Goal: Task Accomplishment & Management: Complete application form

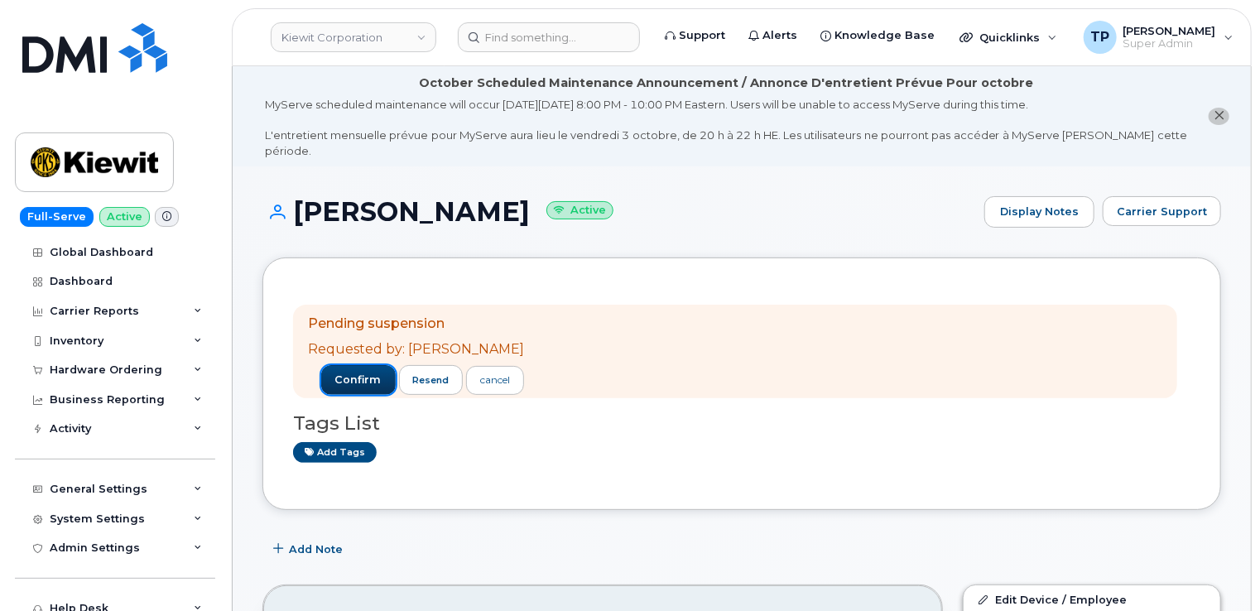
click at [348, 373] on span "confirm" at bounding box center [358, 380] width 46 height 15
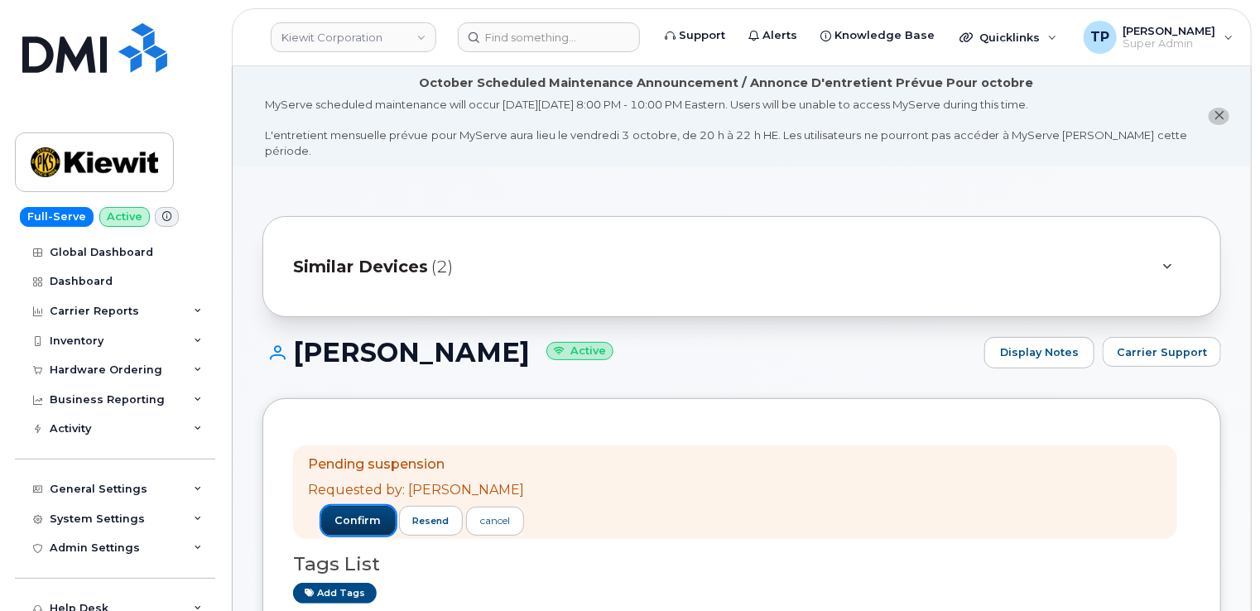
click at [361, 513] on button "confirm" at bounding box center [358, 521] width 75 height 30
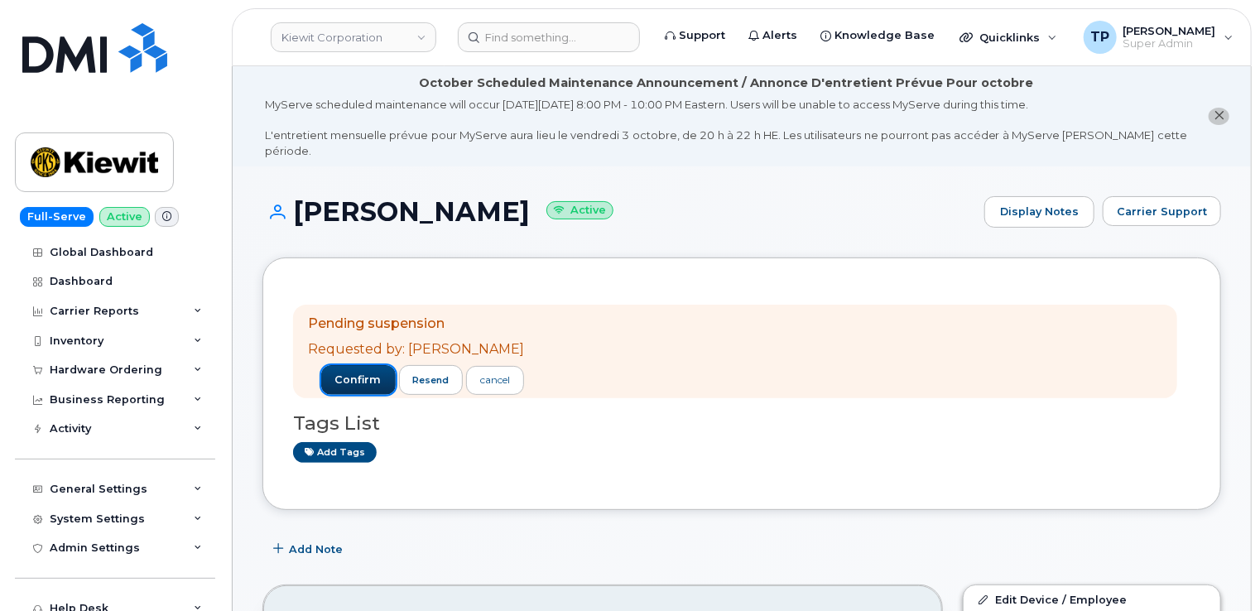
click at [354, 373] on span "confirm" at bounding box center [358, 380] width 46 height 15
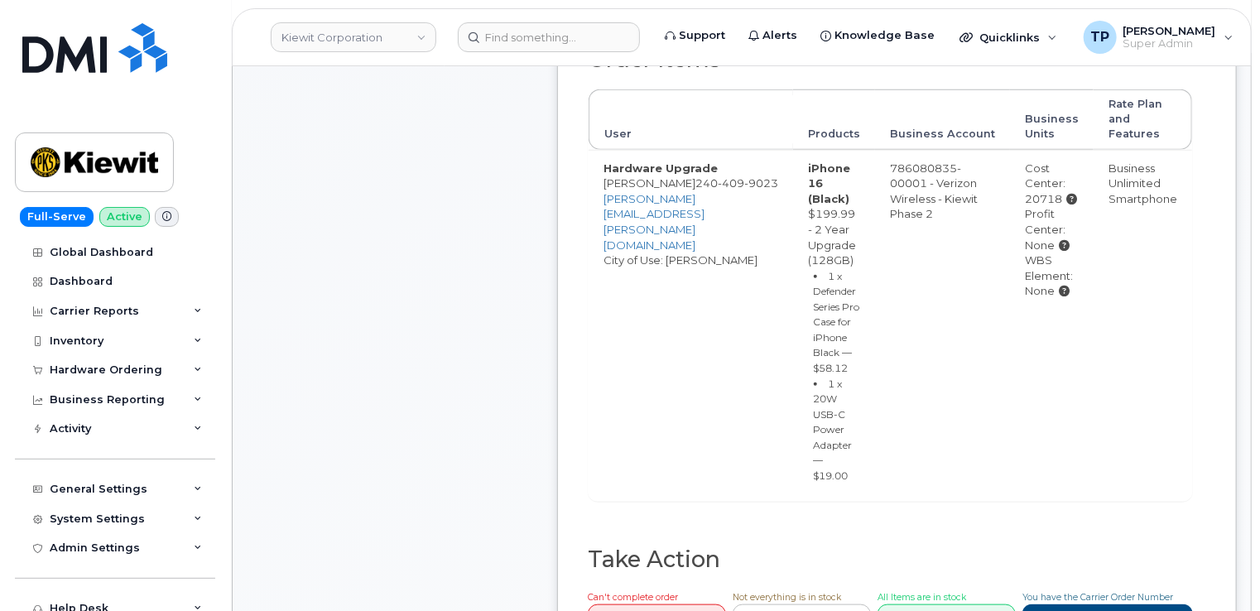
scroll to position [911, 0]
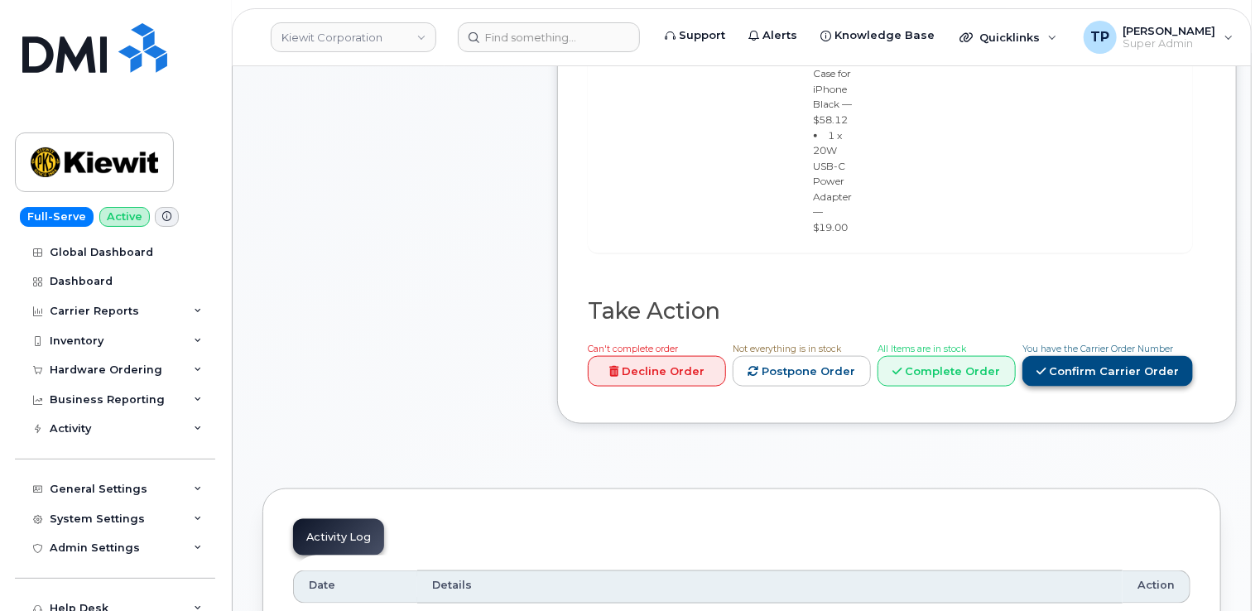
click at [1078, 387] on link "Confirm Carrier Order" at bounding box center [1108, 371] width 171 height 31
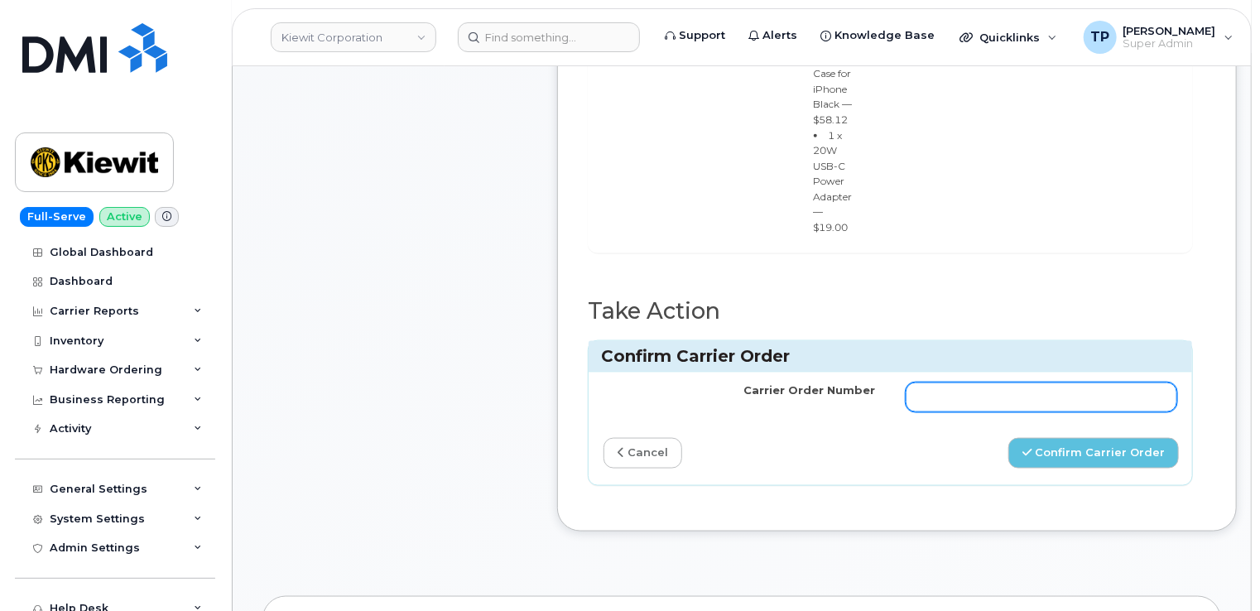
click at [1019, 412] on input "Carrier Order Number" at bounding box center [1042, 398] width 272 height 30
paste input "MB3000599208672"
type input "MB3000599208672"
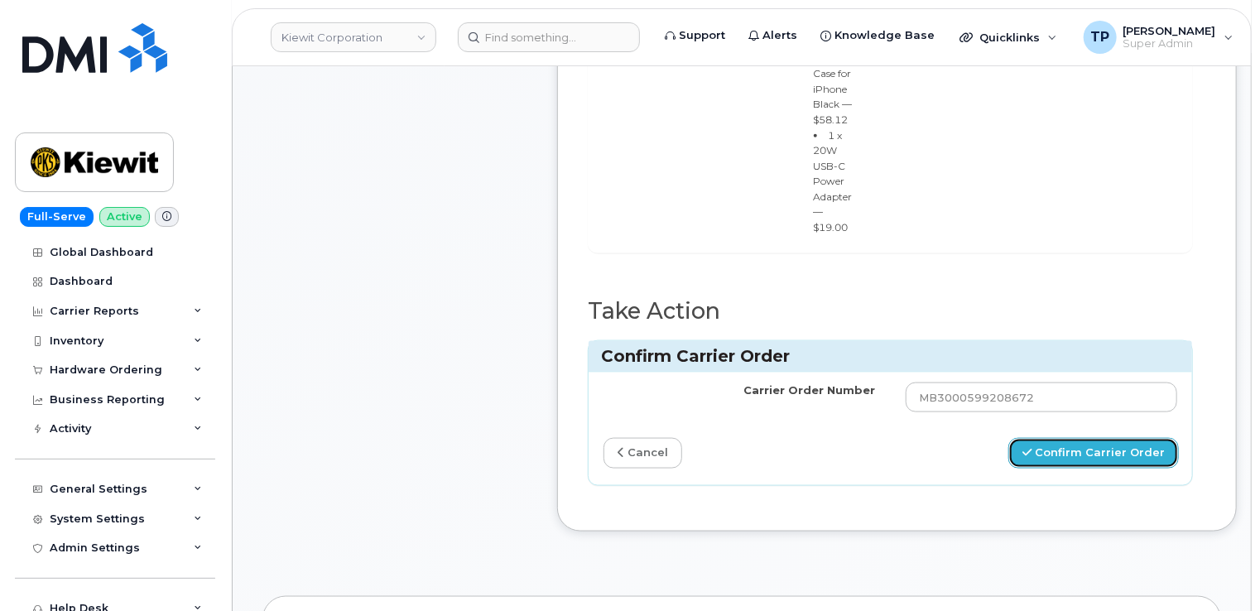
click at [1092, 461] on button "Confirm Carrier Order" at bounding box center [1094, 453] width 171 height 31
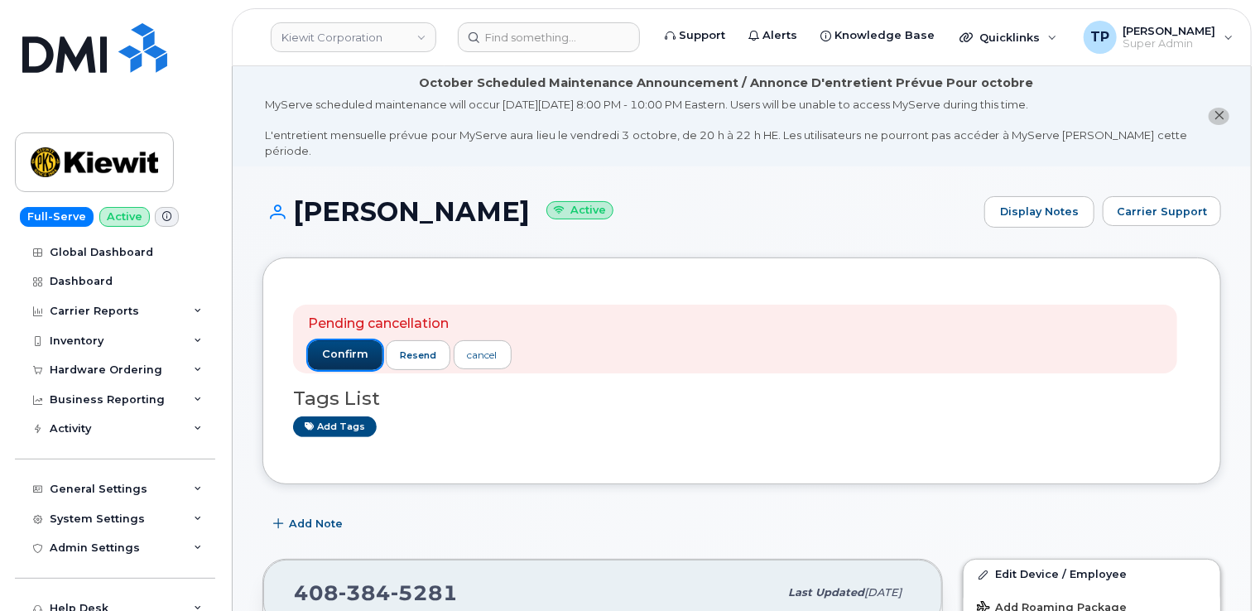
click at [351, 347] on span "confirm" at bounding box center [345, 354] width 46 height 15
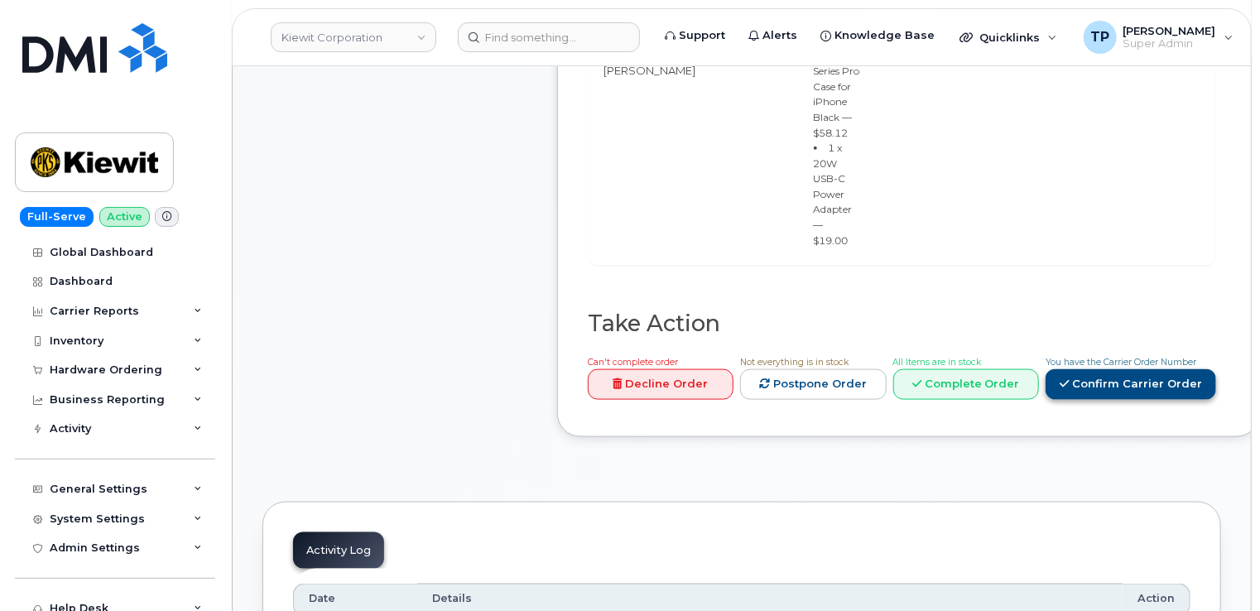
scroll to position [1078, 0]
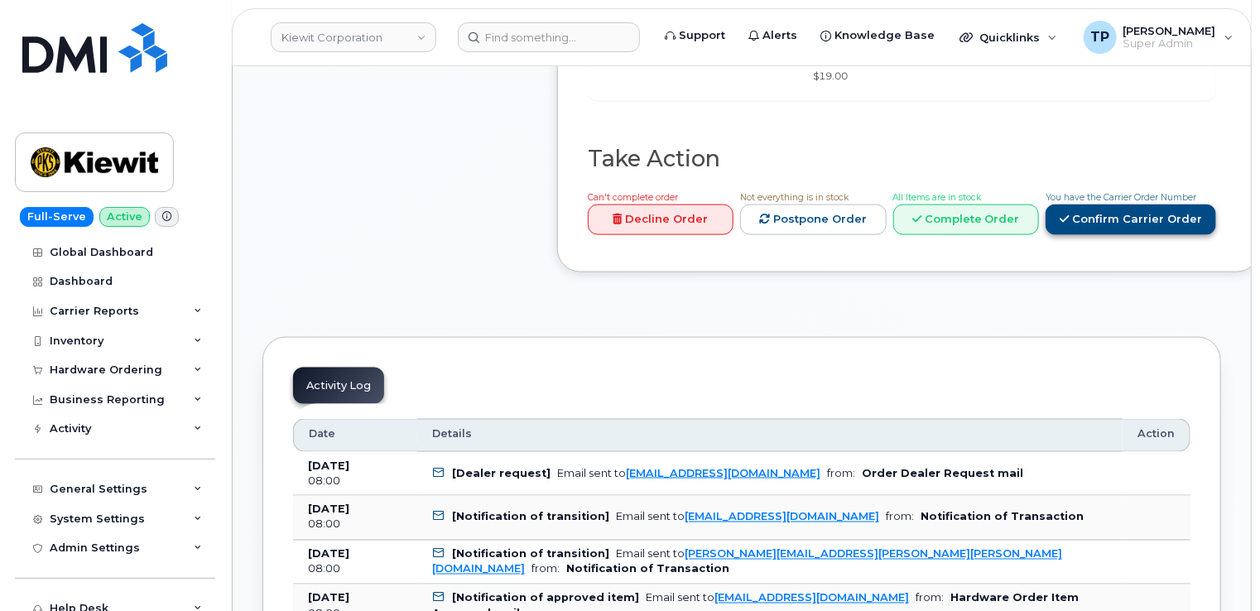
click at [1106, 213] on link "Confirm Carrier Order" at bounding box center [1131, 220] width 171 height 31
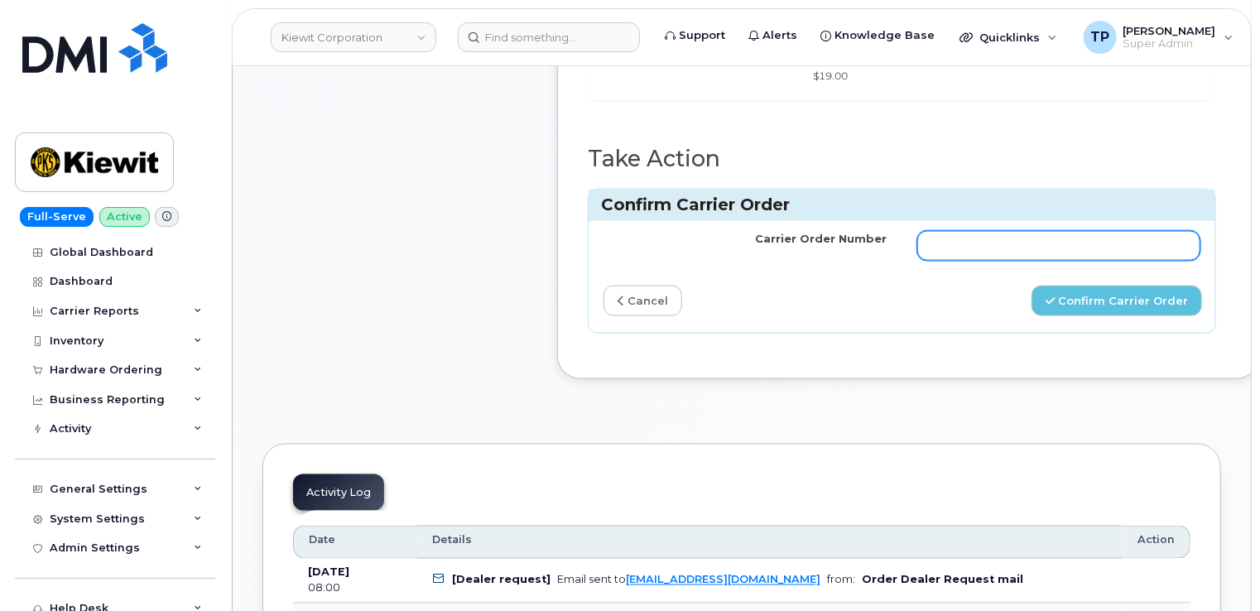
click at [1081, 240] on input "Carrier Order Number" at bounding box center [1060, 246] width 284 height 30
paste input "MB3000599216851"
type input "MB3000599216851"
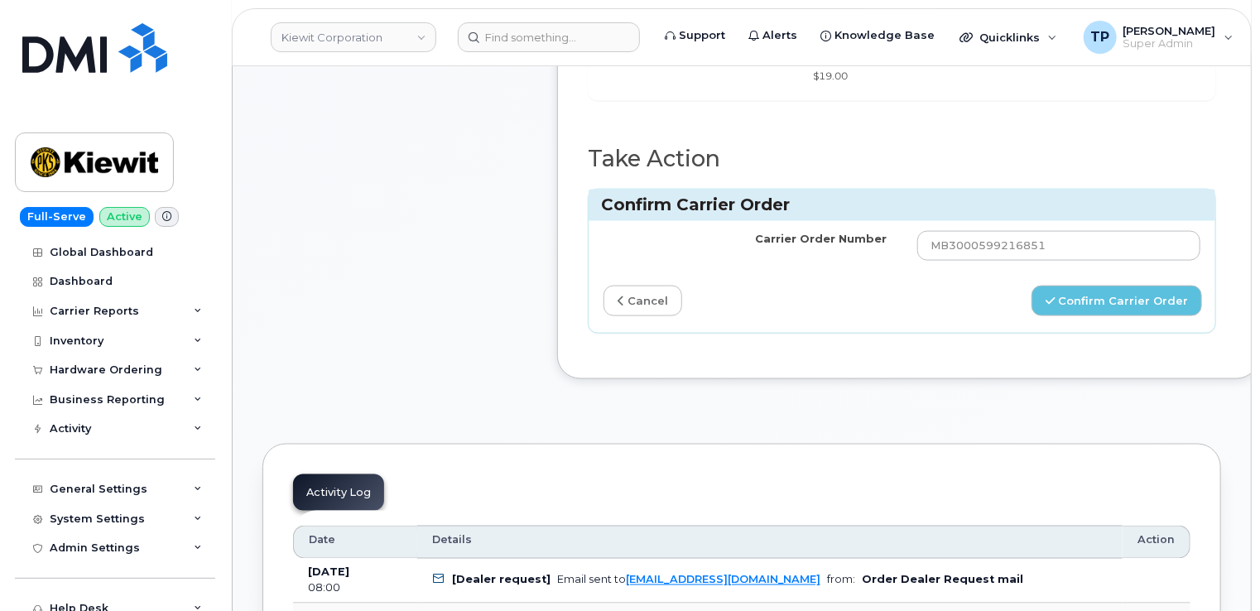
click at [1100, 304] on button "Confirm Carrier Order" at bounding box center [1117, 301] width 171 height 31
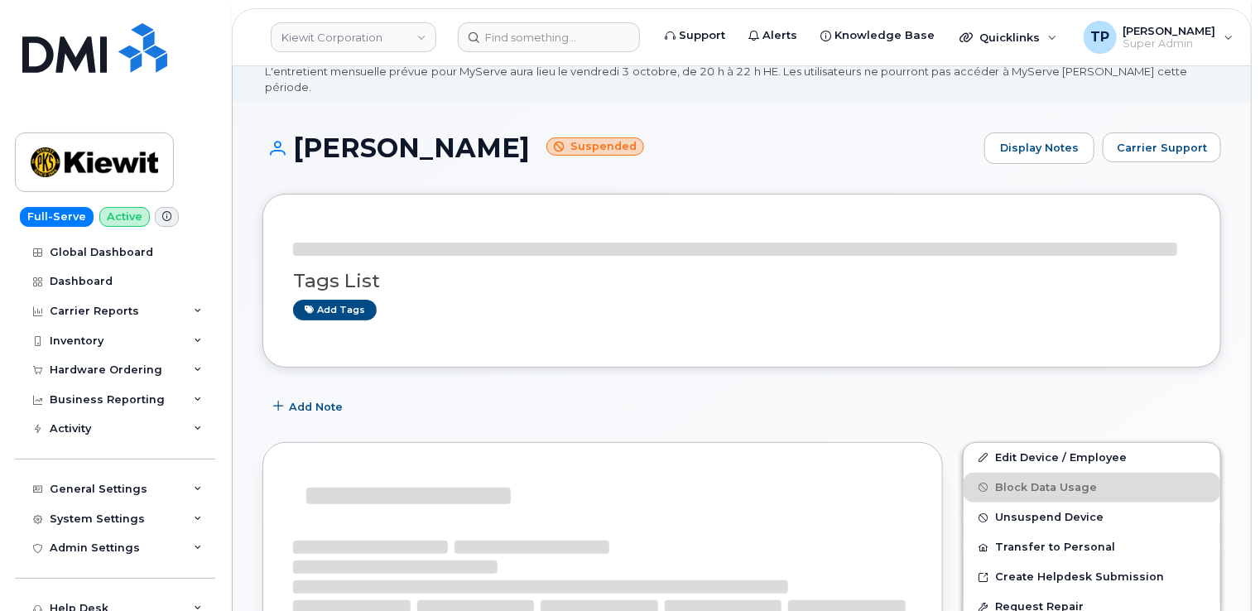
scroll to position [83, 0]
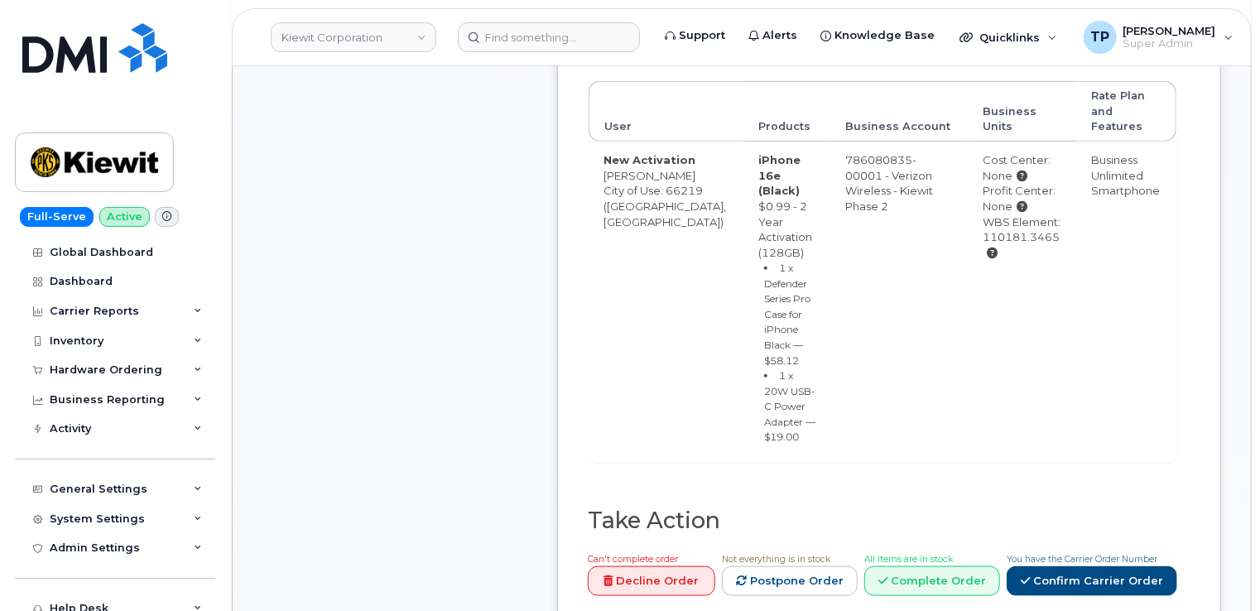
scroll to position [830, 0]
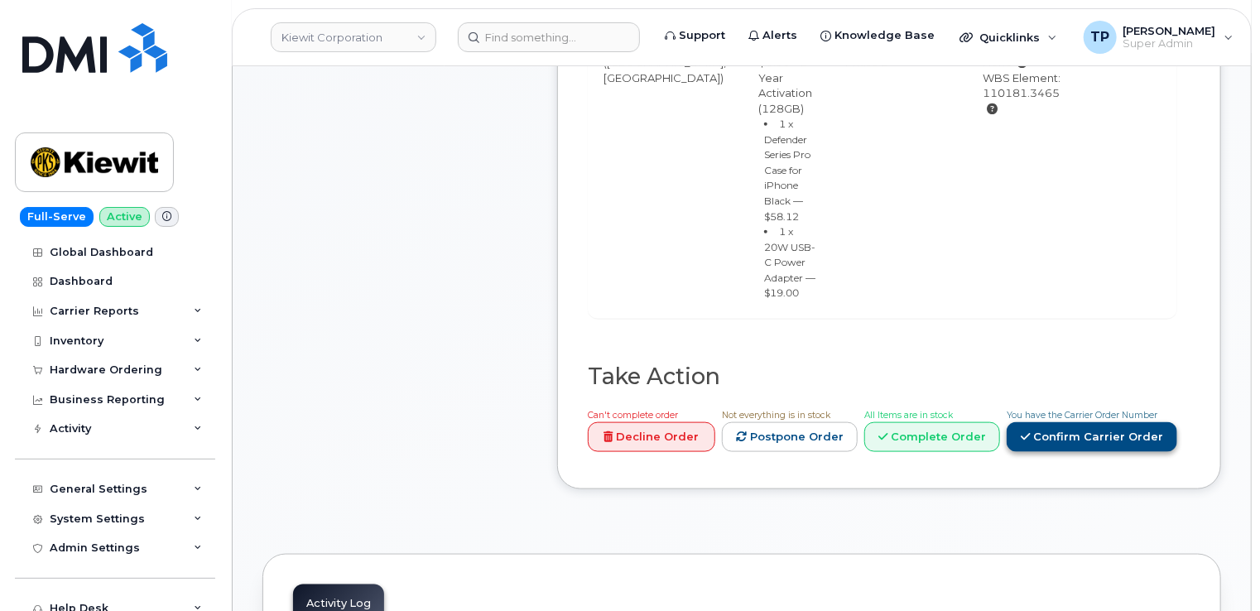
click at [1087, 422] on link "Confirm Carrier Order" at bounding box center [1092, 437] width 171 height 31
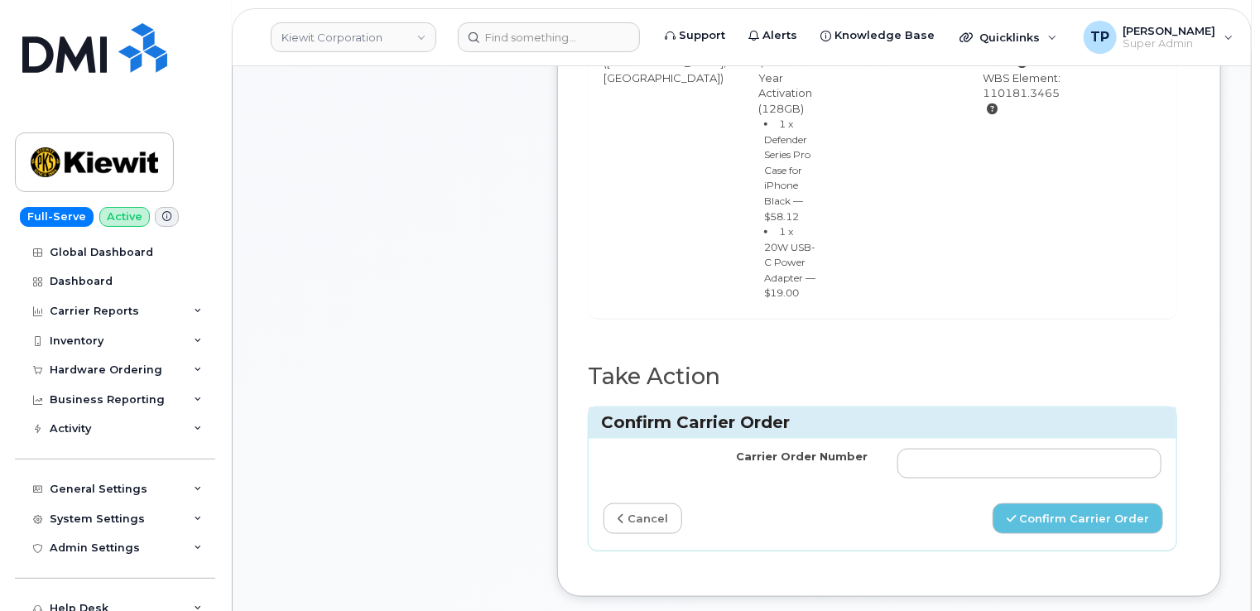
click at [1071, 439] on td at bounding box center [1030, 464] width 294 height 50
click at [1068, 449] on input "Carrier Order Number" at bounding box center [1030, 464] width 264 height 30
paste input "MB1000505652244"
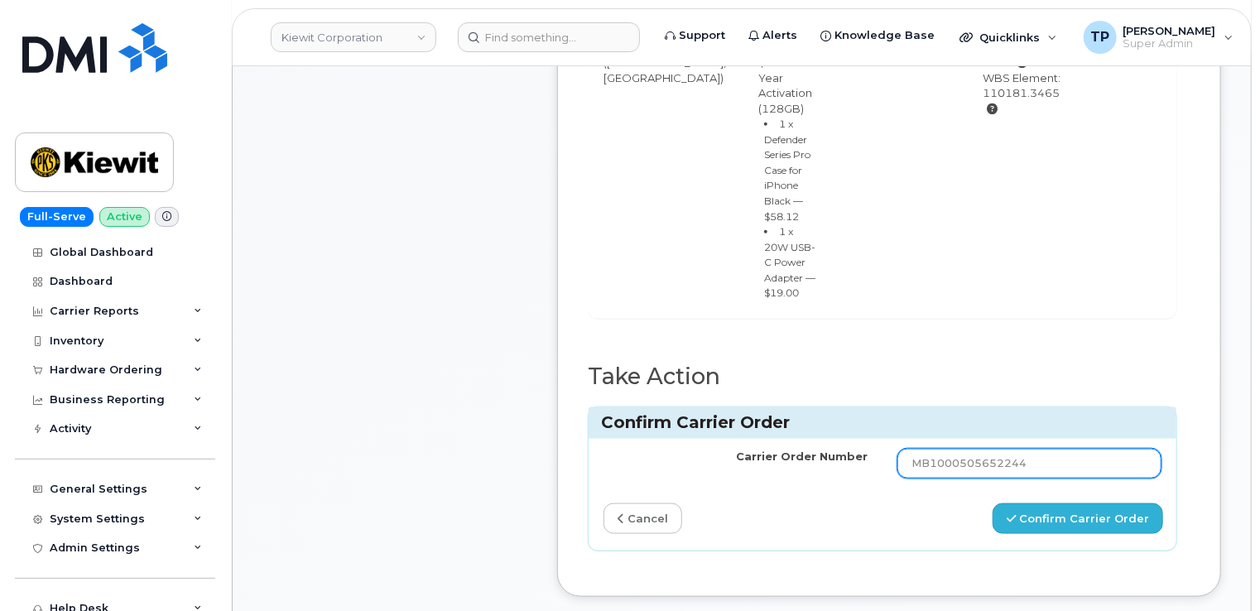
type input "MB1000505652244"
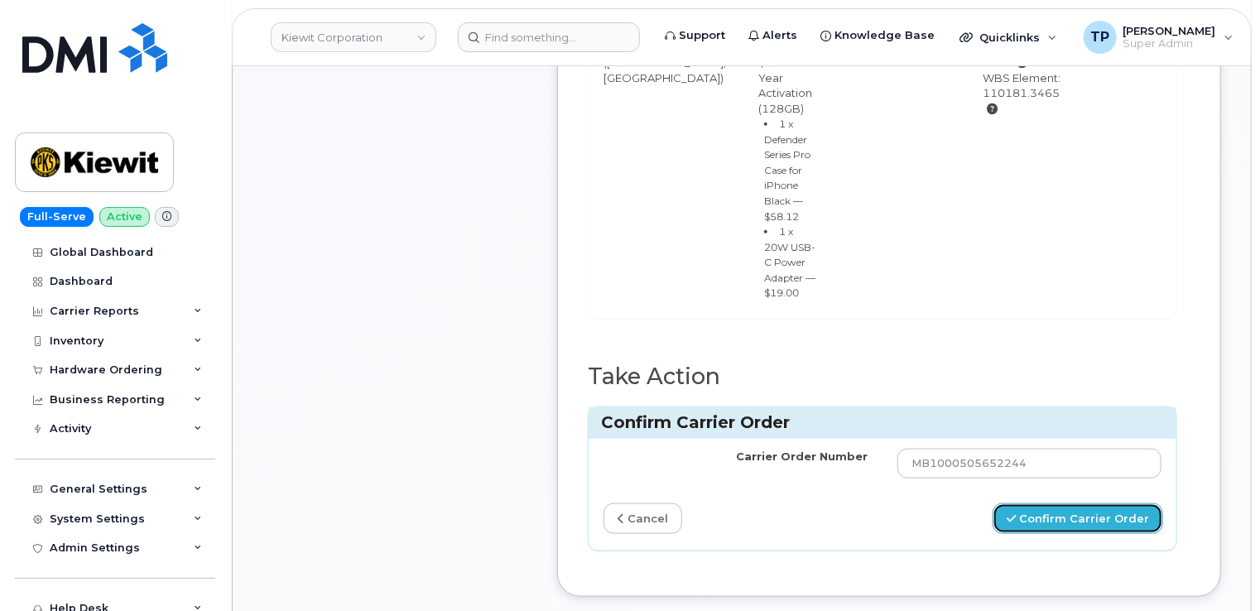
click at [1074, 504] on button "Confirm Carrier Order" at bounding box center [1078, 519] width 171 height 31
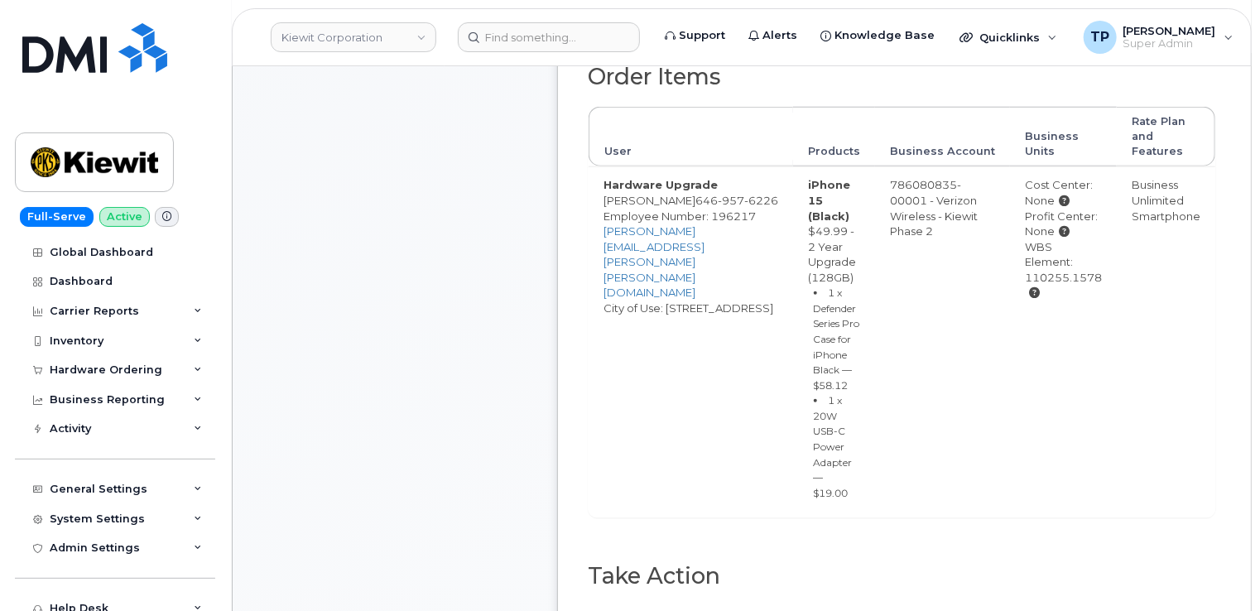
scroll to position [994, 0]
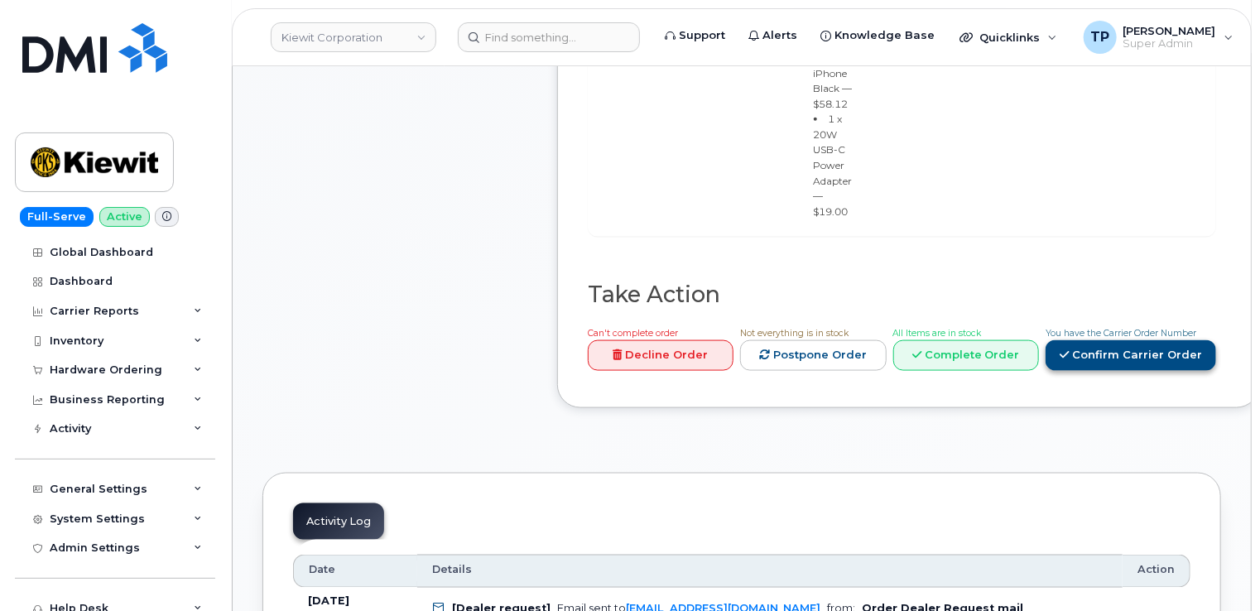
click at [1073, 350] on link "Confirm Carrier Order" at bounding box center [1131, 355] width 171 height 31
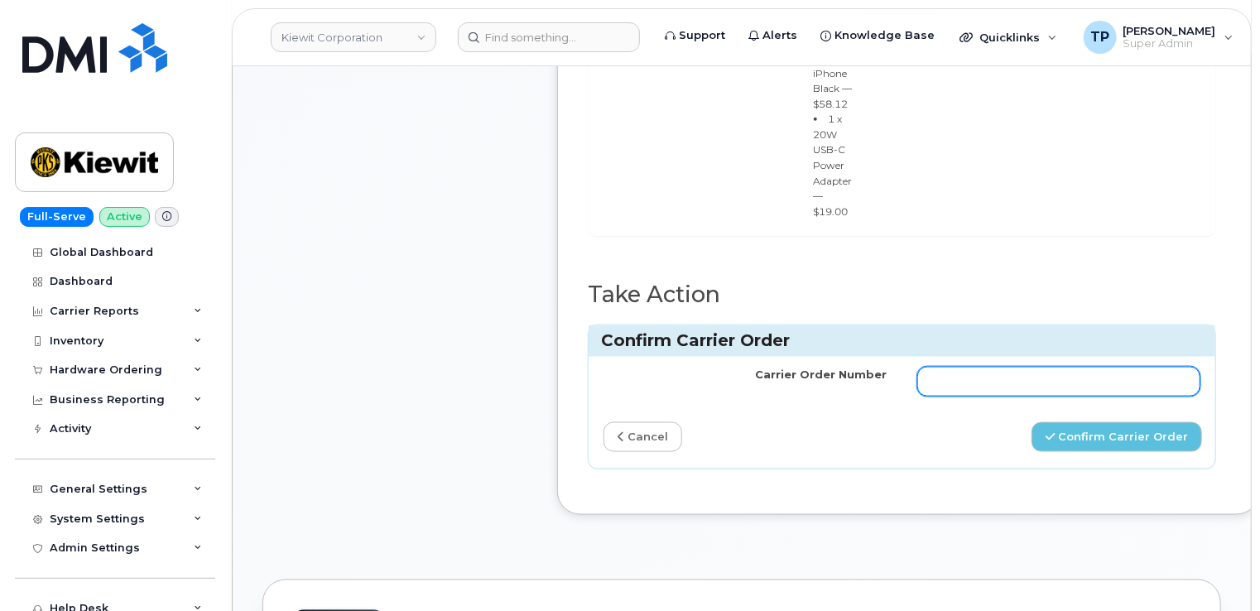
click at [1067, 372] on input "Carrier Order Number" at bounding box center [1060, 382] width 284 height 30
paste input "MB1000505605048"
type input "MB1000505605048"
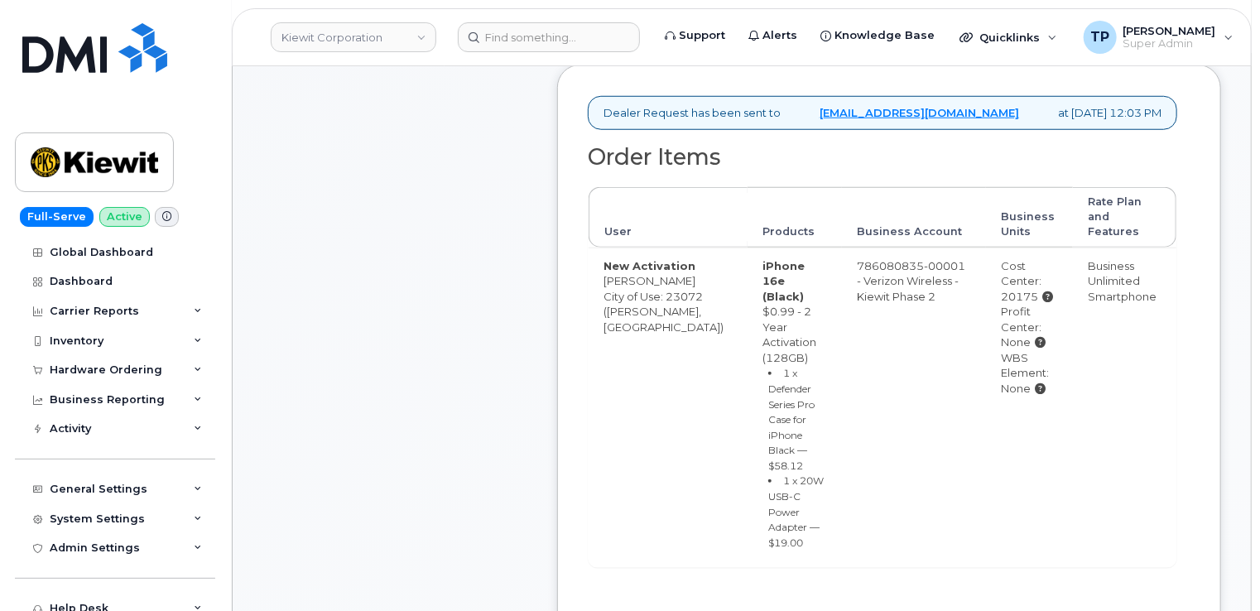
scroll to position [745, 0]
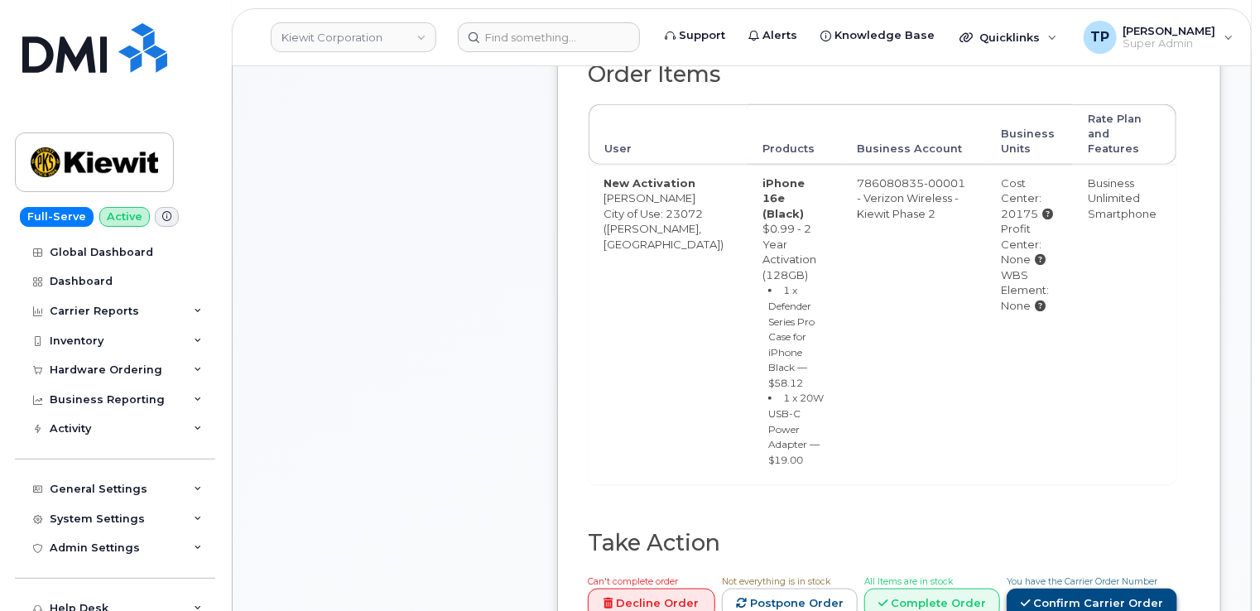
click at [1088, 589] on link "Confirm Carrier Order" at bounding box center [1092, 604] width 171 height 31
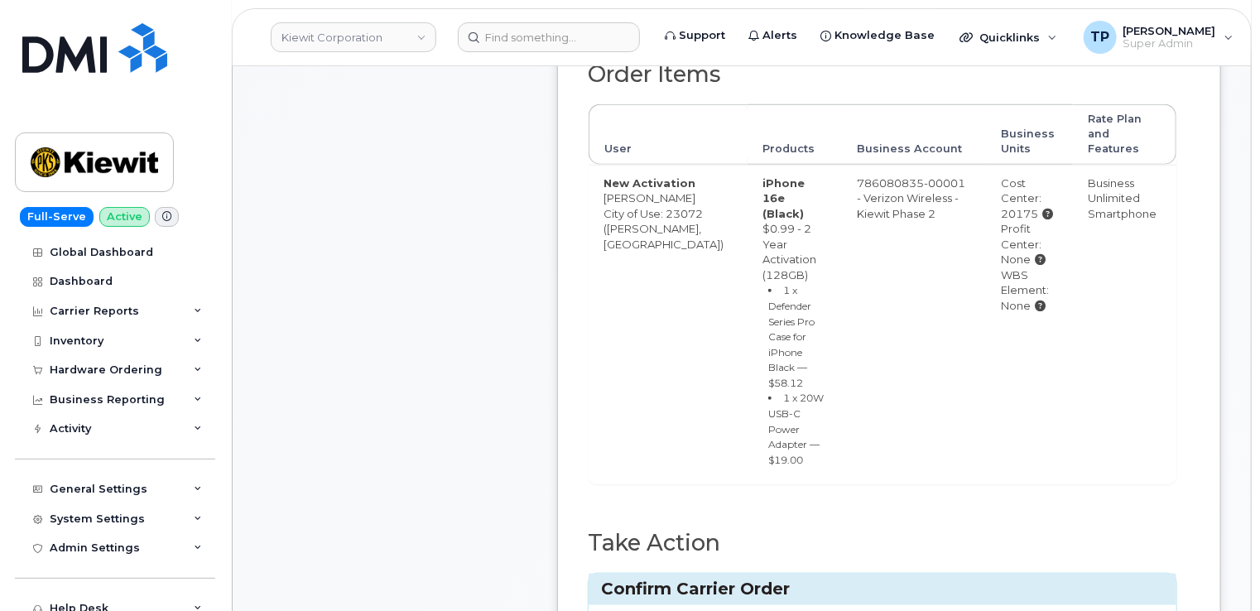
drag, startPoint x: 1036, startPoint y: 427, endPoint x: 1024, endPoint y: 456, distance: 31.2
paste input "MB1000505669232"
type input "MB1000505669232"
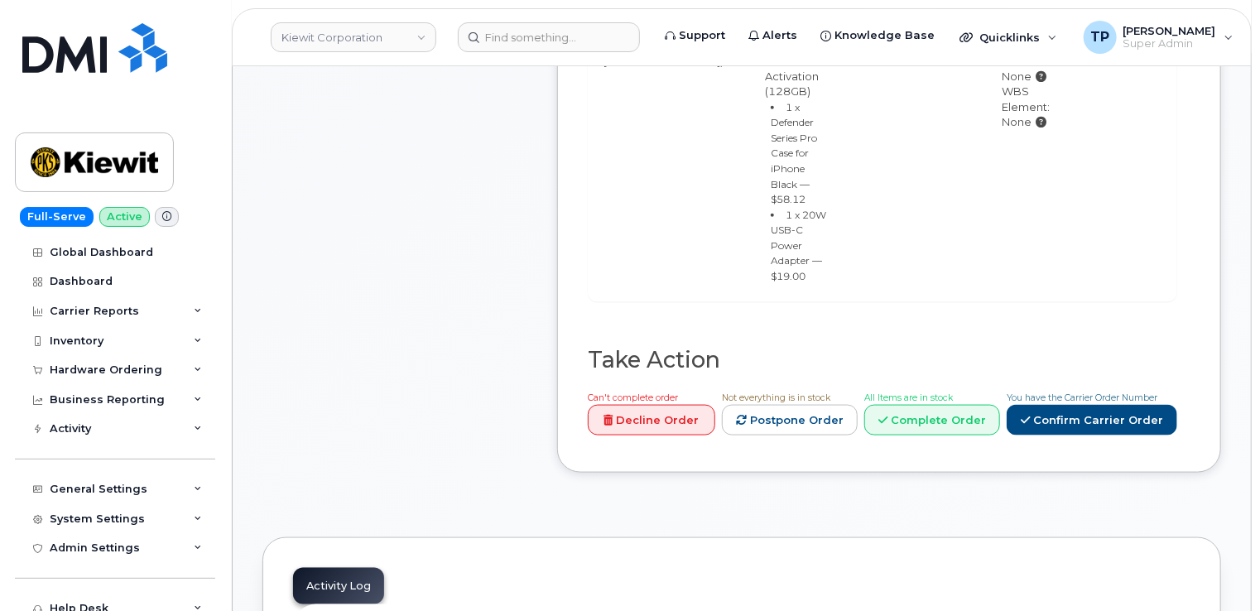
scroll to position [911, 0]
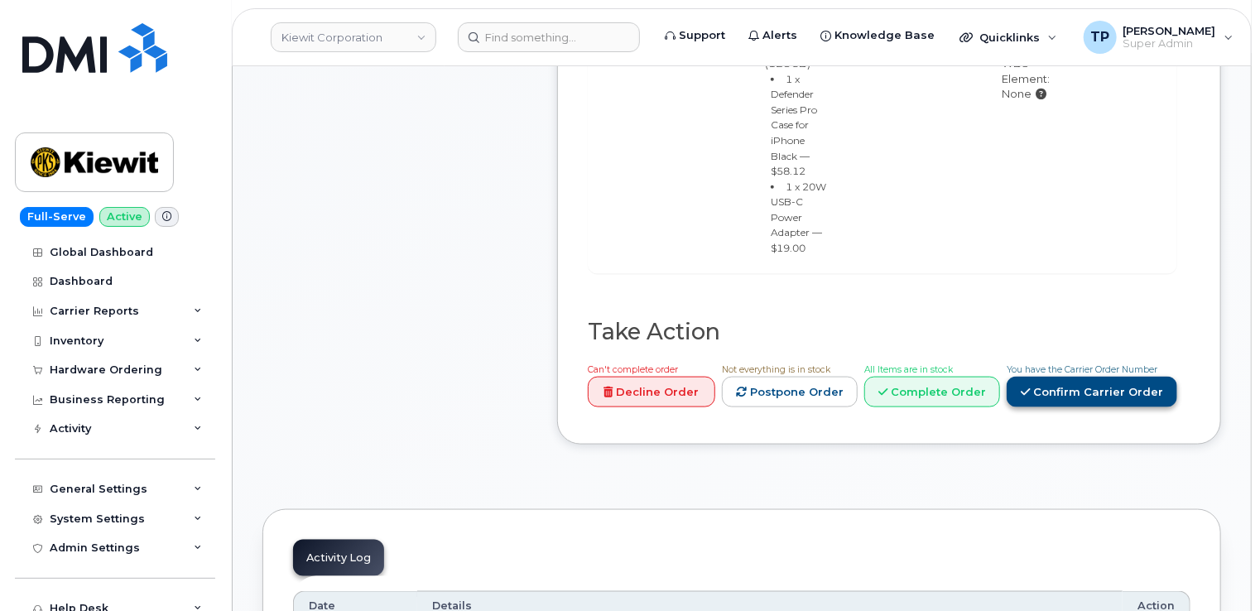
click at [1084, 377] on link "Confirm Carrier Order" at bounding box center [1092, 392] width 171 height 31
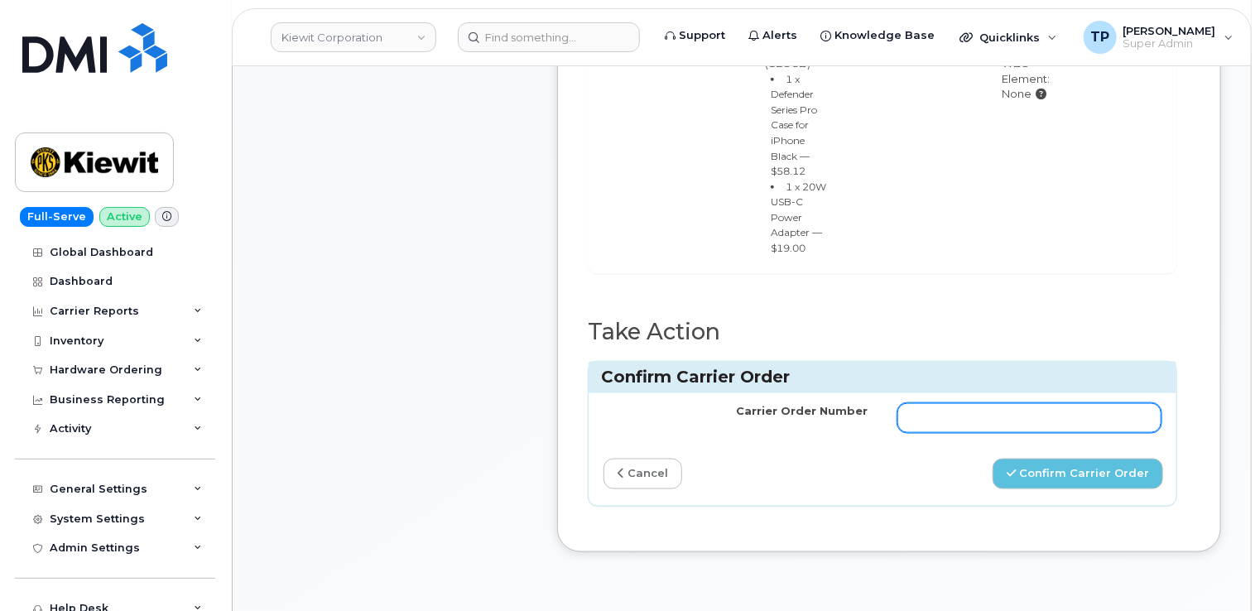
click at [995, 403] on input "Carrier Order Number" at bounding box center [1030, 418] width 264 height 30
paste input "MB3000599247239"
type input "MB3000599247239"
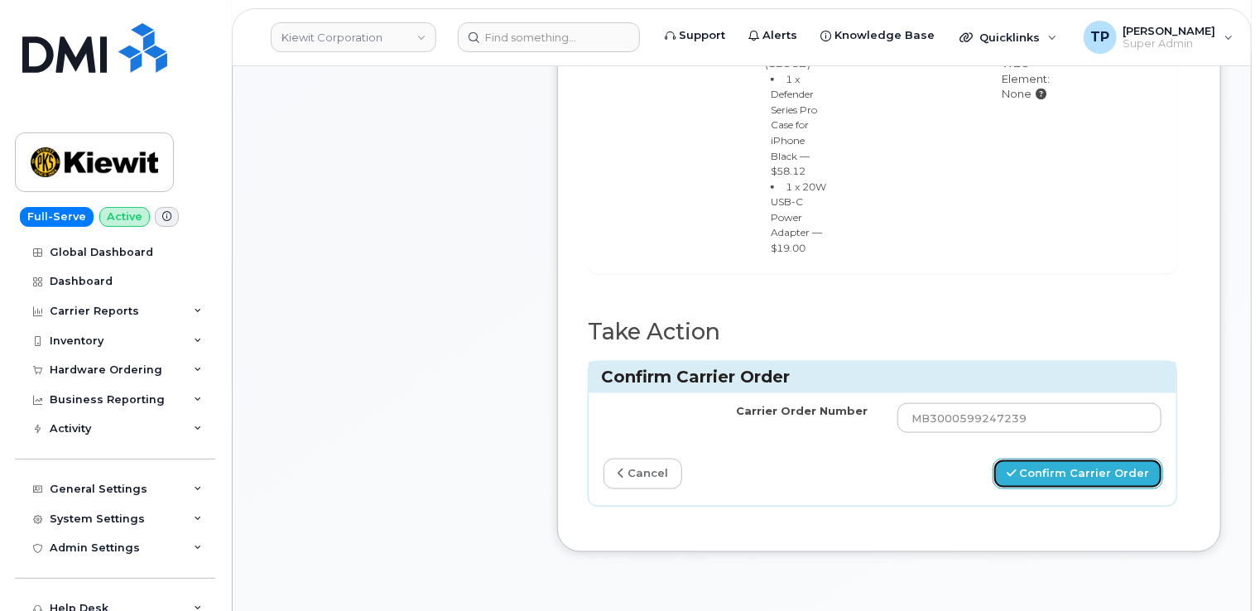
click at [1131, 459] on button "Confirm Carrier Order" at bounding box center [1078, 474] width 171 height 31
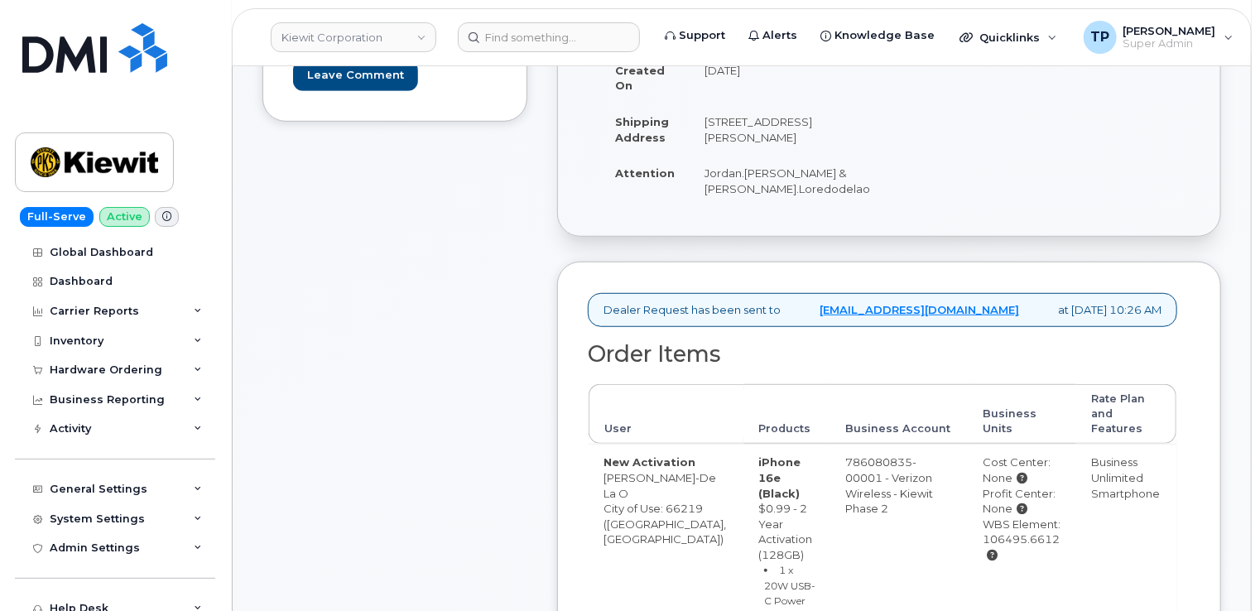
scroll to position [745, 0]
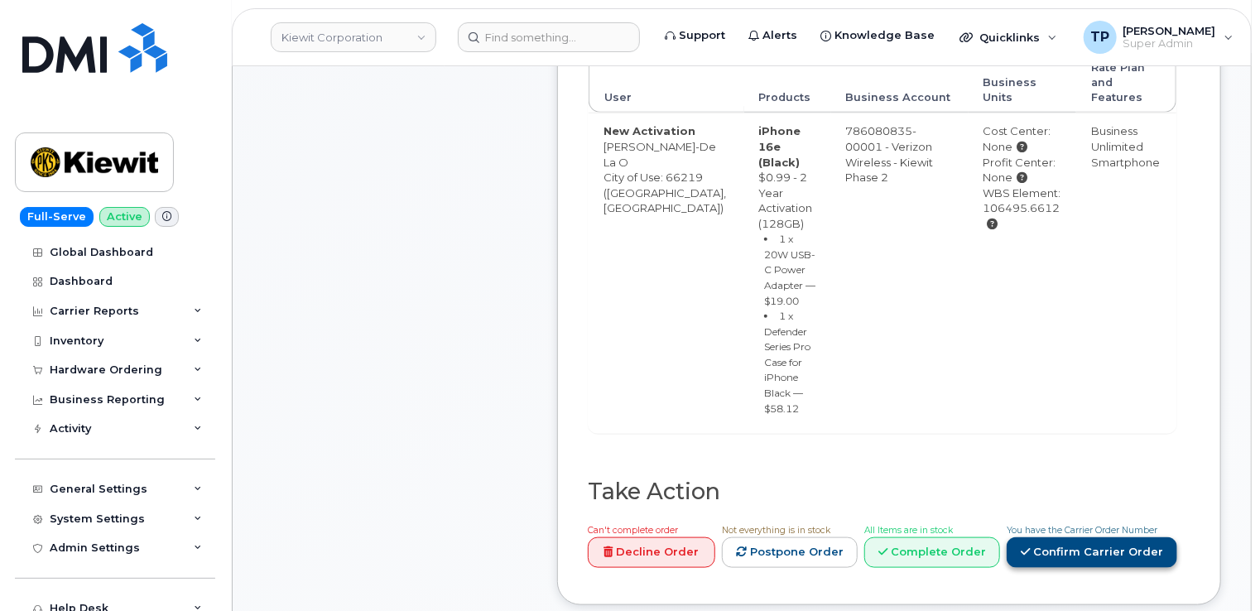
click at [1115, 537] on link "Confirm Carrier Order" at bounding box center [1092, 552] width 171 height 31
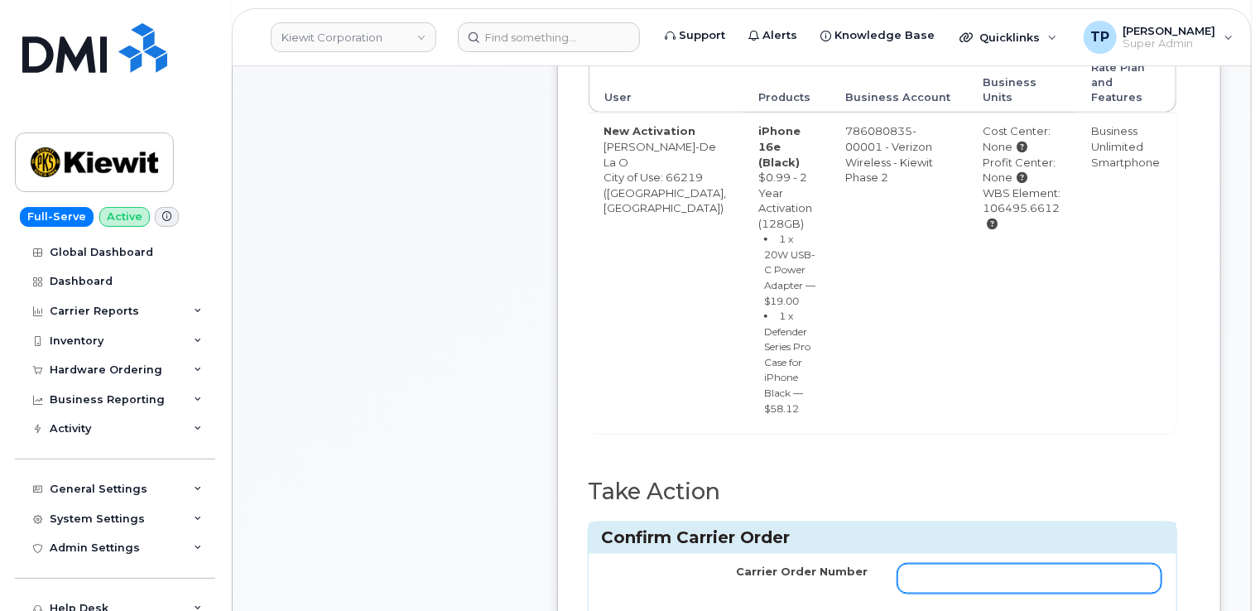
click at [1083, 564] on input "Carrier Order Number" at bounding box center [1030, 579] width 264 height 30
paste input "MB1000505634436"
type input "MB1000505634436"
click at [870, 554] on div "Carrier Order Number MB1000505634436 cancel Confirm Carrier Order" at bounding box center [883, 610] width 588 height 112
drag, startPoint x: 940, startPoint y: 542, endPoint x: 1146, endPoint y: 514, distance: 208.1
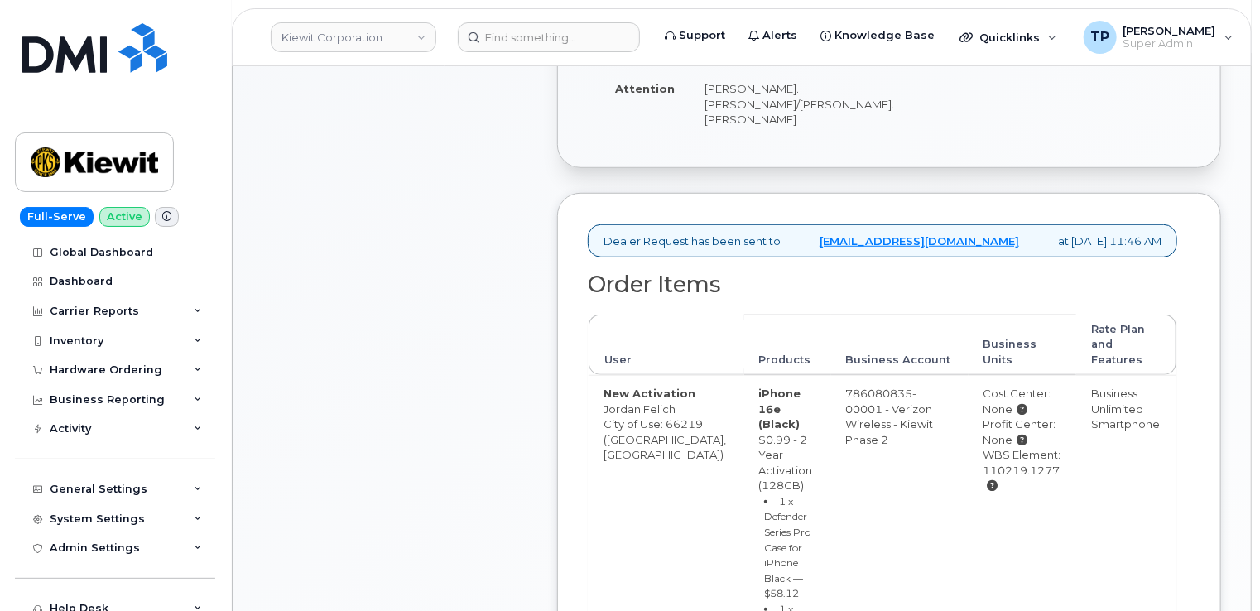
scroll to position [747, 0]
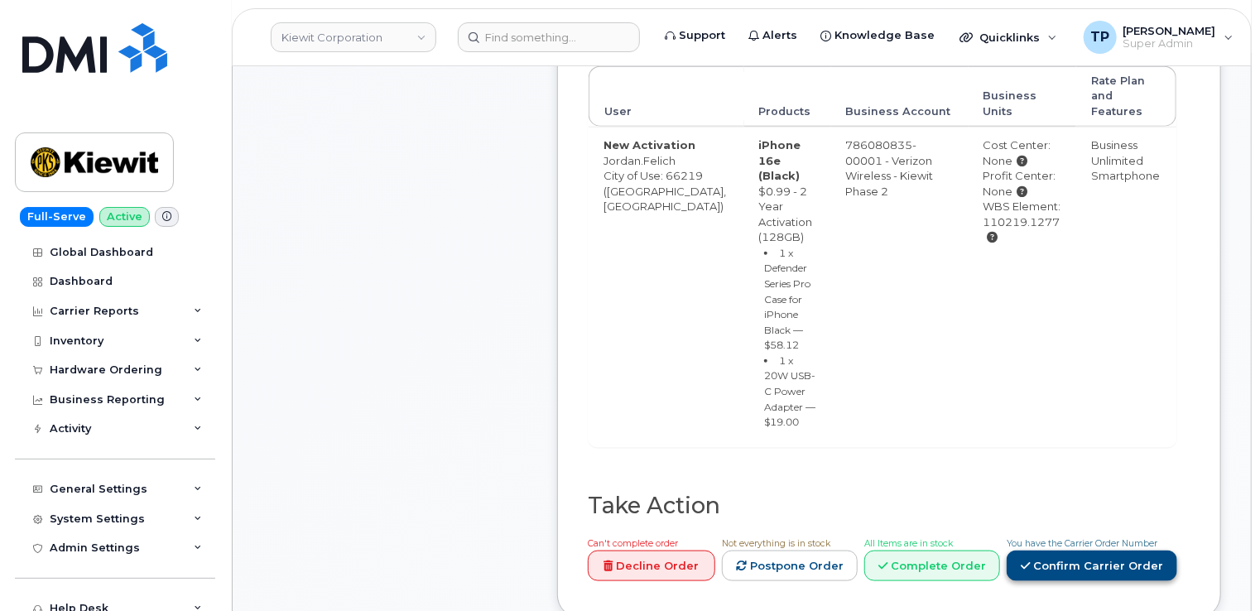
click at [1143, 551] on link "Confirm Carrier Order" at bounding box center [1092, 566] width 171 height 31
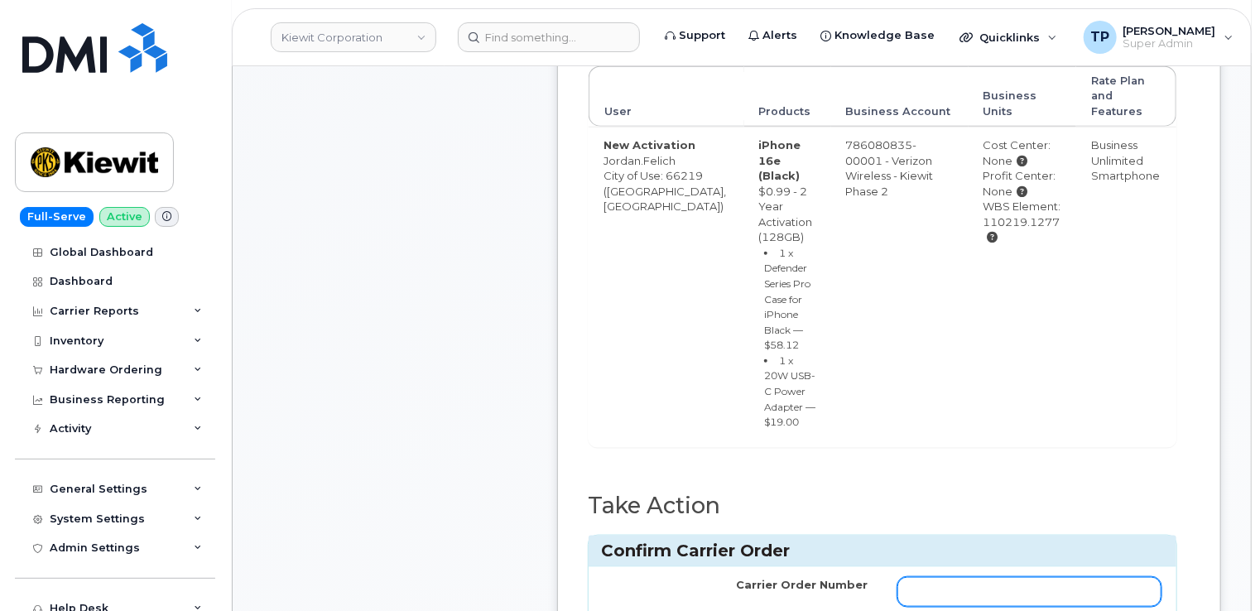
click at [1030, 577] on input "Carrier Order Number" at bounding box center [1030, 592] width 264 height 30
paste input "MB1000505653345"
type input "MB1000505653345"
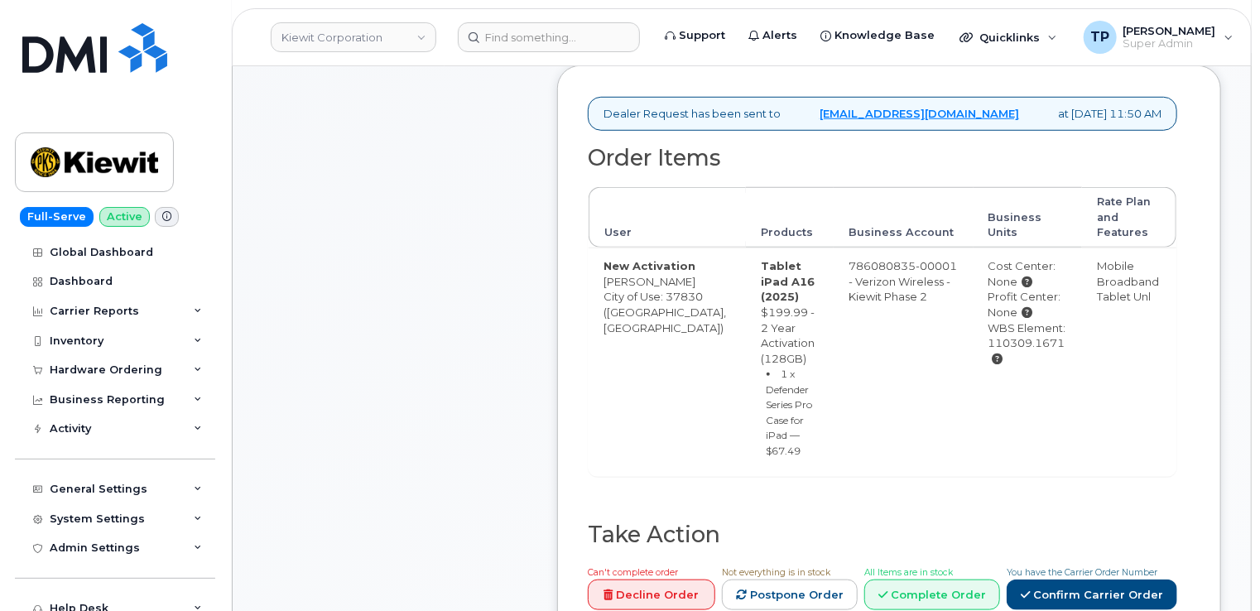
scroll to position [828, 0]
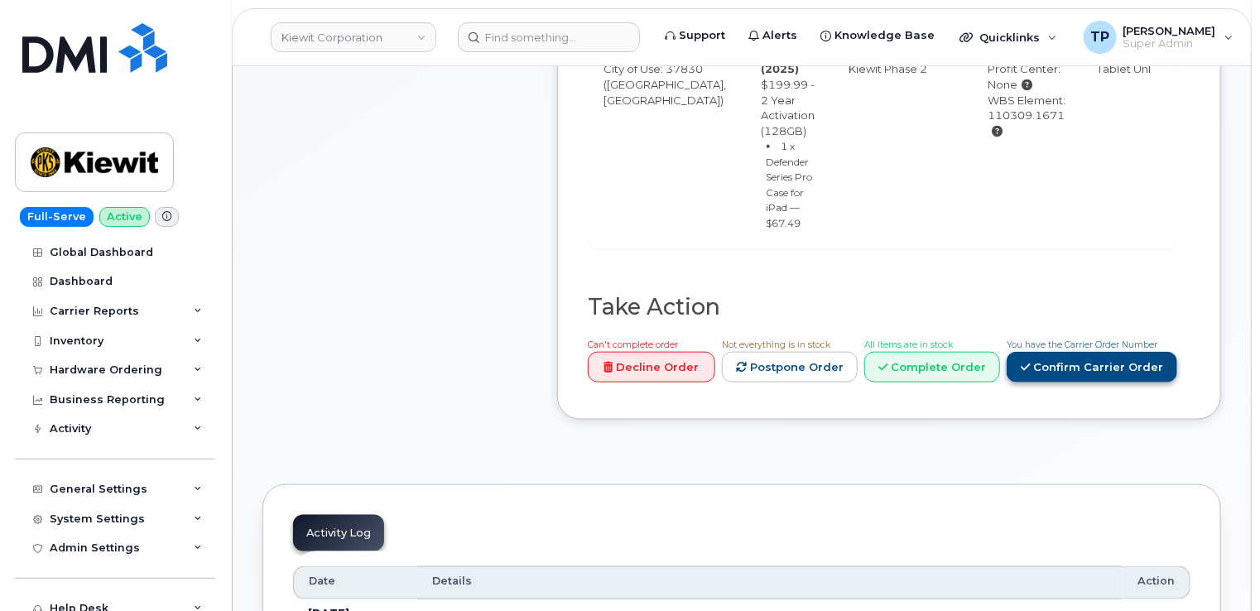
click at [1084, 352] on link "Confirm Carrier Order" at bounding box center [1092, 367] width 171 height 31
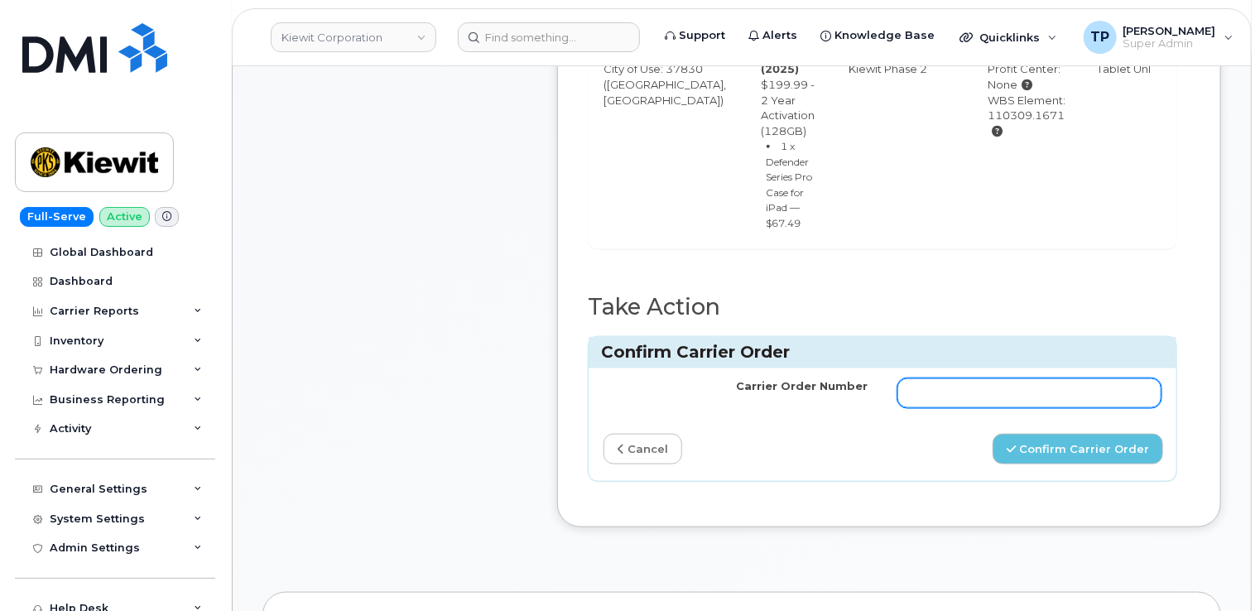
click at [1063, 378] on input "Carrier Order Number" at bounding box center [1030, 393] width 264 height 30
paste input "MB3000599282156"
type input "MB3000599282156"
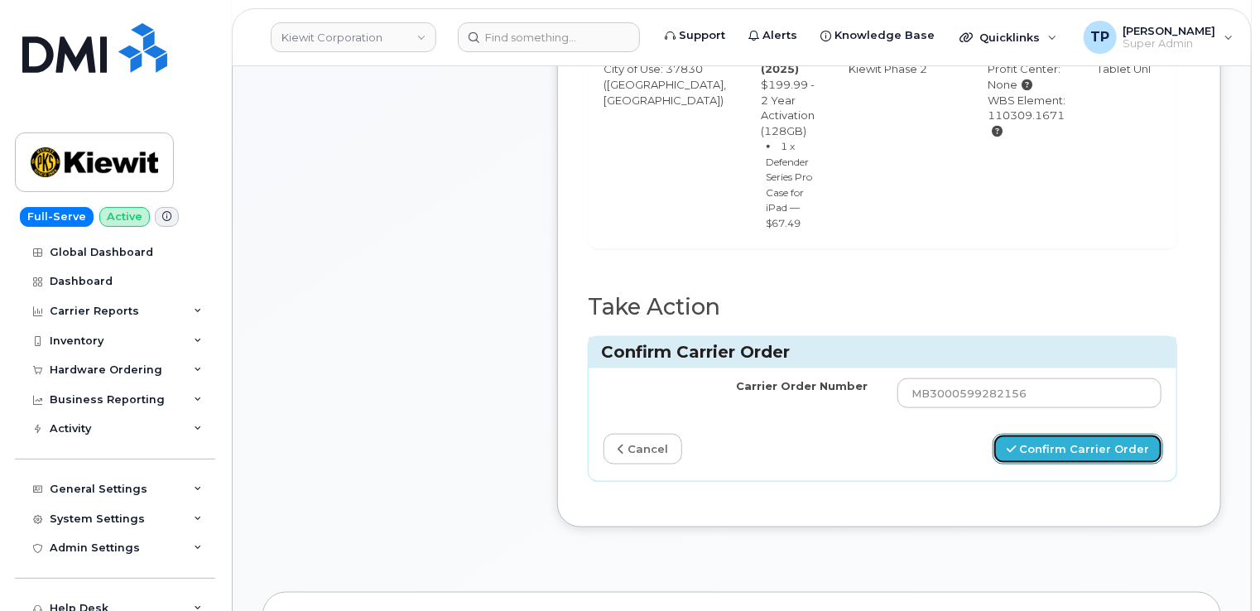
drag, startPoint x: 1096, startPoint y: 399, endPoint x: 1094, endPoint y: 363, distance: 36.5
click at [1092, 434] on button "Confirm Carrier Order" at bounding box center [1078, 449] width 171 height 31
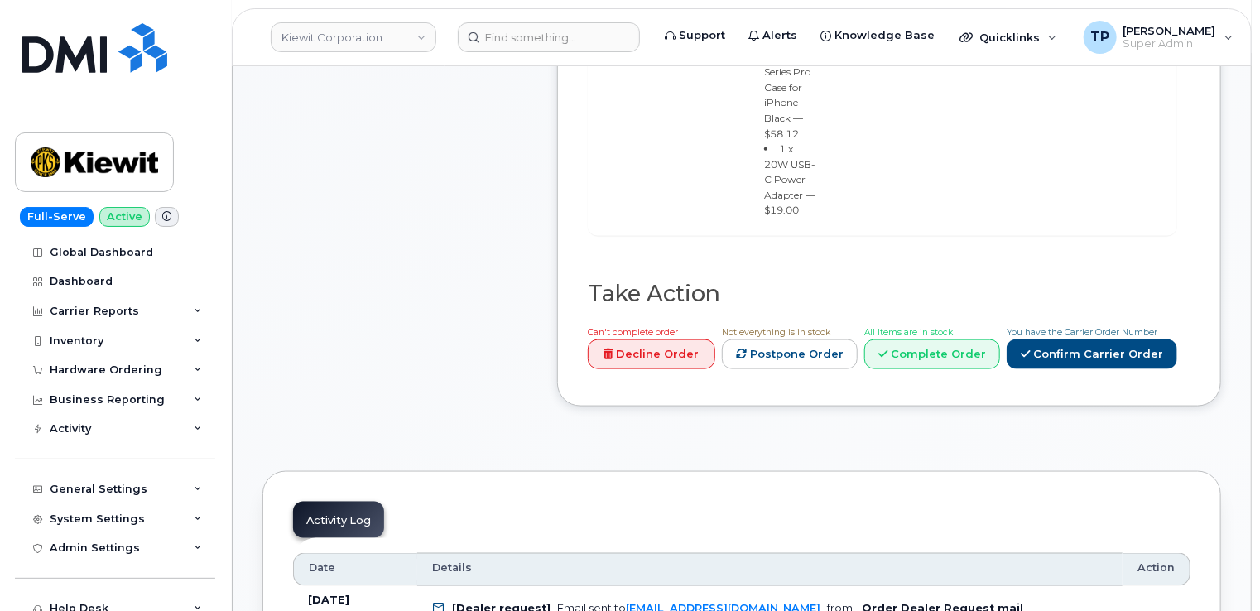
scroll to position [994, 0]
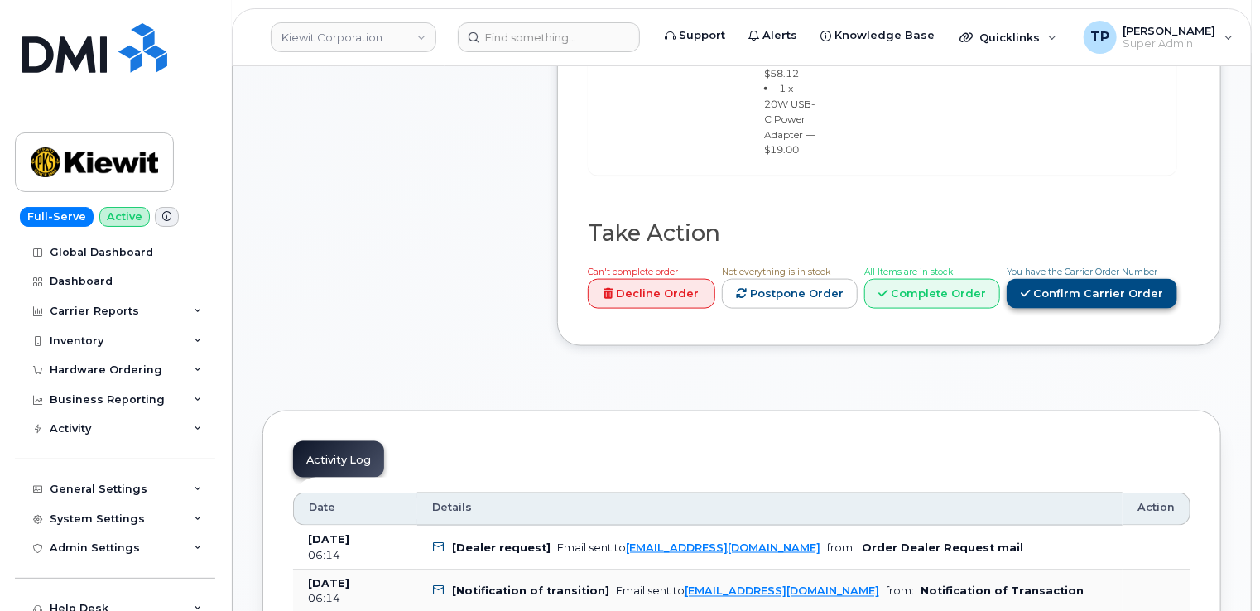
click at [1120, 279] on link "Confirm Carrier Order" at bounding box center [1092, 294] width 171 height 31
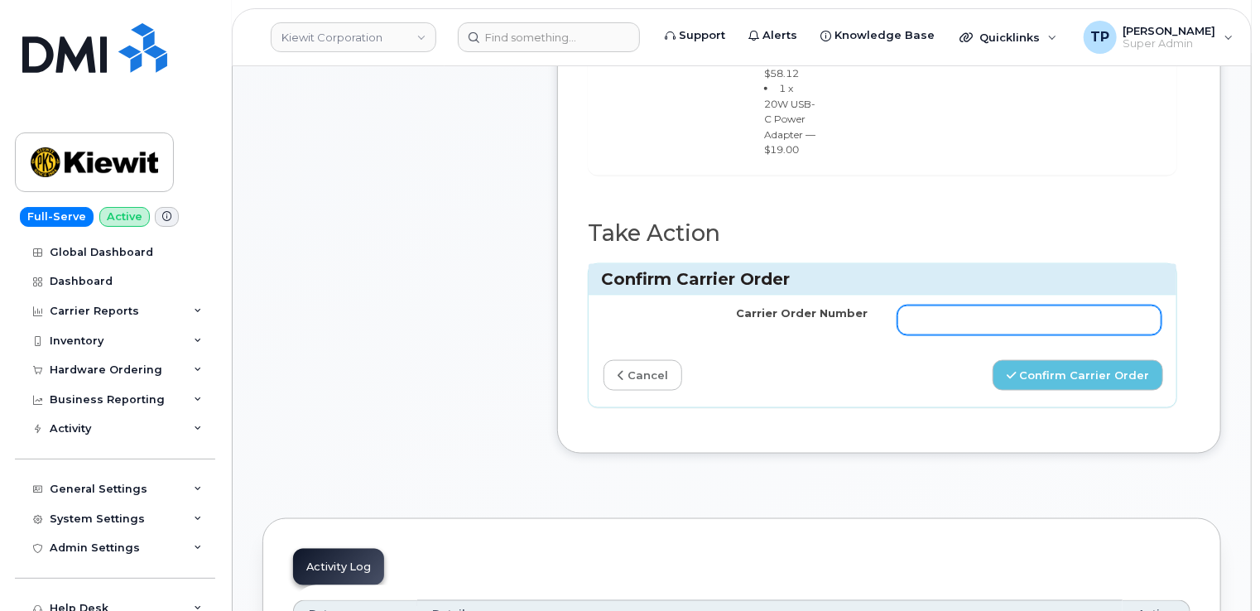
click at [1079, 306] on input "Carrier Order Number" at bounding box center [1030, 321] width 264 height 30
paste input "MB1000505585234"
type input "MB1000505585234"
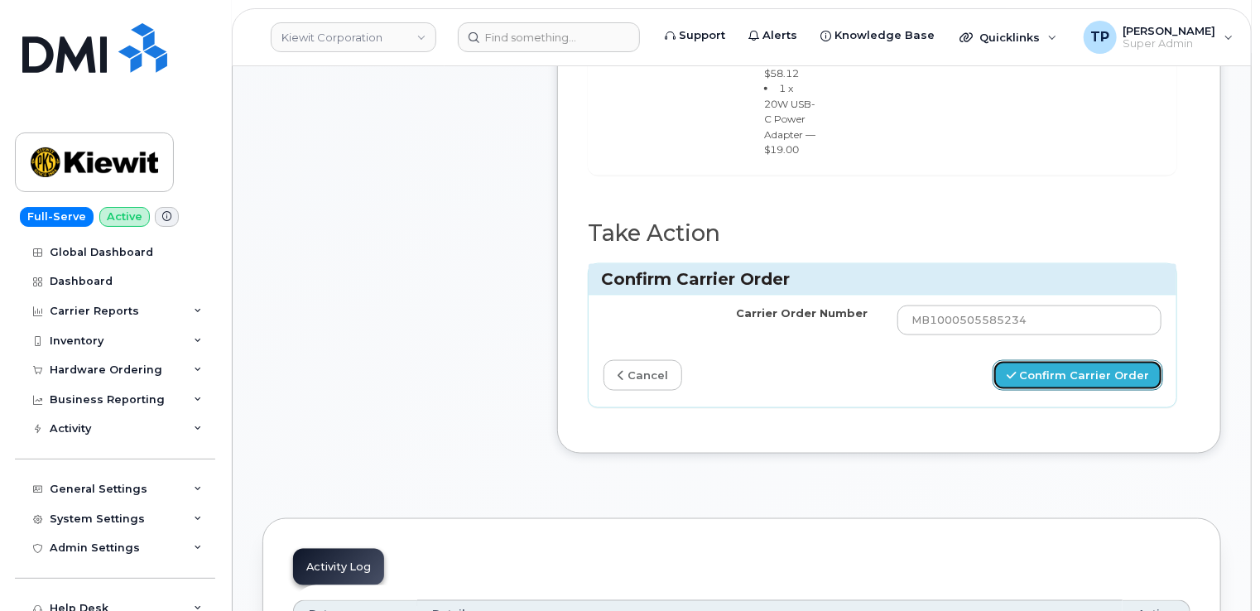
click at [1068, 360] on button "Confirm Carrier Order" at bounding box center [1078, 375] width 171 height 31
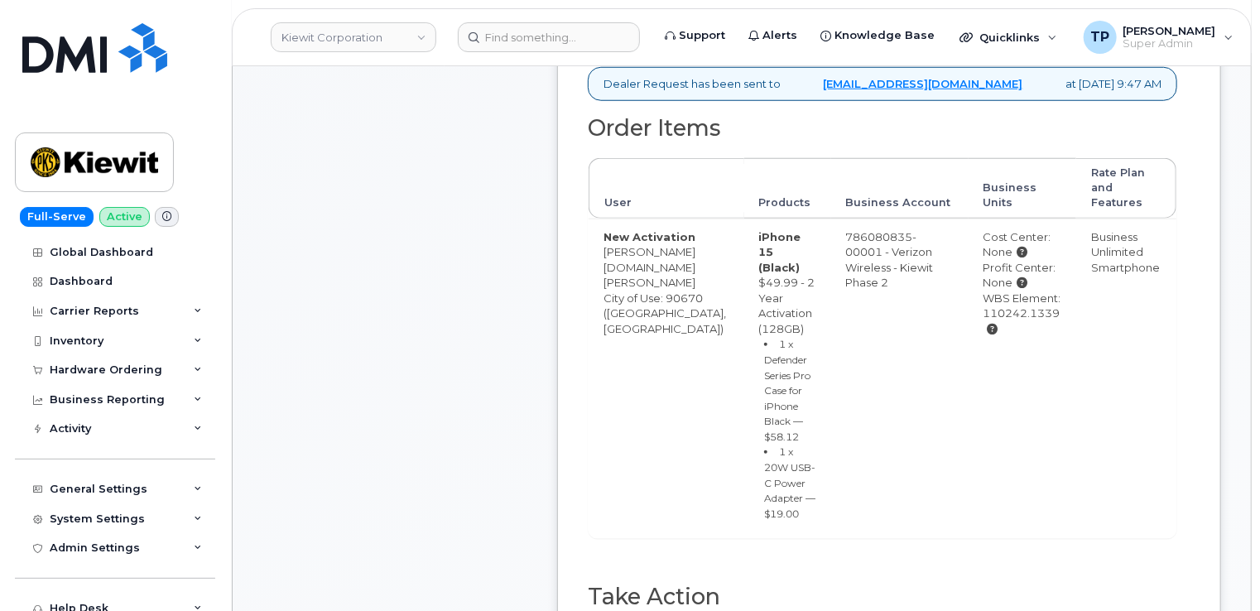
scroll to position [911, 0]
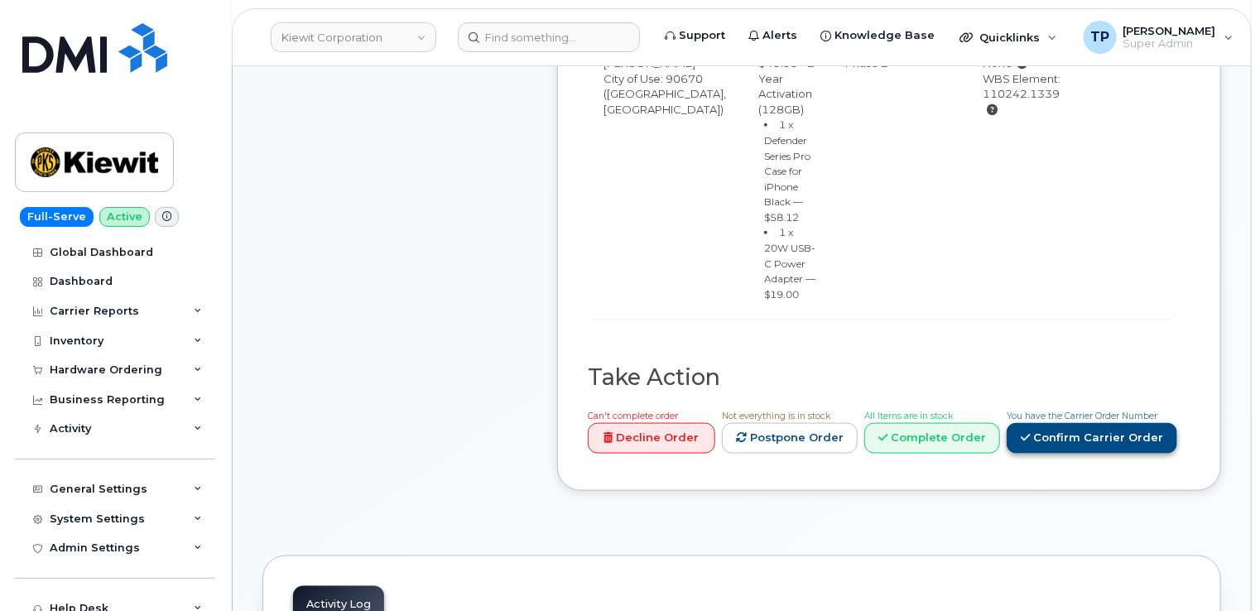
click at [1145, 423] on link "Confirm Carrier Order" at bounding box center [1092, 438] width 171 height 31
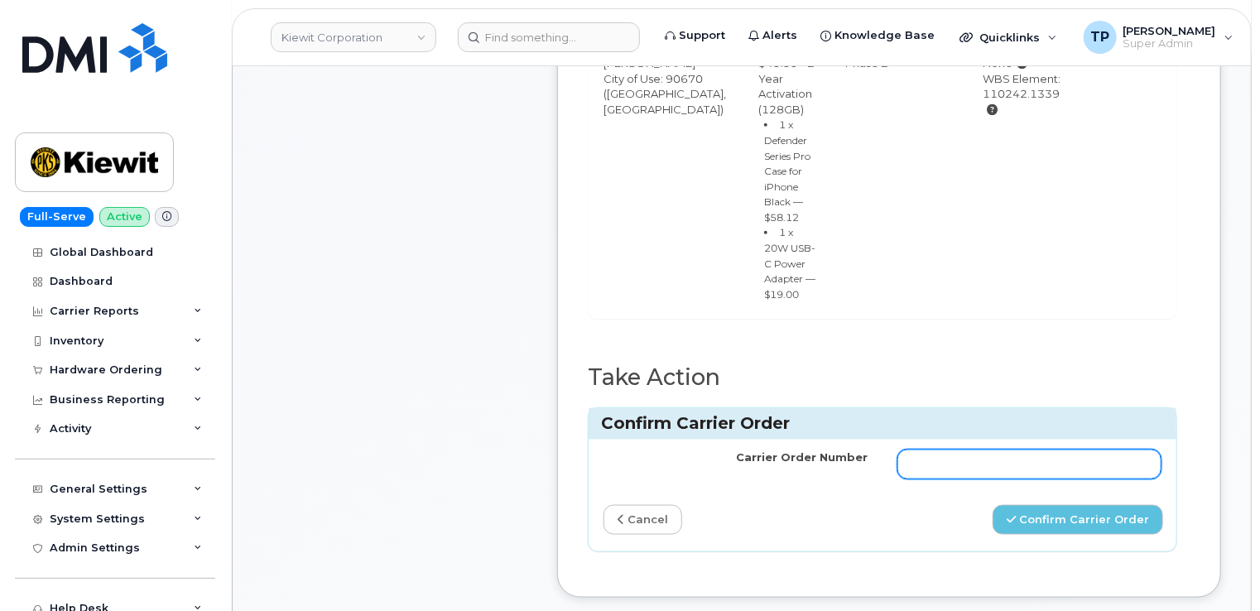
click at [1057, 450] on input "Carrier Order Number" at bounding box center [1030, 465] width 264 height 30
paste input "MB1000505629307"
type input "MB1000505629307"
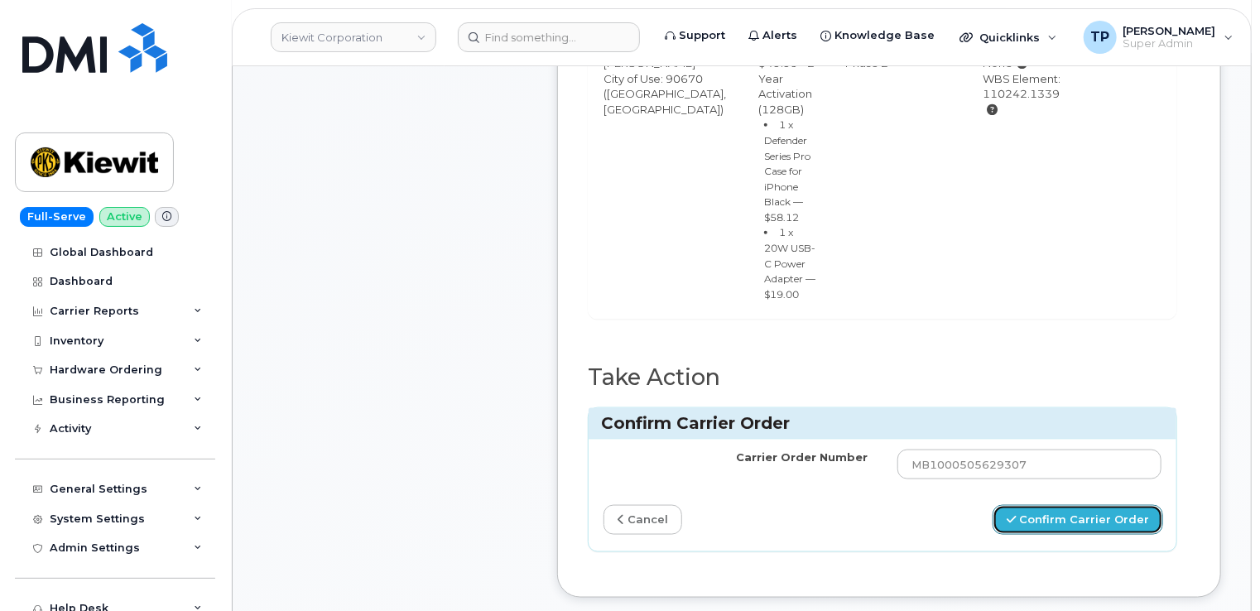
click at [1093, 505] on button "Confirm Carrier Order" at bounding box center [1078, 520] width 171 height 31
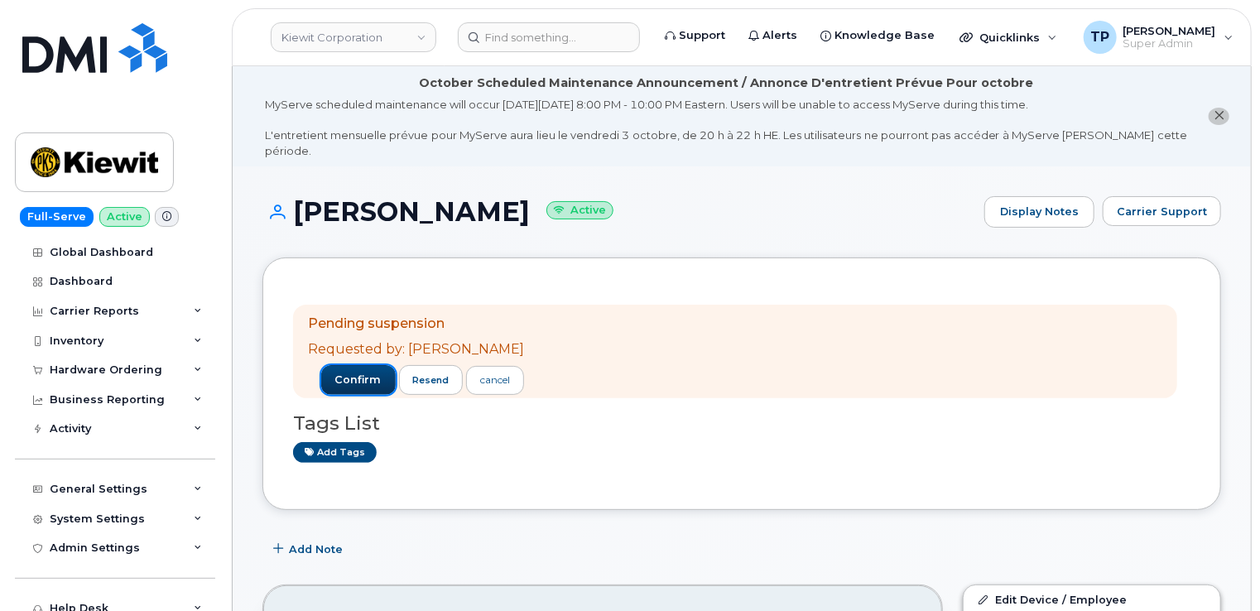
click at [361, 373] on span "confirm" at bounding box center [358, 380] width 46 height 15
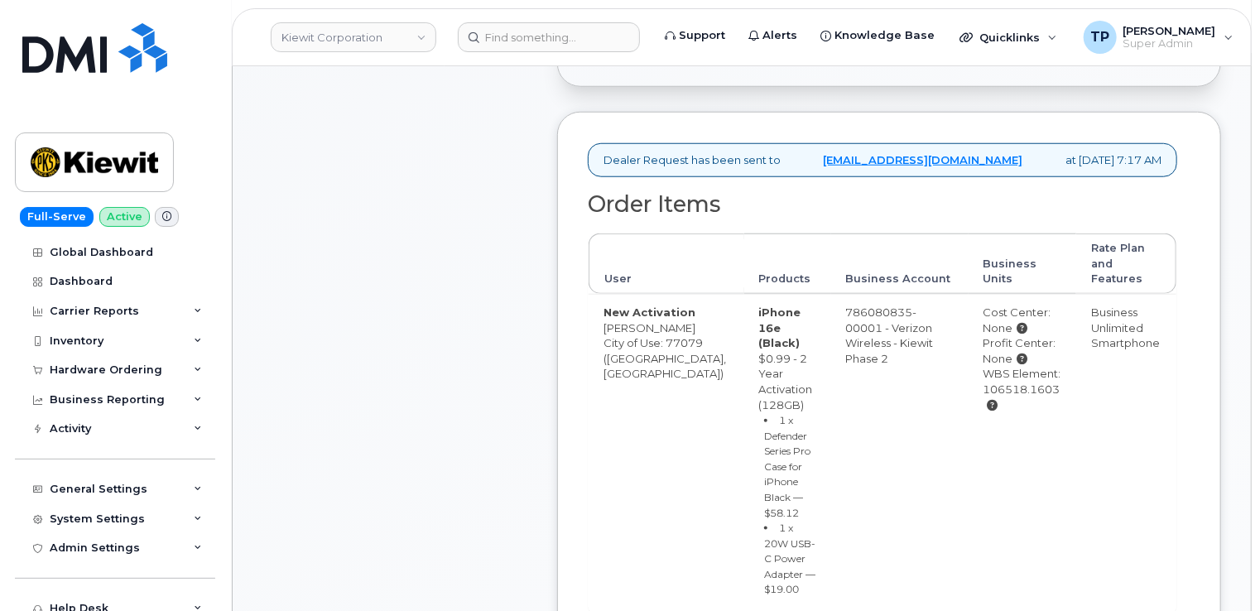
scroll to position [663, 0]
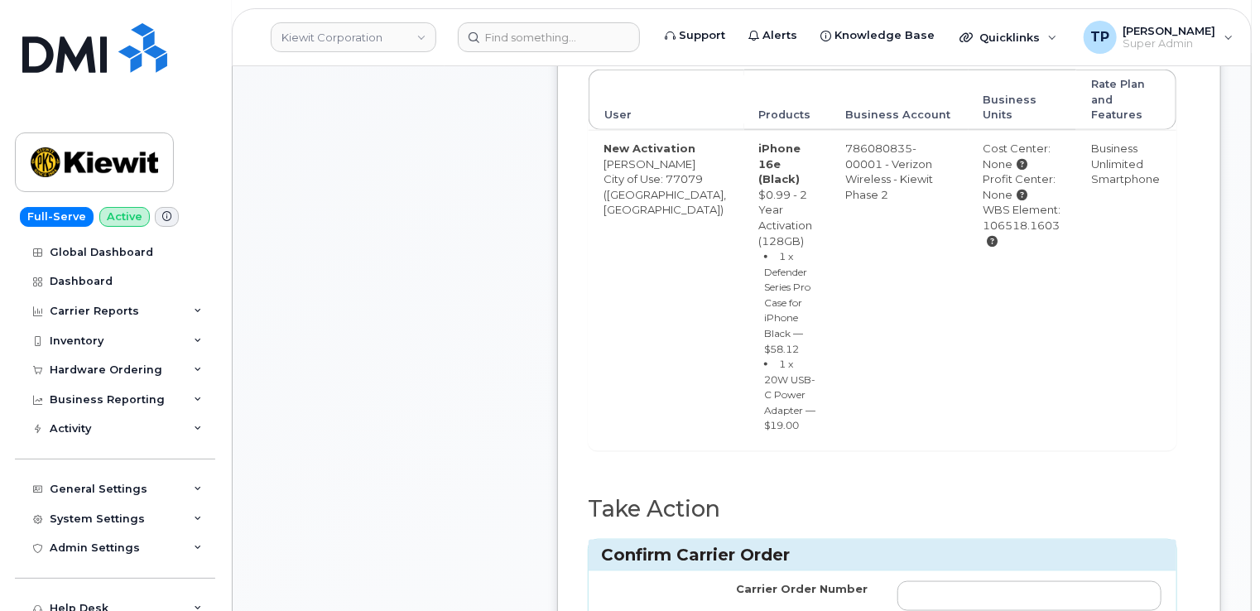
scroll to position [828, 0]
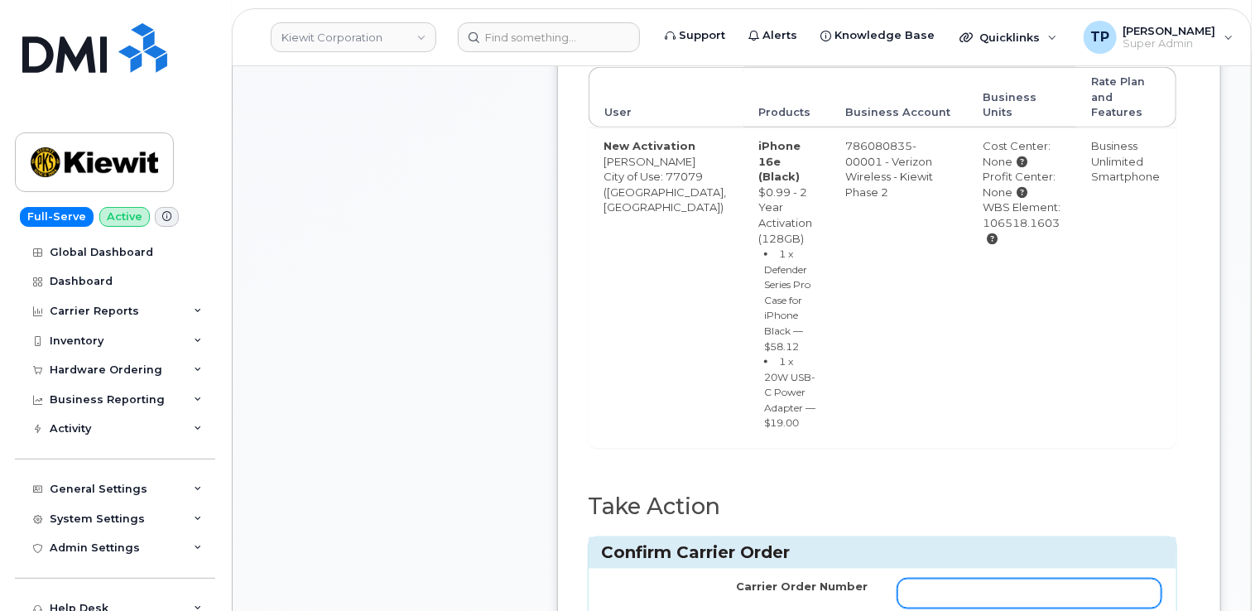
click at [951, 579] on input "Carrier Order Number" at bounding box center [1030, 594] width 264 height 30
paste input "MB3000599202404"
type input "MB3000599202404"
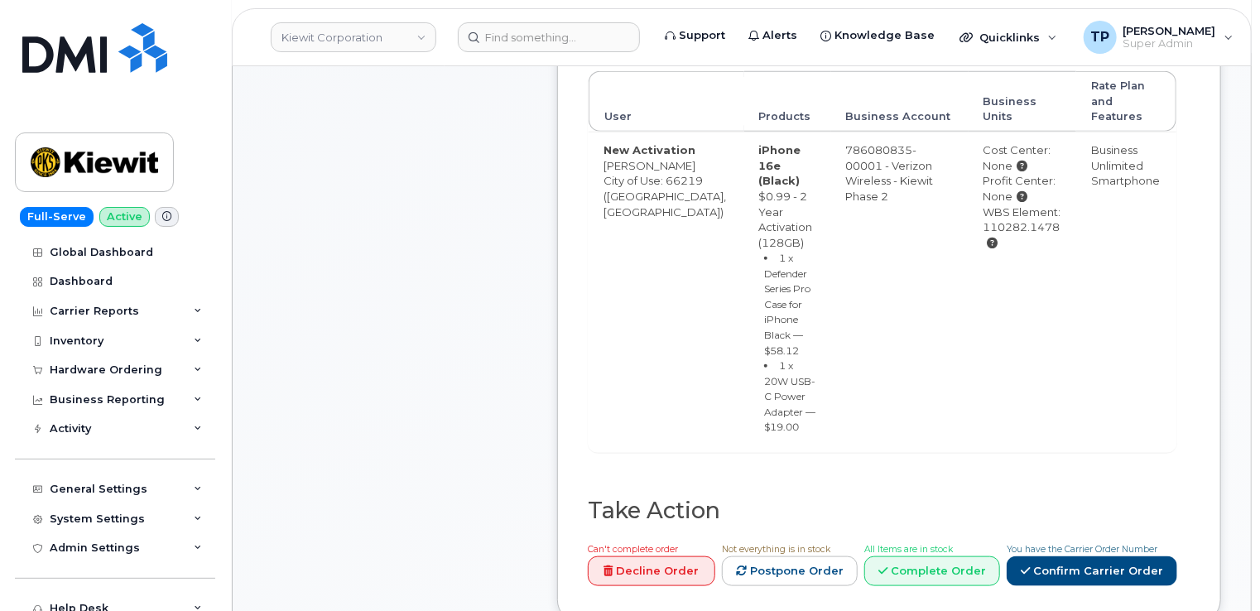
scroll to position [745, 0]
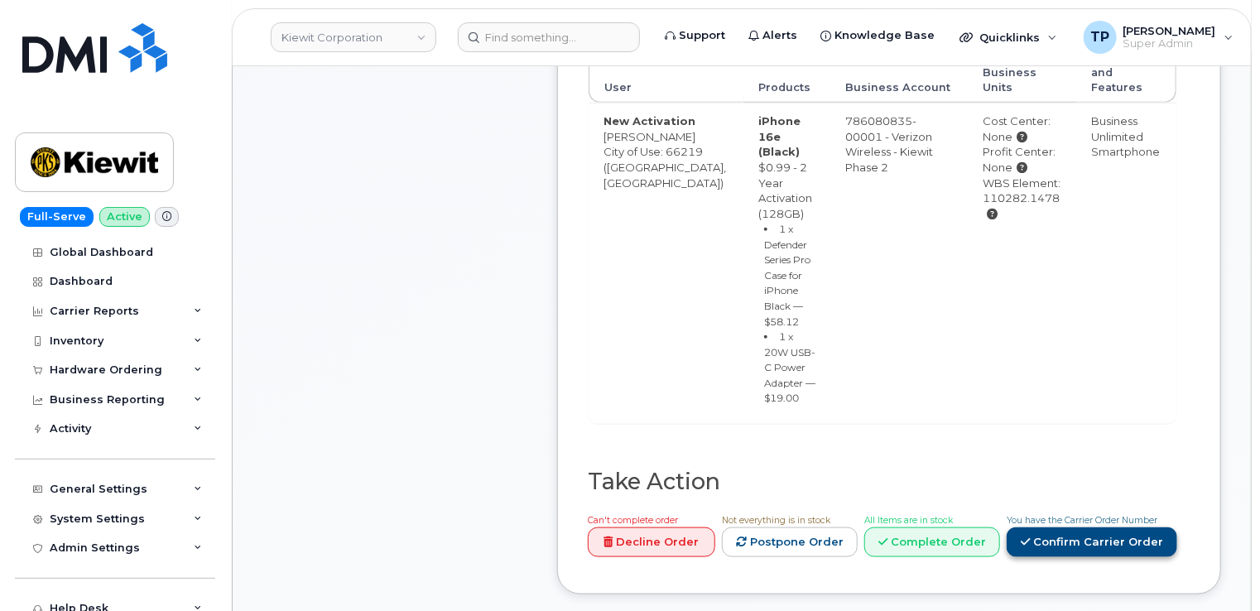
click at [1080, 528] on link "Confirm Carrier Order" at bounding box center [1092, 543] width 171 height 31
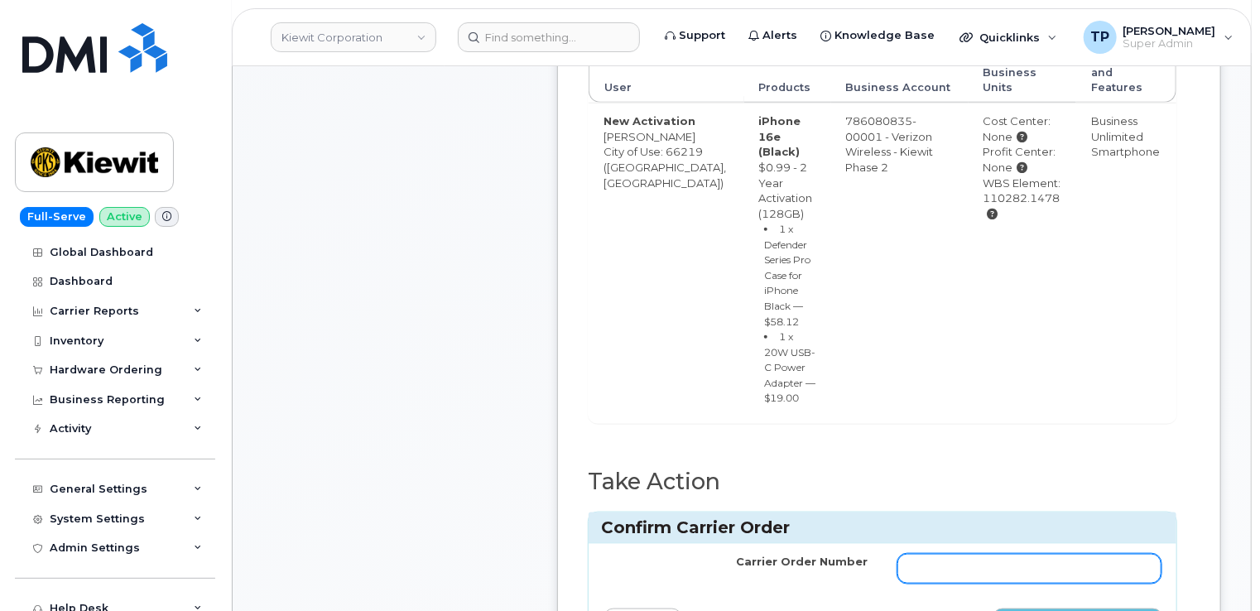
click at [1042, 554] on input "Carrier Order Number" at bounding box center [1030, 569] width 264 height 30
paste input "MB3000599246796"
type input "MB3000599246796"
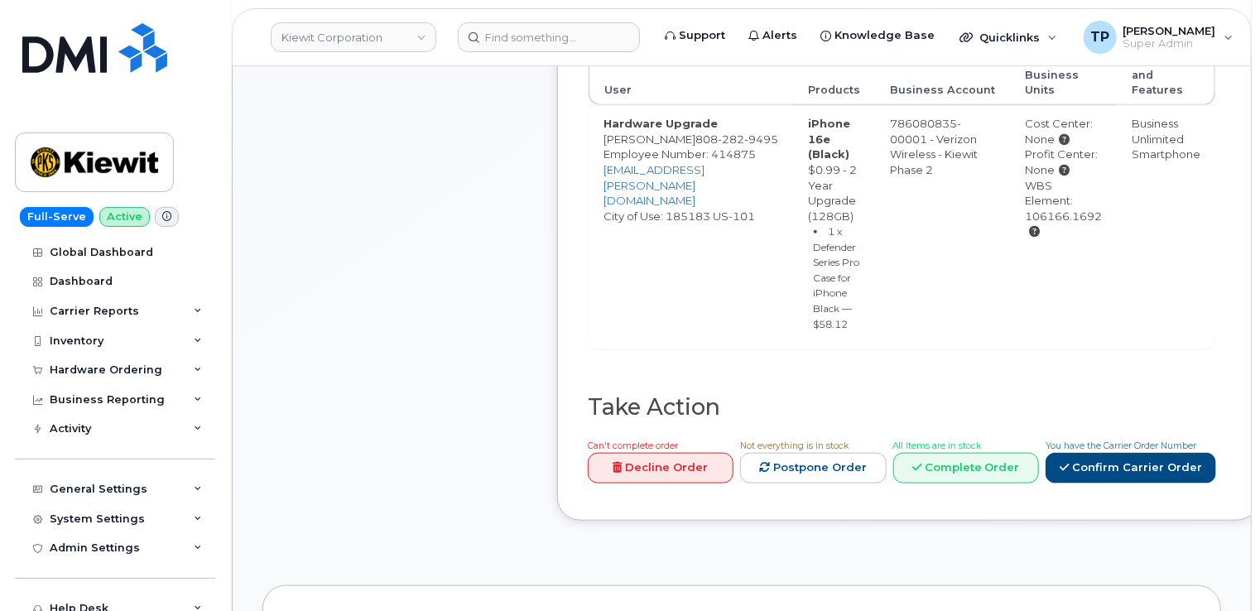
scroll to position [745, 0]
click at [1130, 481] on link "Confirm Carrier Order" at bounding box center [1131, 466] width 171 height 31
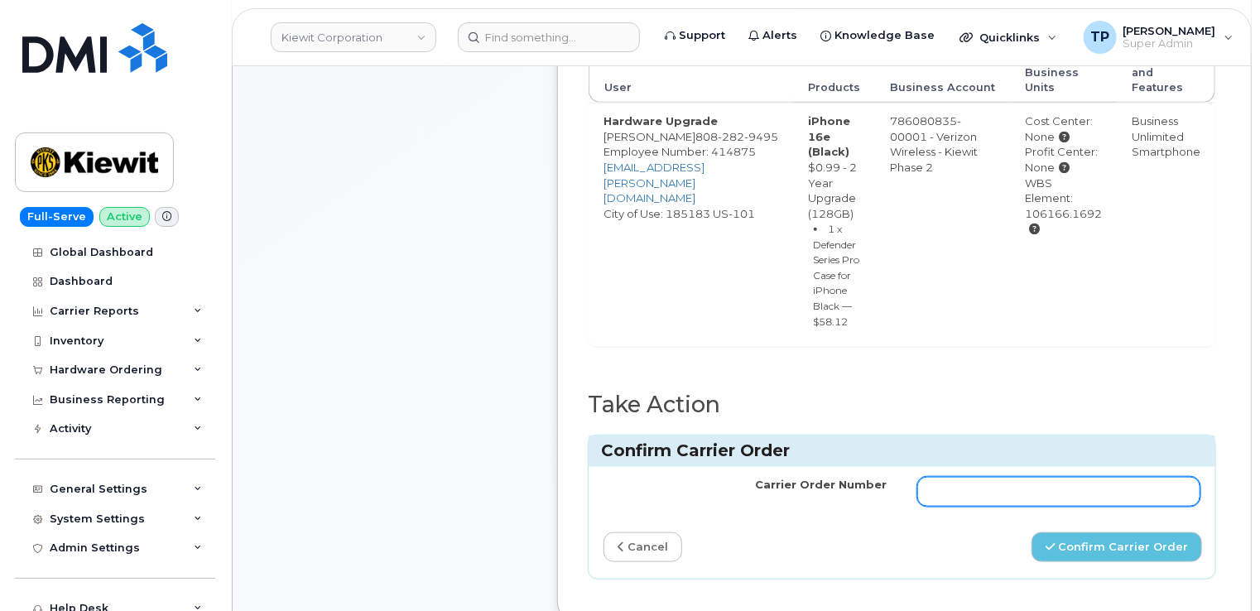
click at [926, 507] on input "Carrier Order Number" at bounding box center [1060, 492] width 284 height 30
paste input "MB3000599213251"
type input "MB3000599213251"
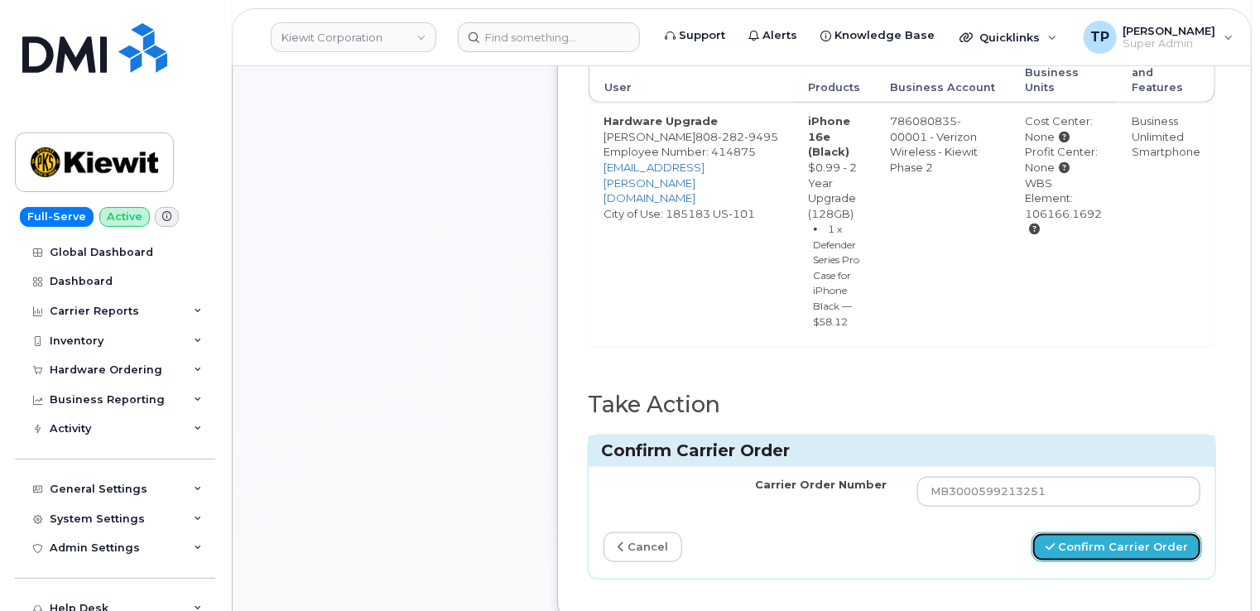
click at [1087, 563] on button "Confirm Carrier Order" at bounding box center [1117, 548] width 171 height 31
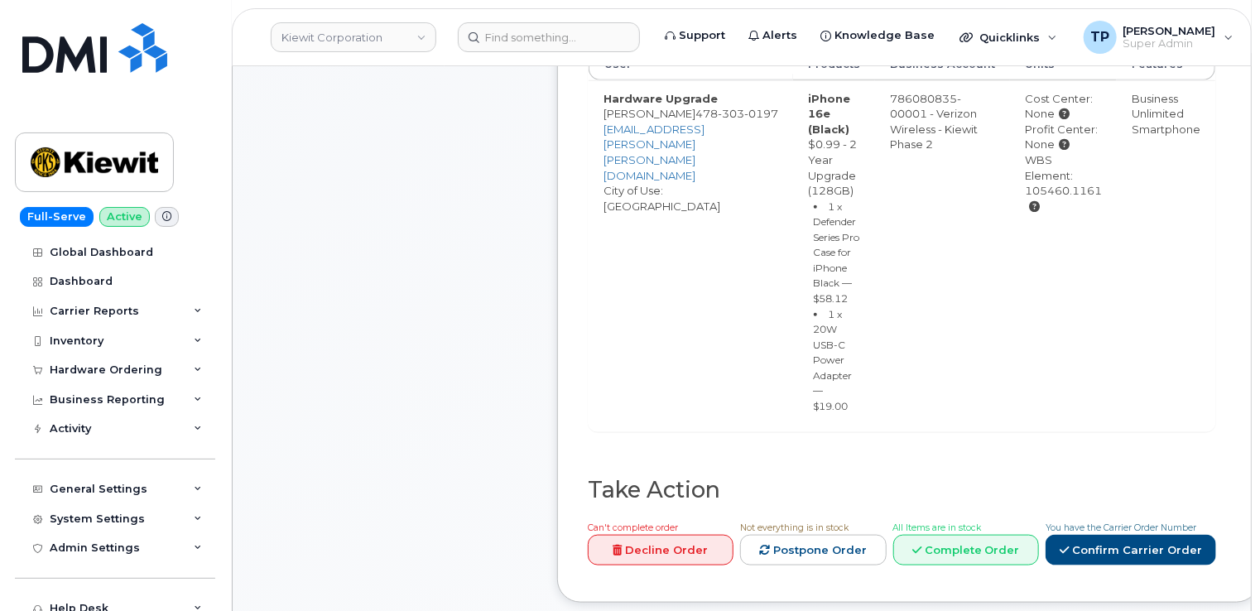
scroll to position [828, 0]
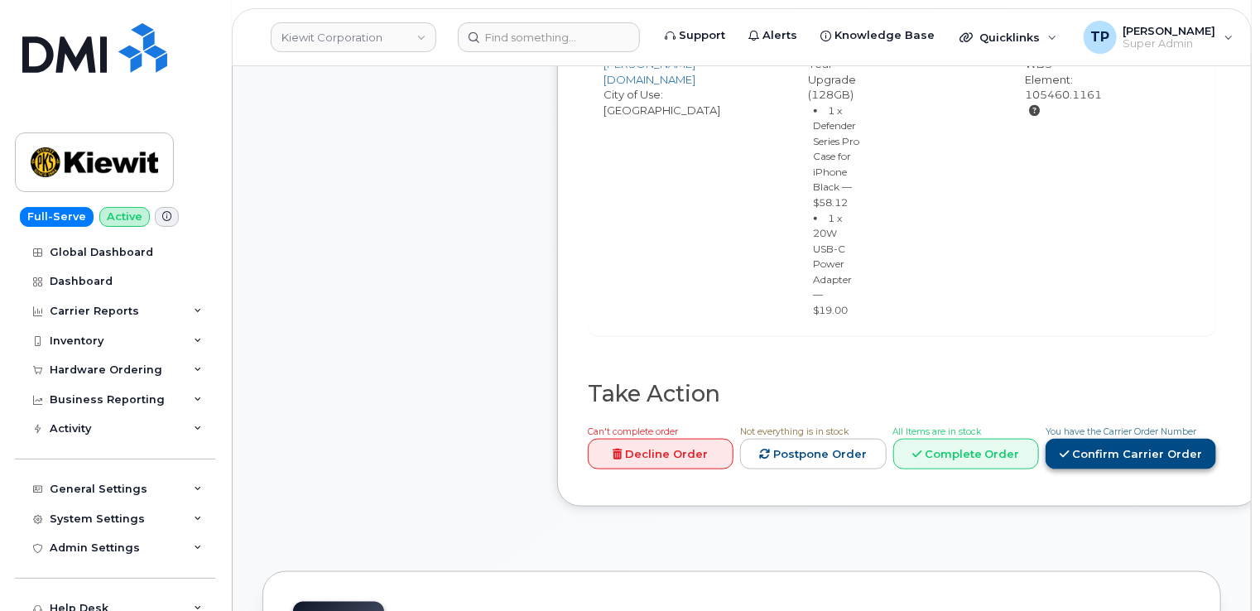
click at [1101, 470] on link "Confirm Carrier Order" at bounding box center [1131, 454] width 171 height 31
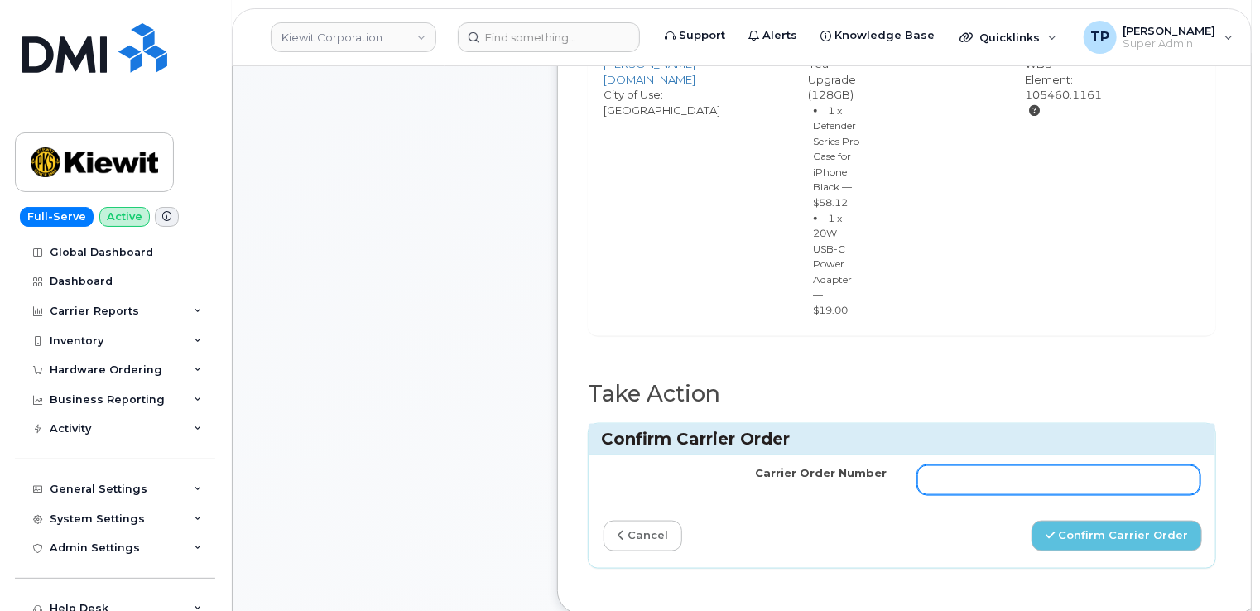
click at [1053, 495] on input "Carrier Order Number" at bounding box center [1060, 480] width 284 height 30
paste input "MB1000505602057"
type input "MB1000505602057"
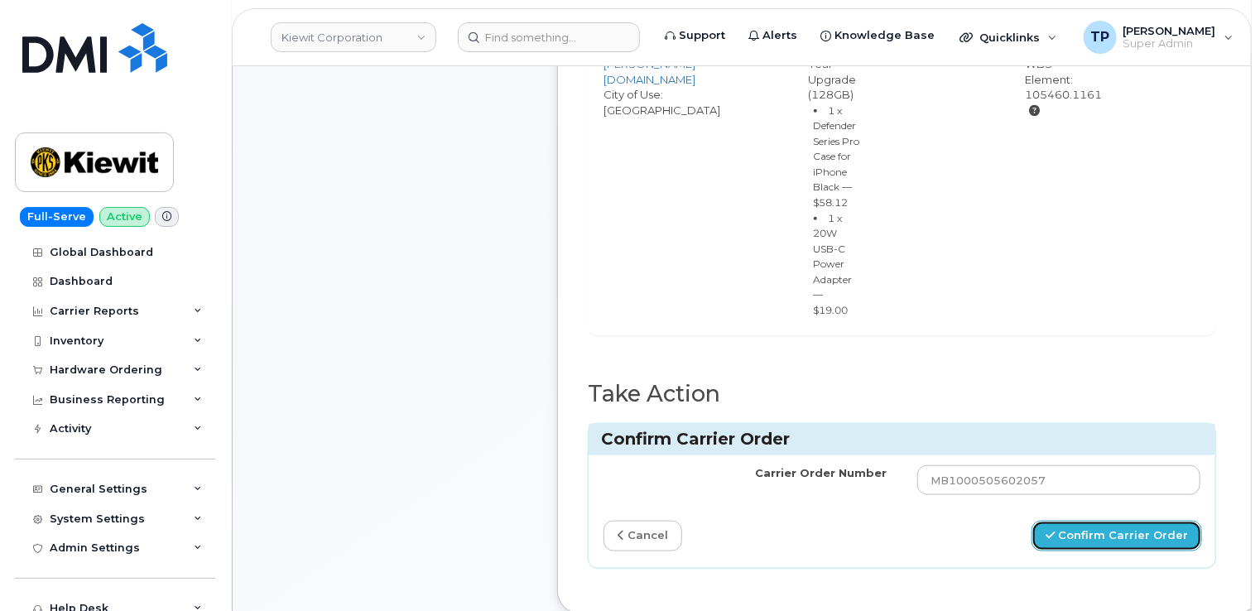
click at [1076, 552] on button "Confirm Carrier Order" at bounding box center [1117, 536] width 171 height 31
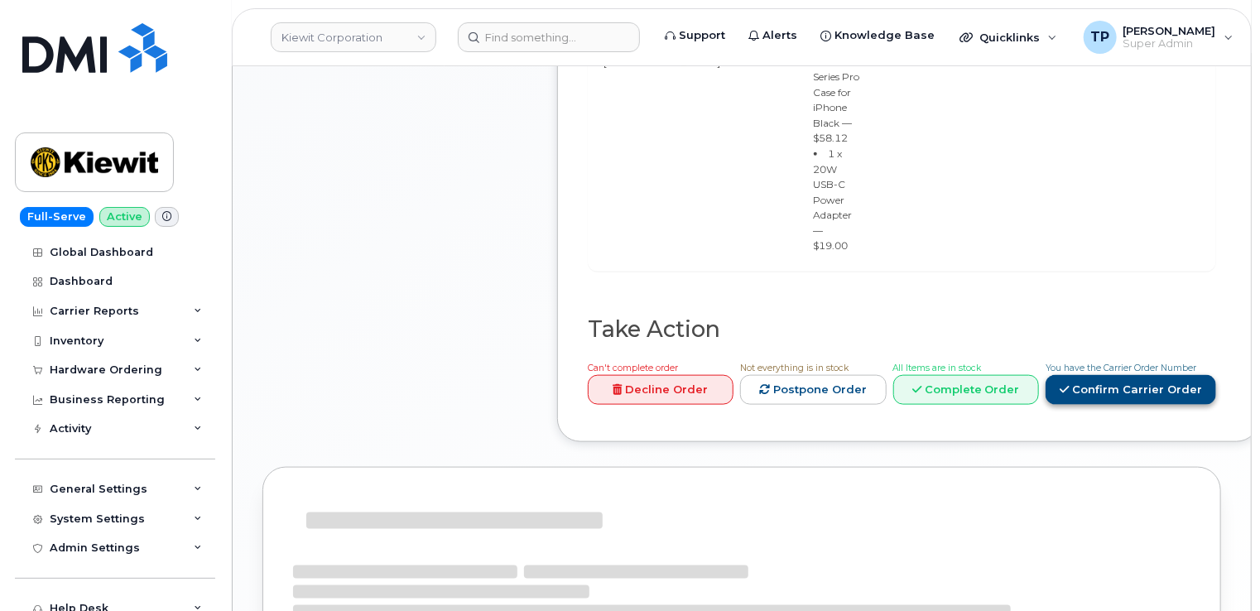
click at [1113, 406] on link "Confirm Carrier Order" at bounding box center [1131, 390] width 171 height 31
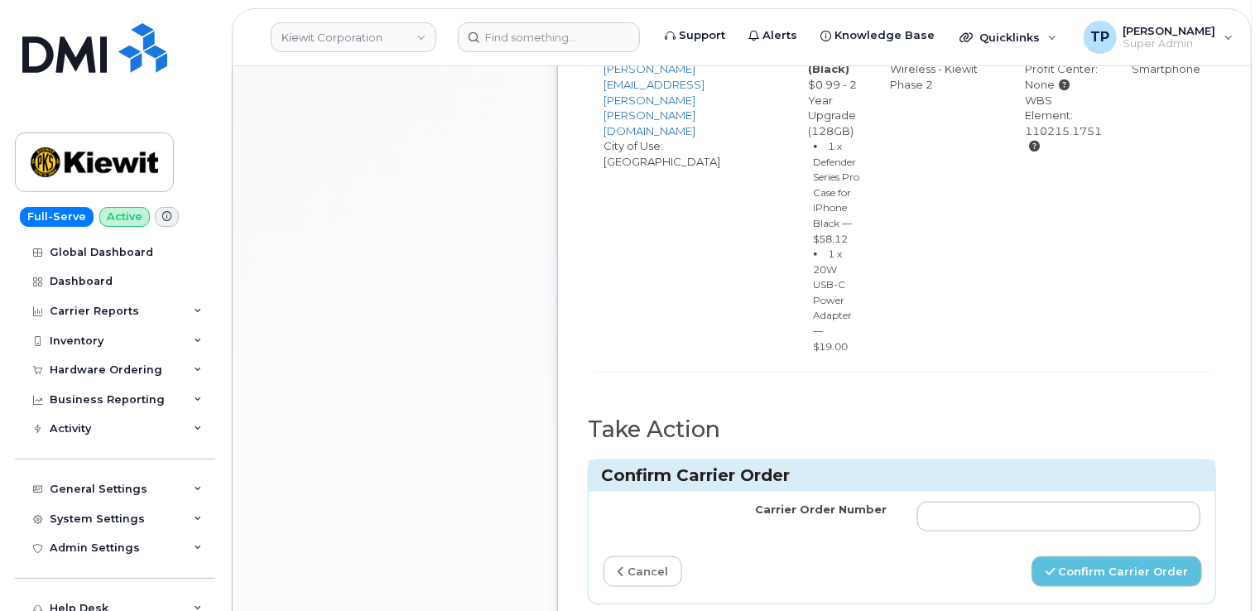
scroll to position [913, 0]
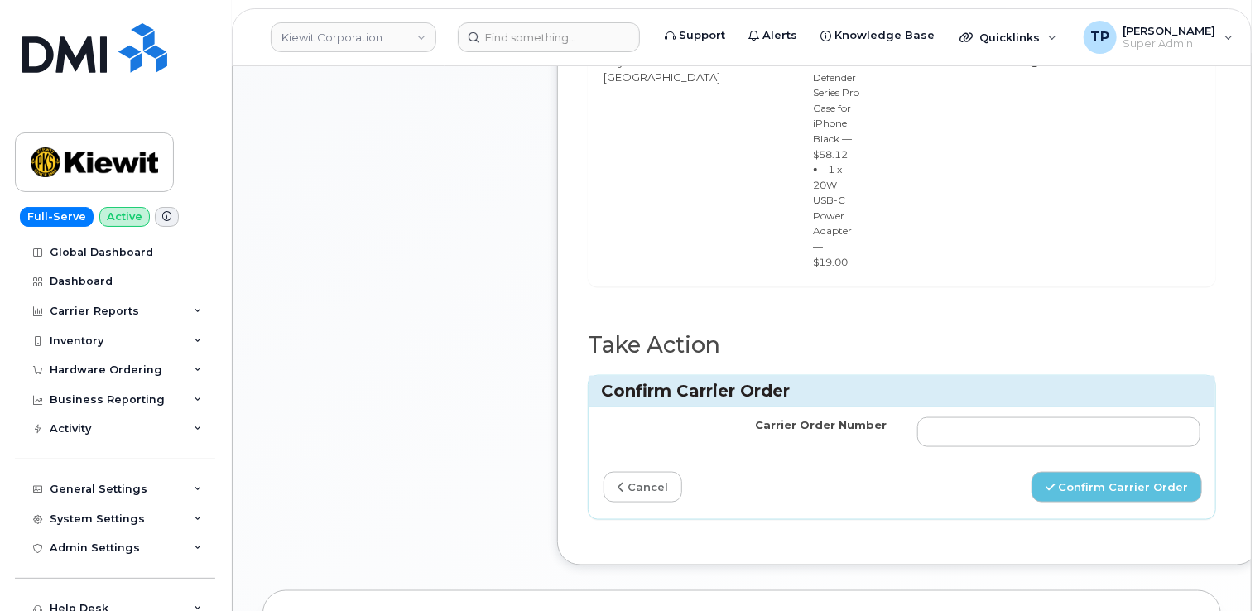
click at [1015, 457] on td at bounding box center [1060, 432] width 314 height 50
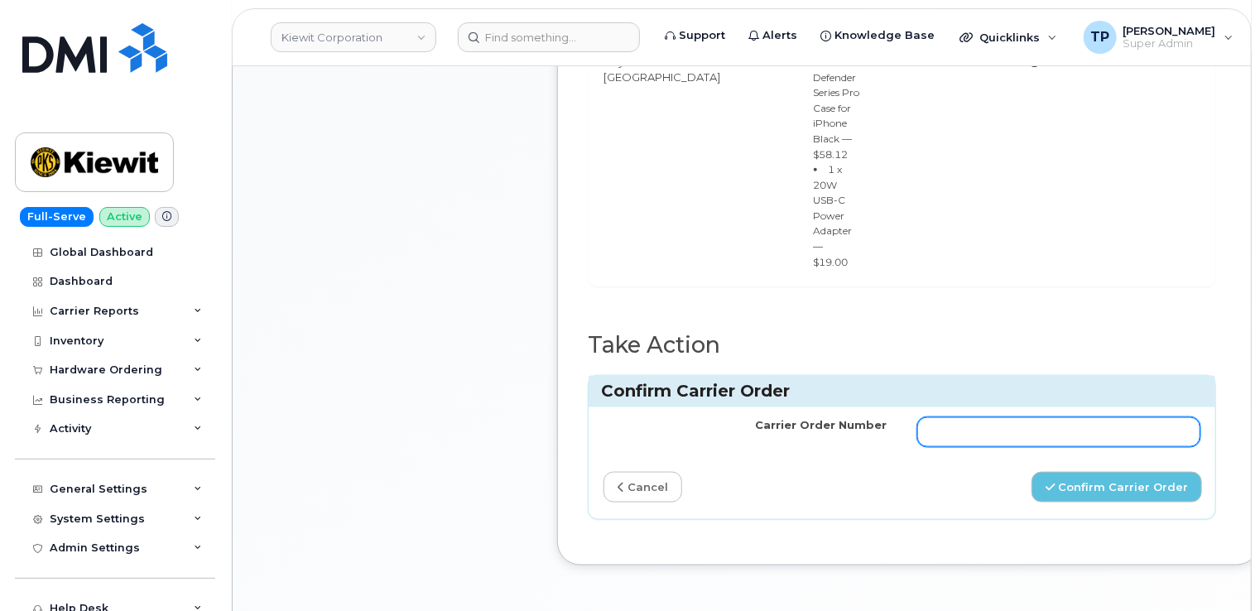
click at [1010, 440] on input "Carrier Order Number" at bounding box center [1060, 432] width 284 height 30
paste input "MB1000505602057"
type input "MB1000505602057"
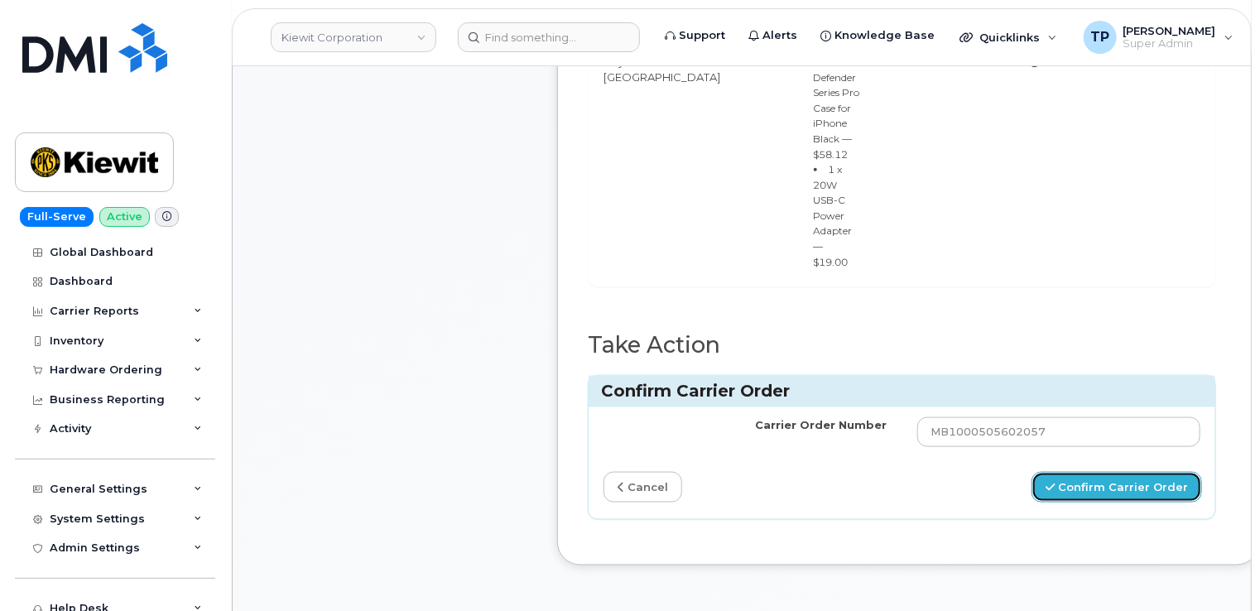
click at [1117, 497] on button "Confirm Carrier Order" at bounding box center [1117, 487] width 171 height 31
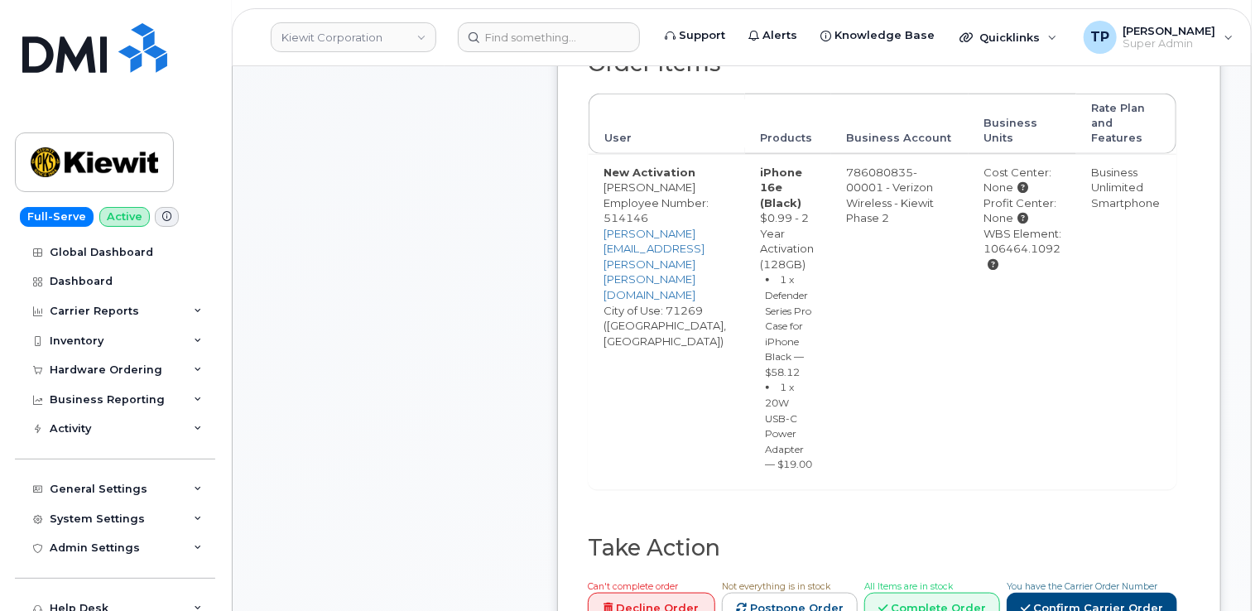
scroll to position [828, 0]
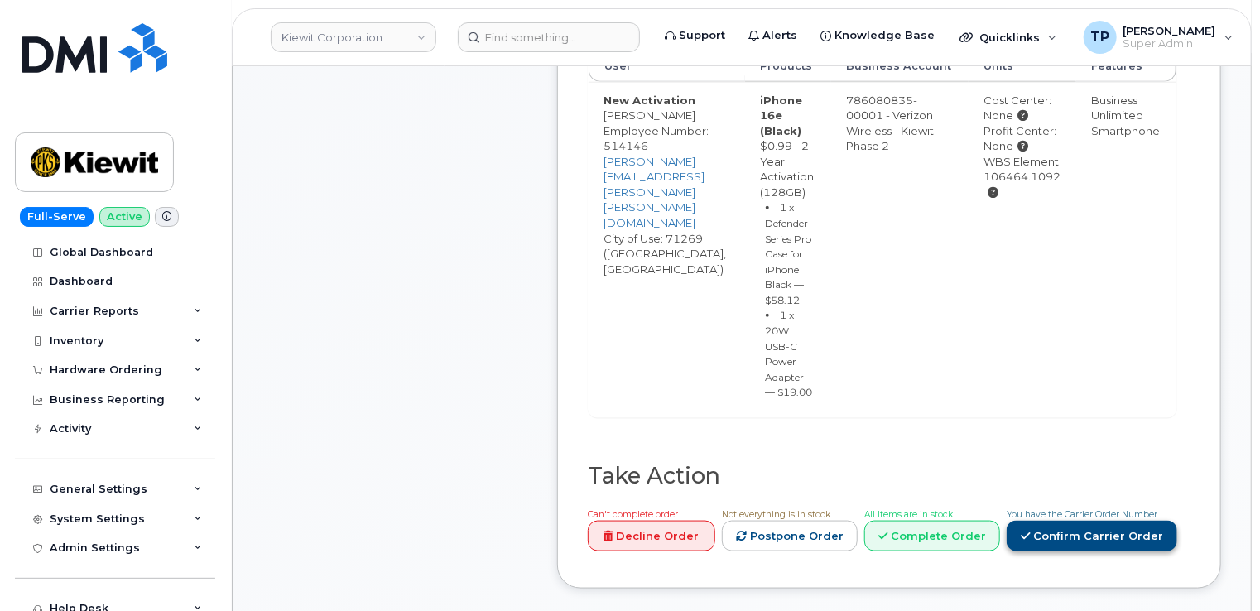
click at [1100, 521] on link "Confirm Carrier Order" at bounding box center [1092, 536] width 171 height 31
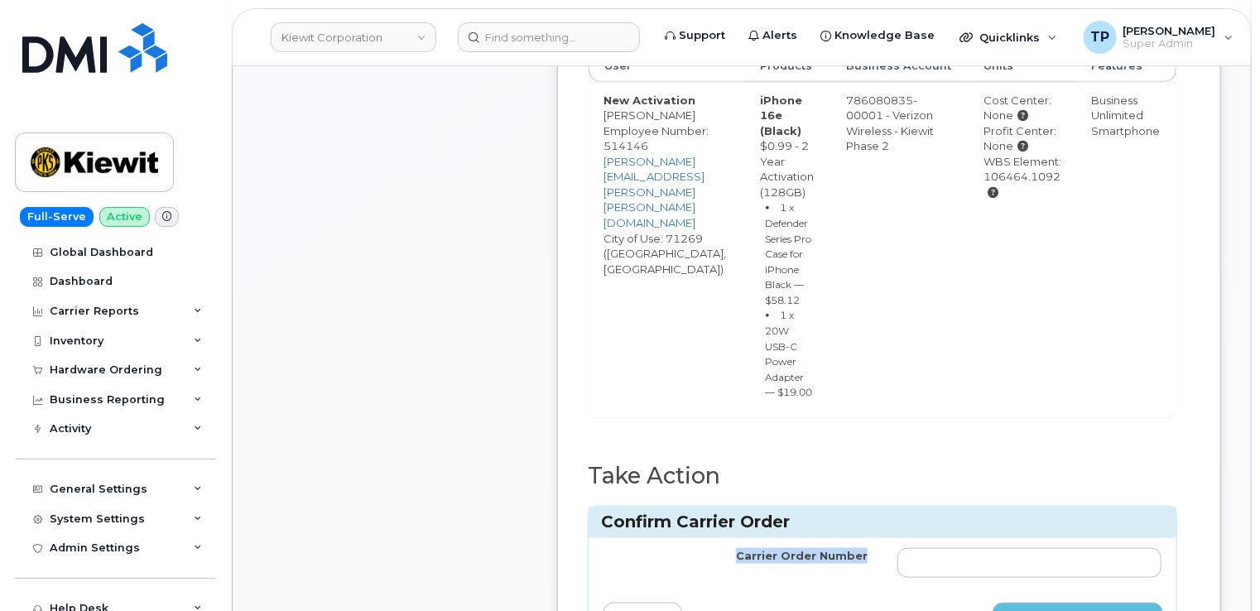
drag, startPoint x: 1032, startPoint y: 489, endPoint x: 1029, endPoint y: 498, distance: 9.7
click at [1029, 506] on div "Confirm Carrier Order Carrier Order Number cancel Confirm Carrier Order" at bounding box center [883, 578] width 590 height 145
drag, startPoint x: 1029, startPoint y: 498, endPoint x: 1021, endPoint y: 516, distance: 19.7
click at [1023, 548] on input "Carrier Order Number" at bounding box center [1030, 563] width 264 height 30
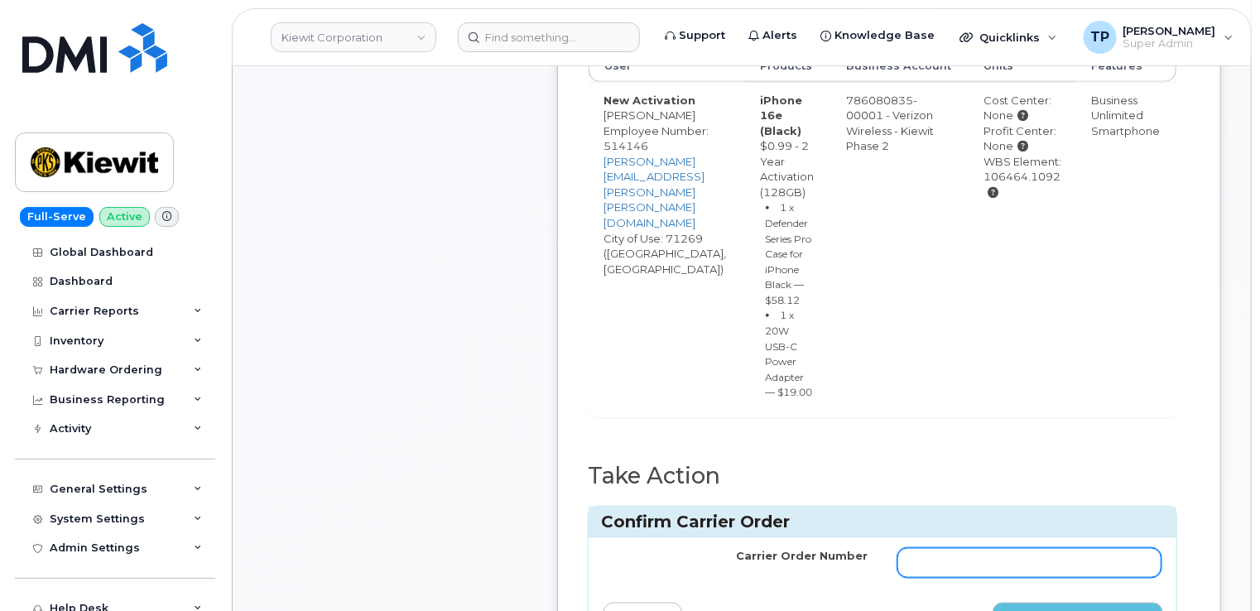
paste input "MB1000505692499"
type input "MB1000505692499"
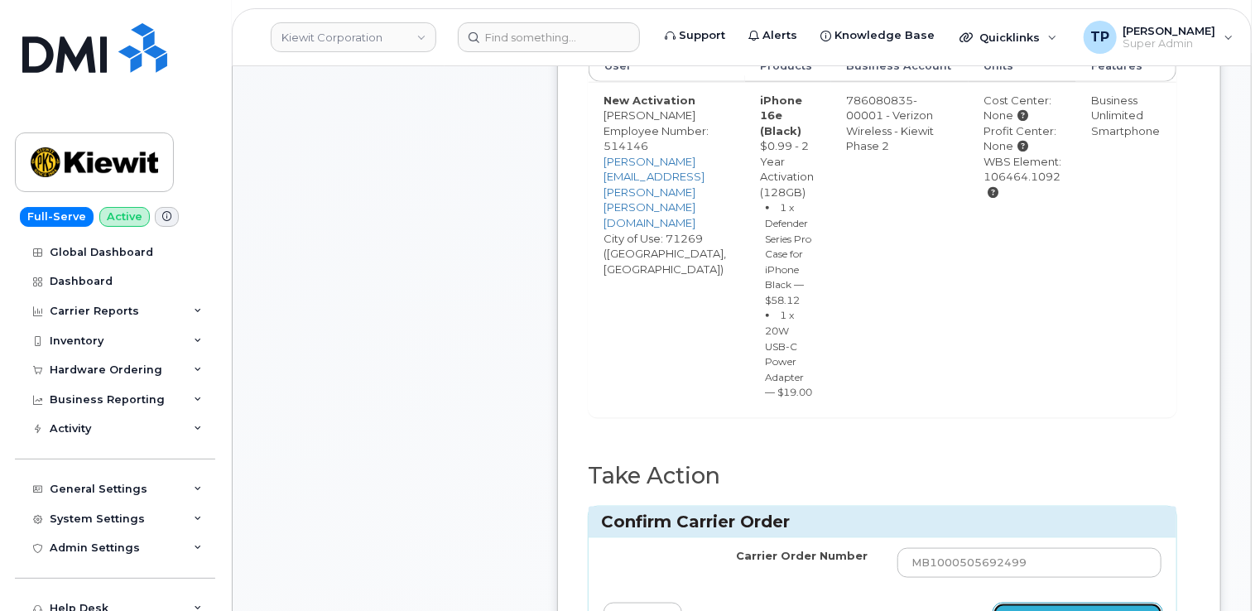
click at [1062, 603] on button "Confirm Carrier Order" at bounding box center [1078, 618] width 171 height 31
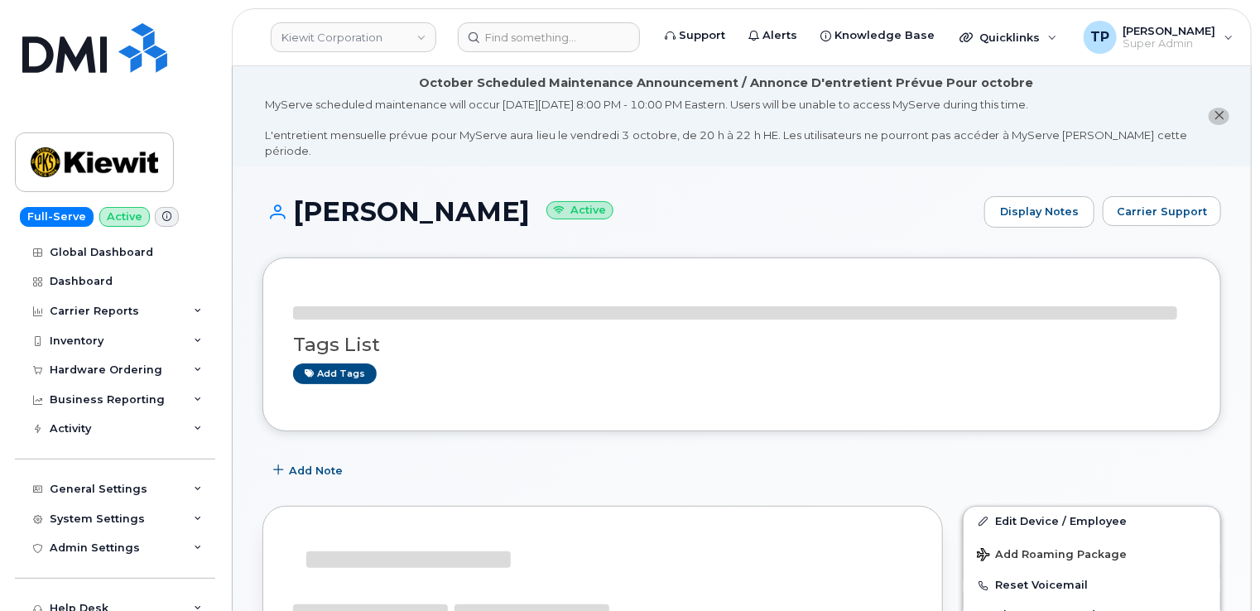
drag, startPoint x: 0, startPoint y: 0, endPoint x: 950, endPoint y: 355, distance: 1014.2
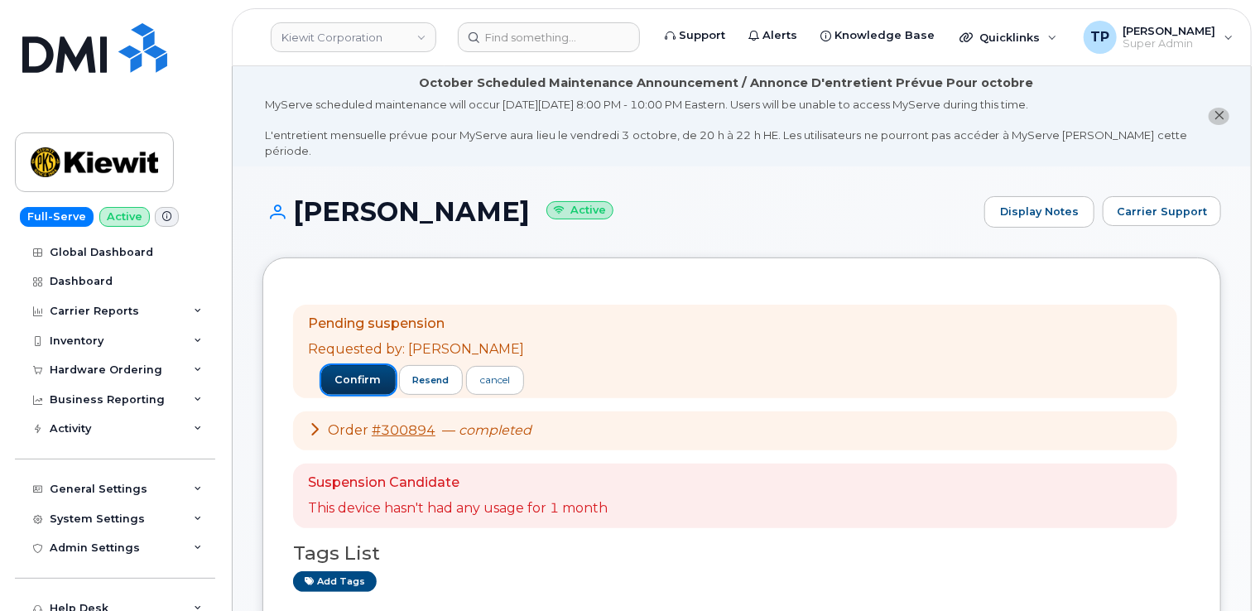
drag, startPoint x: 950, startPoint y: 355, endPoint x: 346, endPoint y: 356, distance: 603.7
click at [346, 365] on button "confirm" at bounding box center [358, 380] width 75 height 30
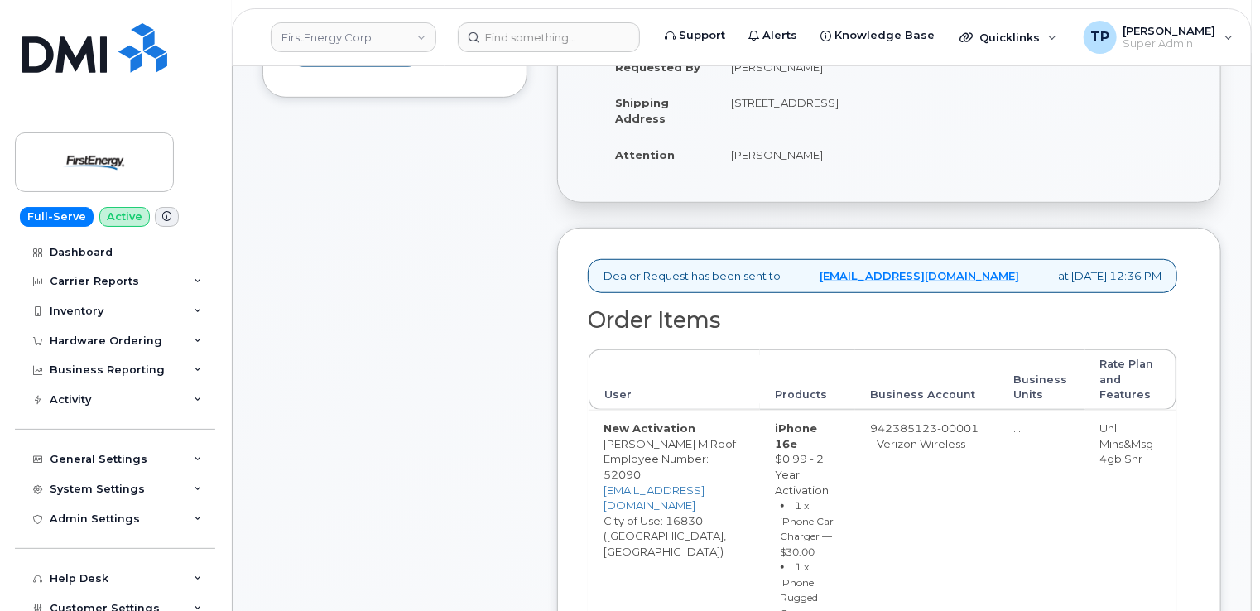
scroll to position [663, 0]
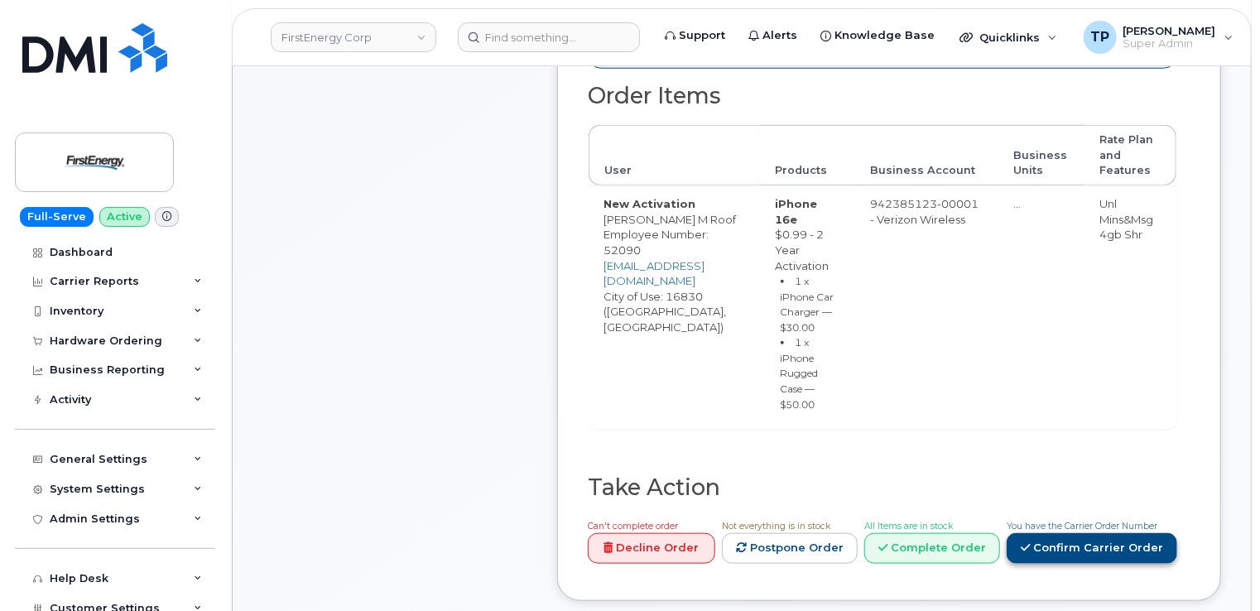
click at [1122, 560] on link "Confirm Carrier Order" at bounding box center [1092, 548] width 171 height 31
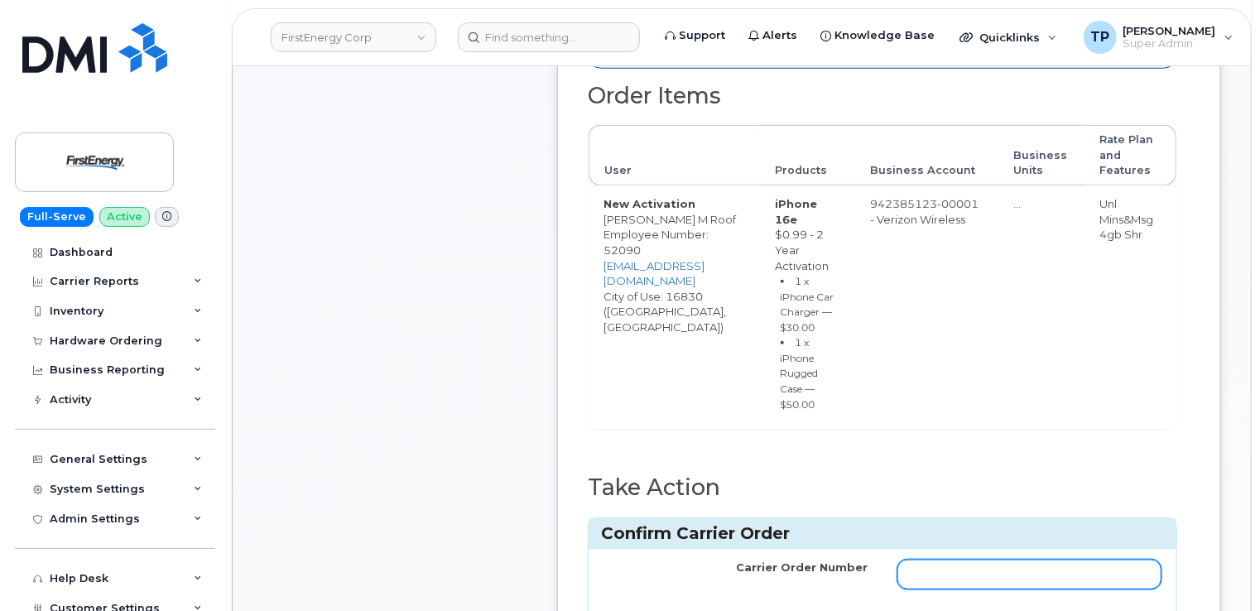
click at [1080, 580] on input "Carrier Order Number" at bounding box center [1030, 575] width 264 height 30
paste input "MB3000599298104"
type input "MB3000599298104"
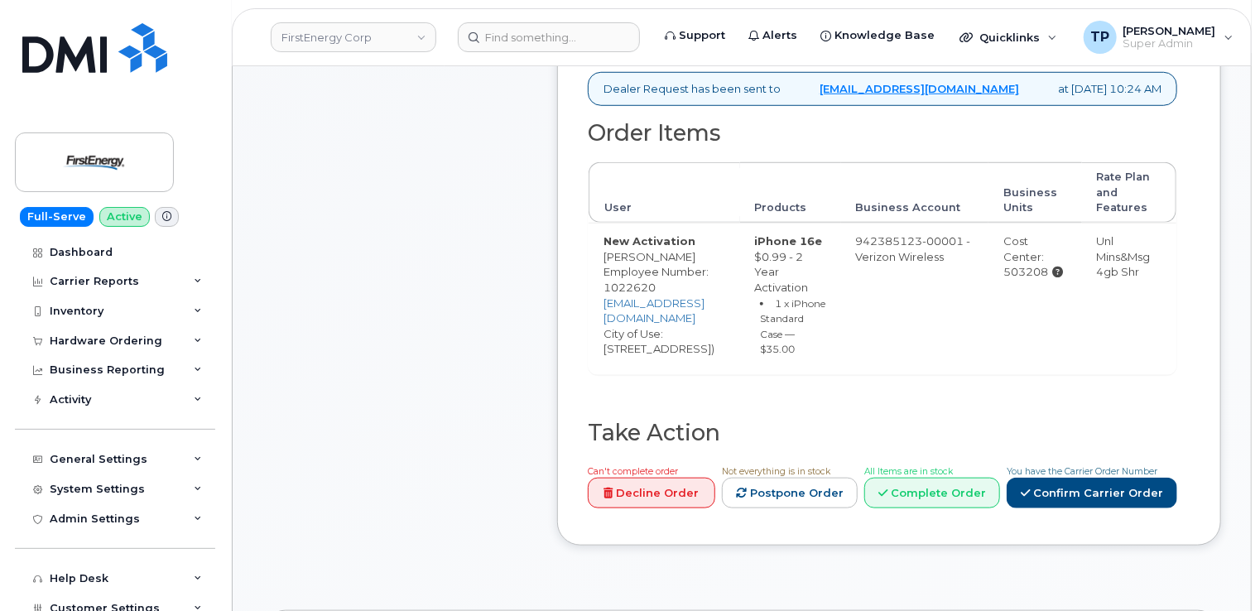
scroll to position [745, 0]
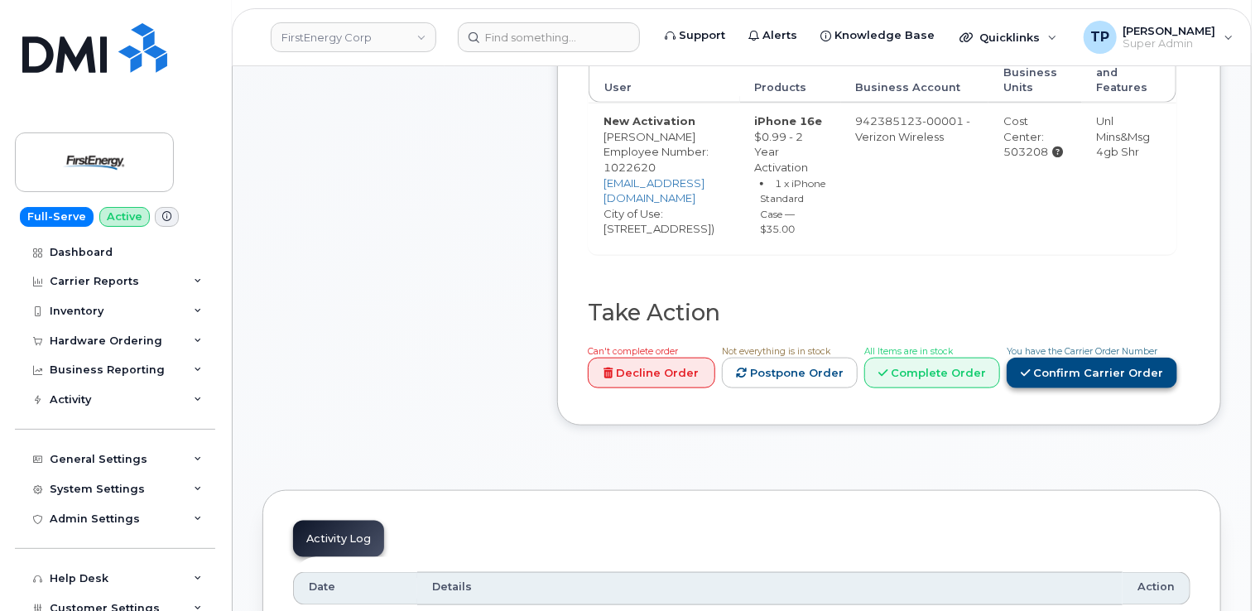
click at [1081, 388] on link "Confirm Carrier Order" at bounding box center [1092, 373] width 171 height 31
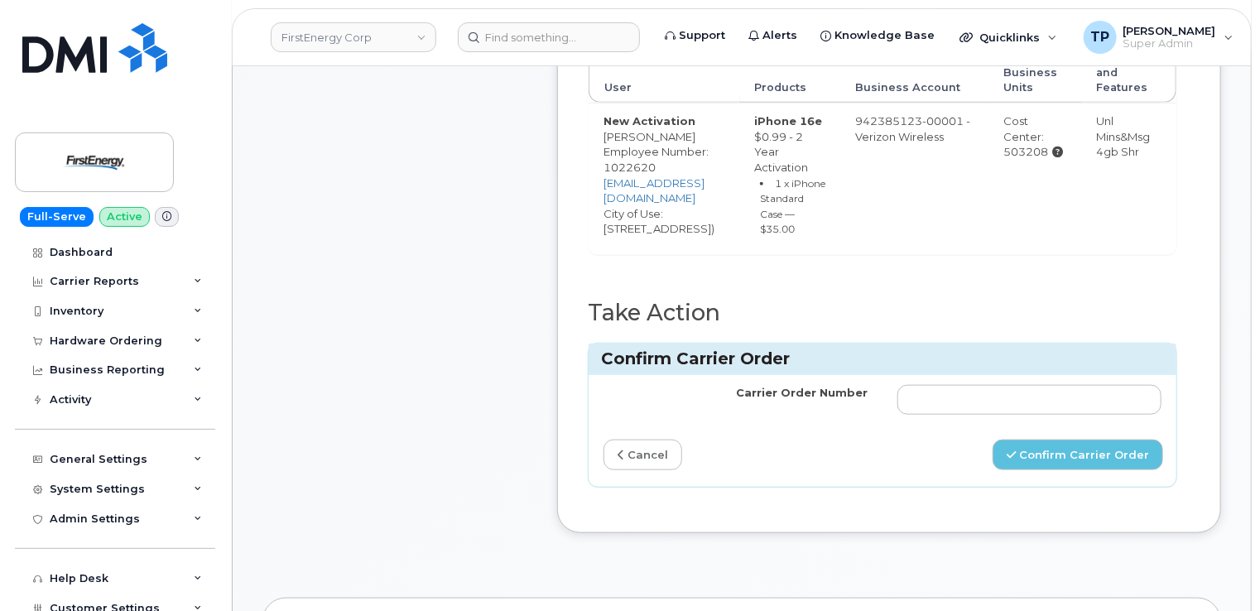
click at [1034, 473] on div "Carrier Order Number cancel Confirm Carrier Order" at bounding box center [883, 431] width 588 height 112
click at [1010, 415] on input "Carrier Order Number" at bounding box center [1030, 400] width 264 height 30
paste input "MB1000505646593"
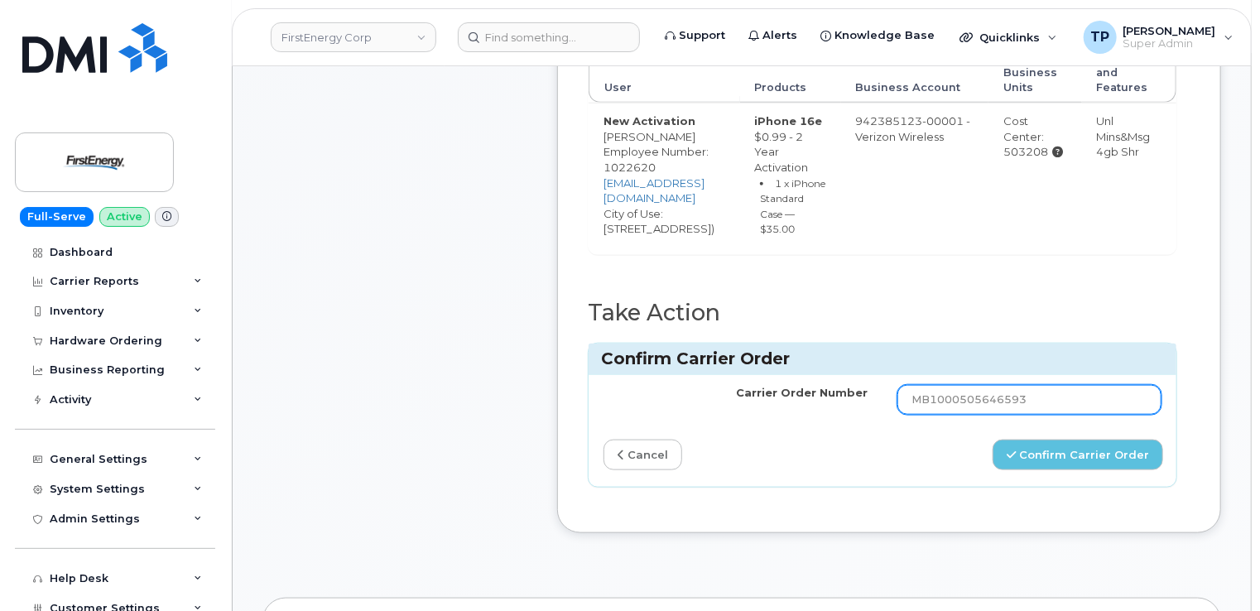
type input "MB1000505646593"
click at [1068, 487] on div "Carrier Order Number MB1000505646593 cancel Confirm Carrier Order" at bounding box center [883, 431] width 588 height 112
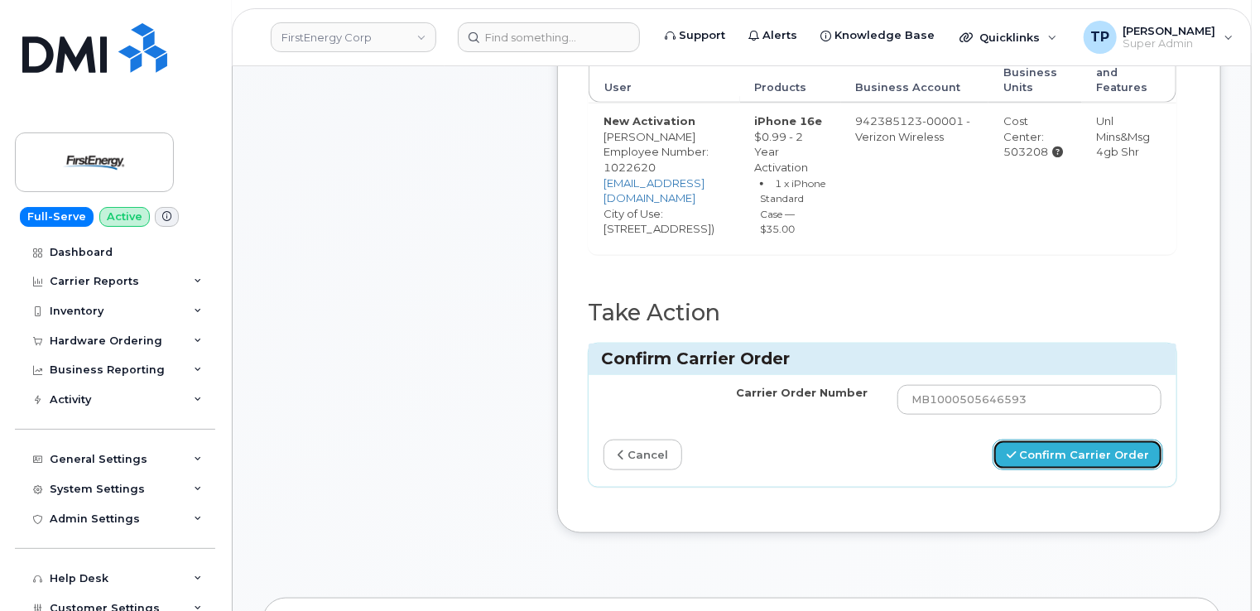
click at [1068, 470] on button "Confirm Carrier Order" at bounding box center [1078, 455] width 171 height 31
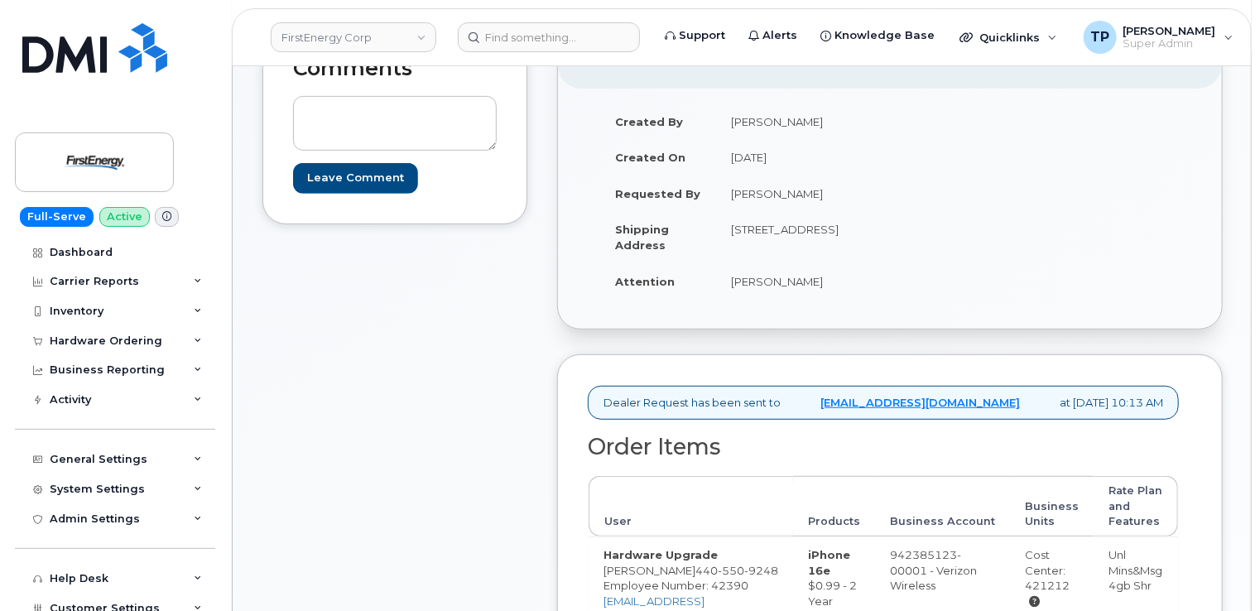
scroll to position [581, 0]
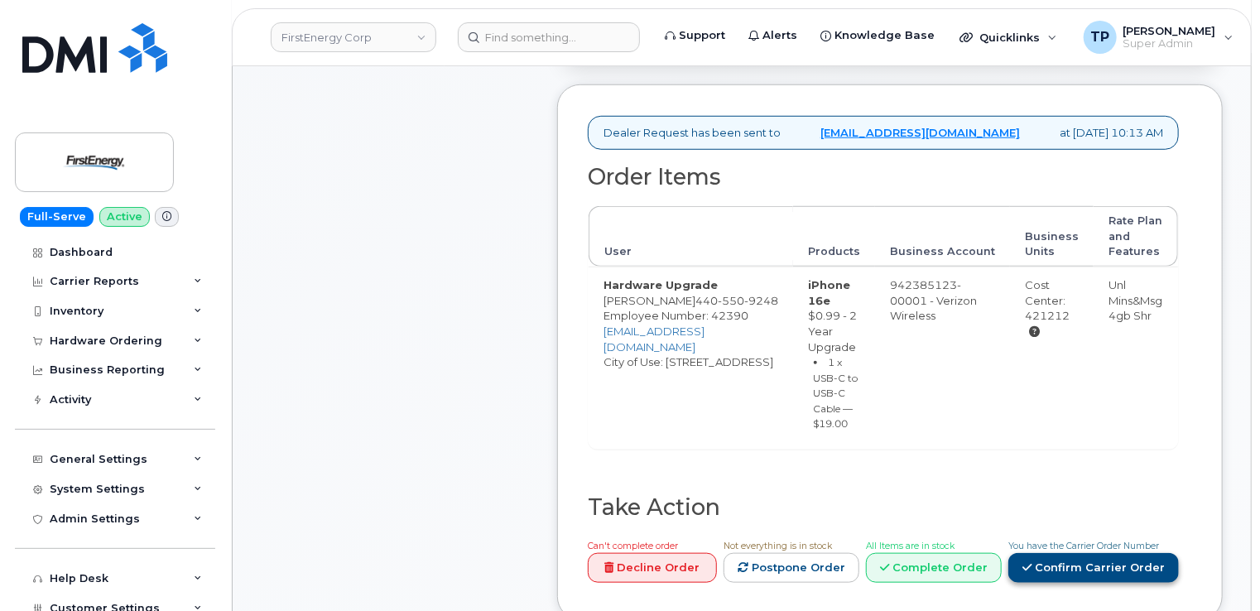
click at [1101, 553] on link "Confirm Carrier Order" at bounding box center [1094, 568] width 171 height 31
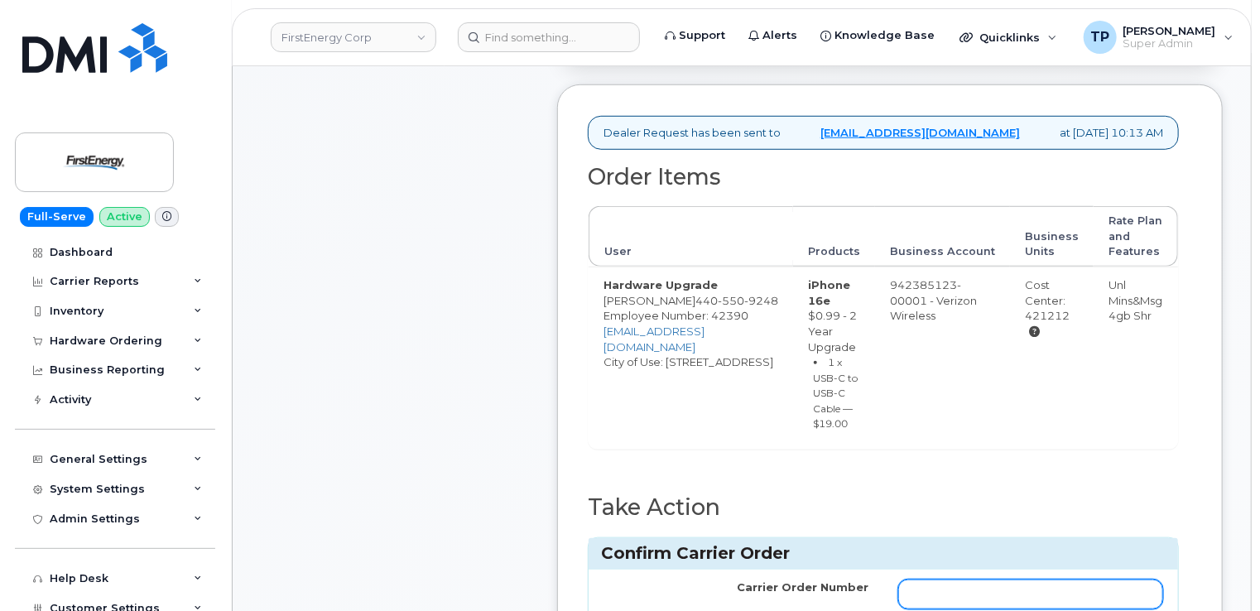
click at [1024, 580] on input "Carrier Order Number" at bounding box center [1031, 595] width 265 height 30
paste input "MB1000505646593"
paste input "50577"
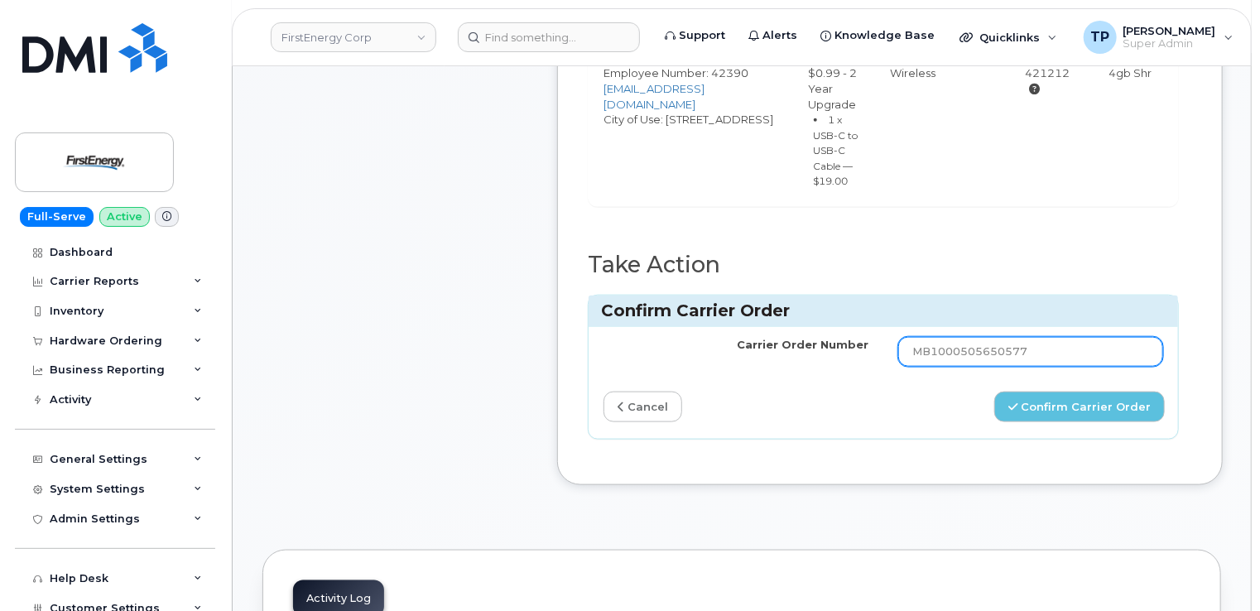
scroll to position [830, 0]
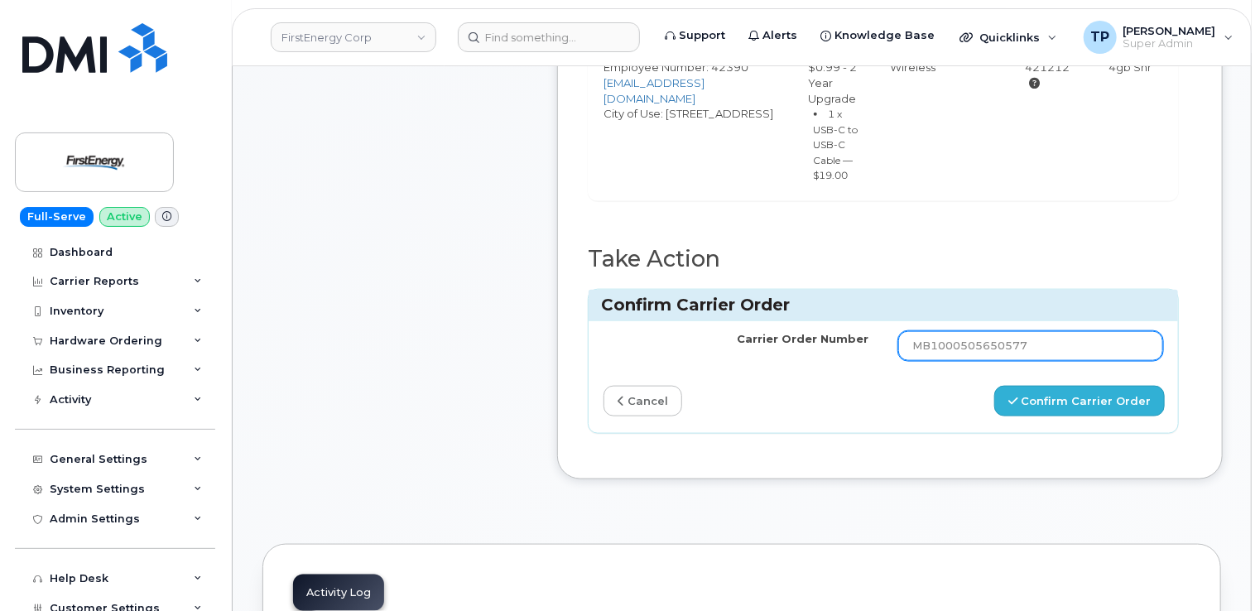
type input "MB1000505650577"
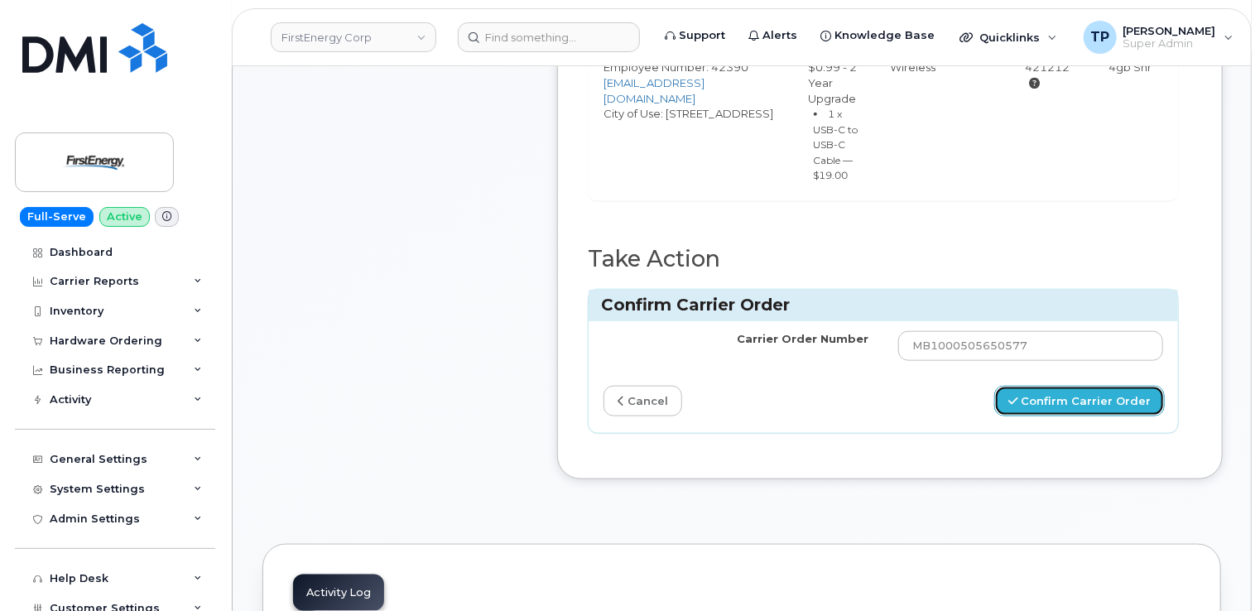
click at [1064, 392] on button "Confirm Carrier Order" at bounding box center [1080, 401] width 171 height 31
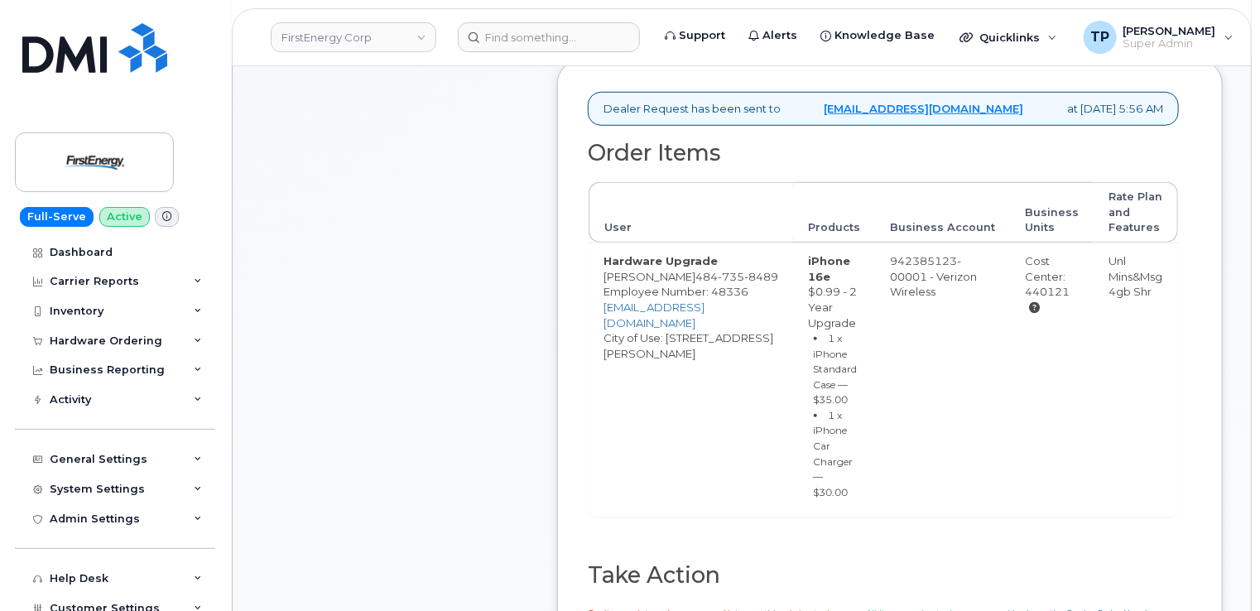
scroll to position [828, 0]
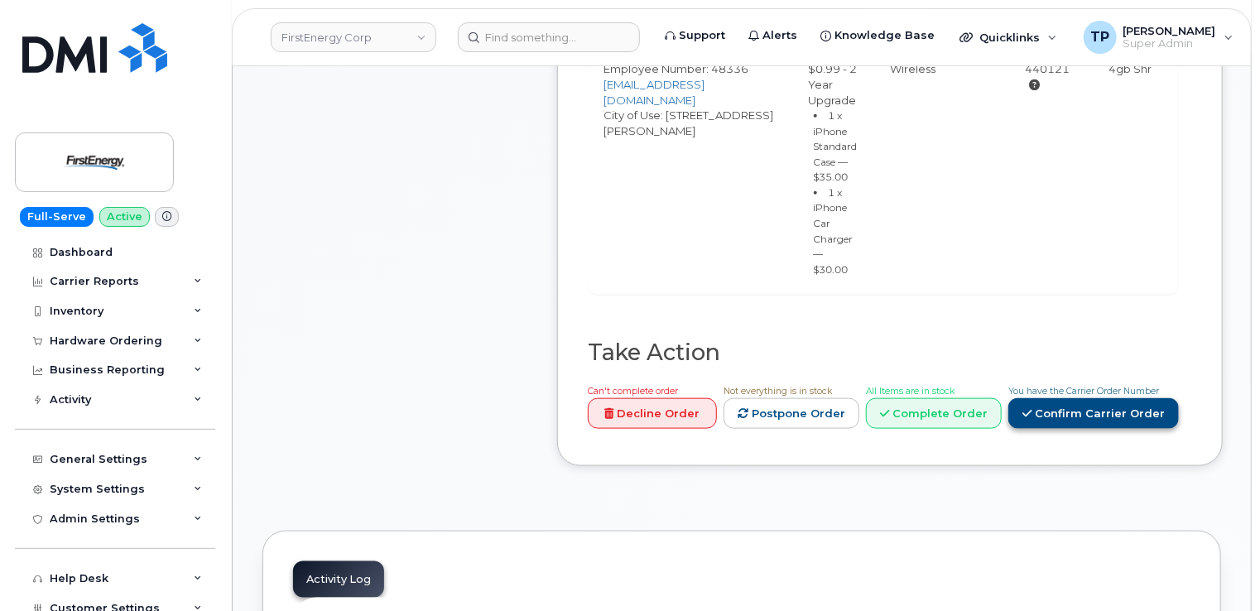
click at [1159, 398] on link "Confirm Carrier Order" at bounding box center [1094, 413] width 171 height 31
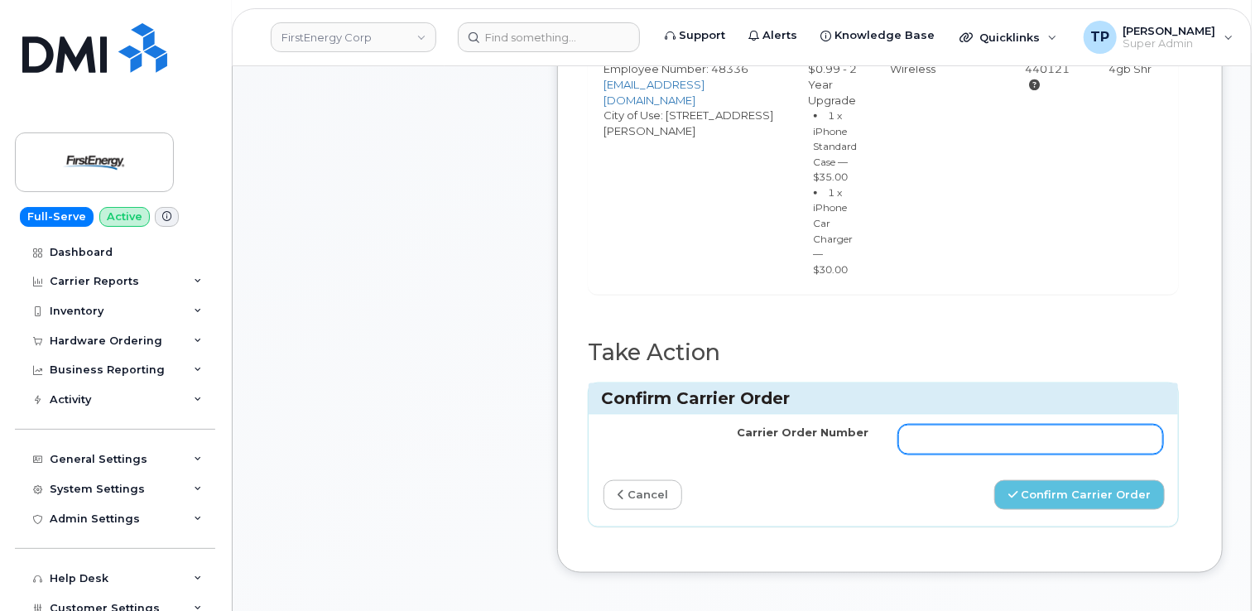
click at [938, 426] on input "Carrier Order Number" at bounding box center [1031, 440] width 265 height 30
paste input "MB1000505588844"
type input "MB1000505588844"
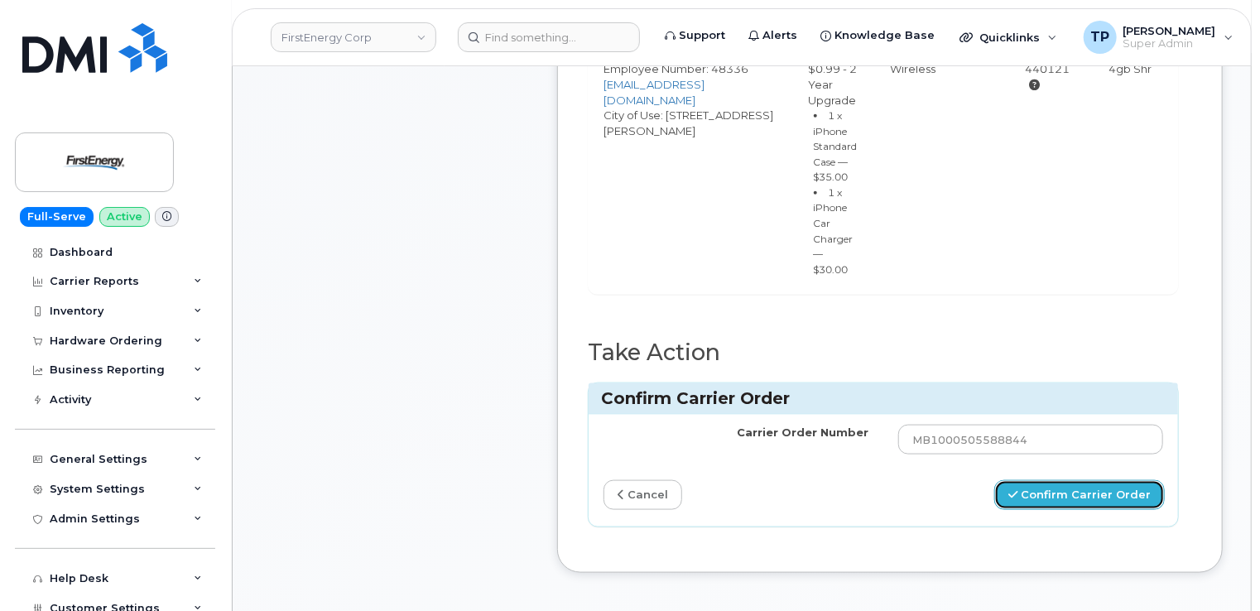
click at [1083, 480] on button "Confirm Carrier Order" at bounding box center [1080, 495] width 171 height 31
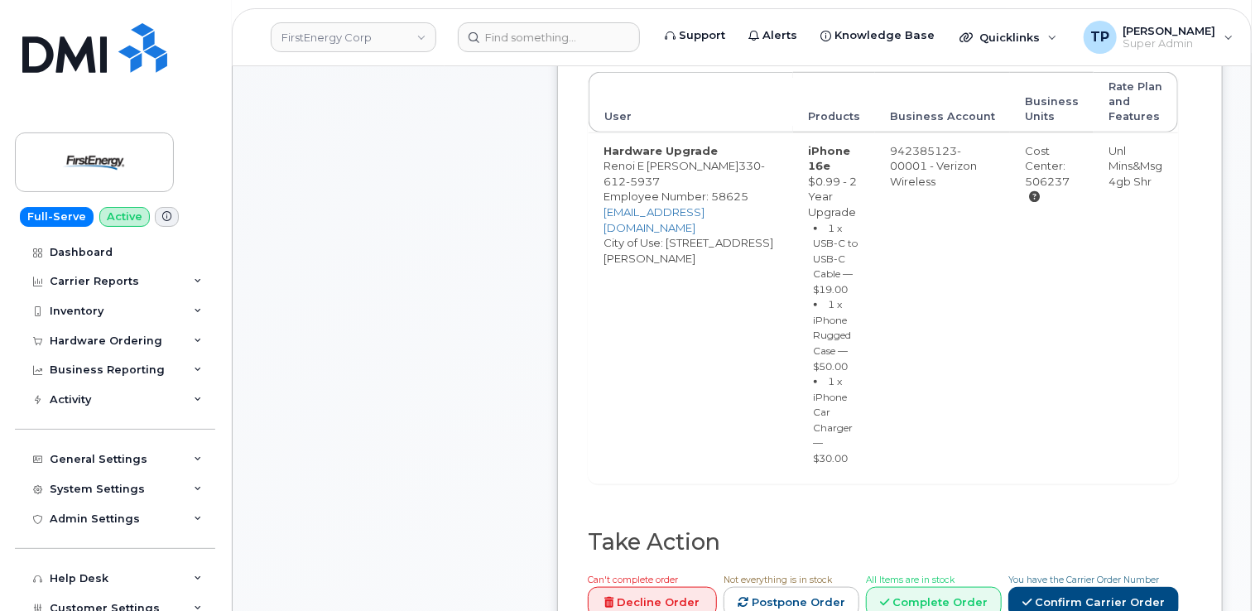
scroll to position [745, 0]
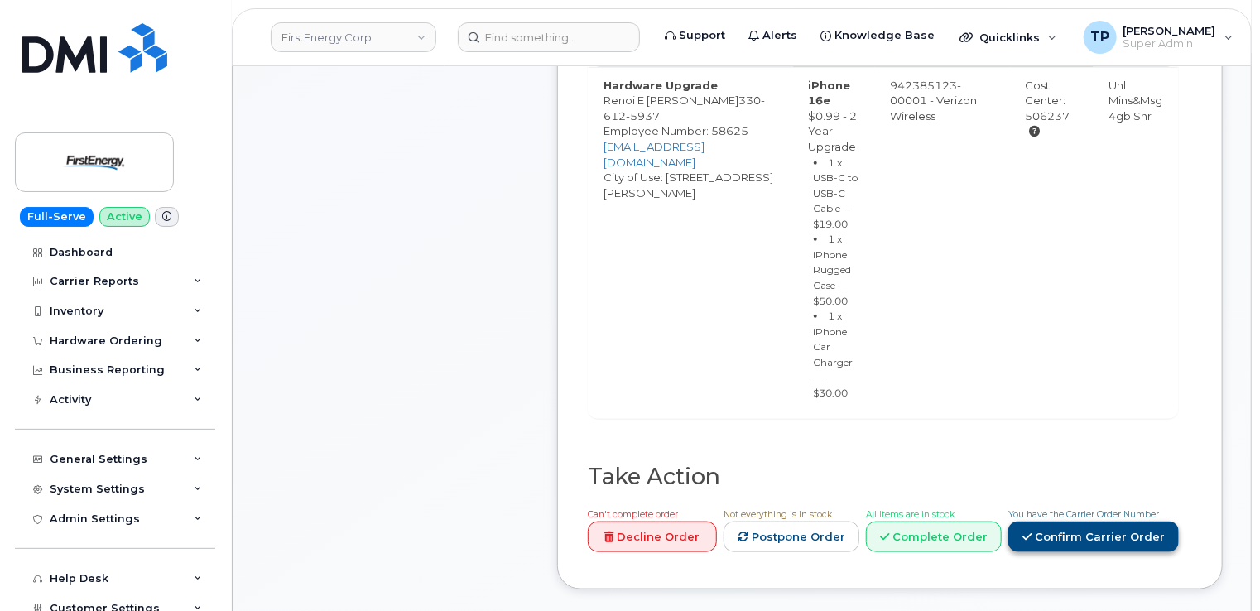
click at [1098, 522] on link "Confirm Carrier Order" at bounding box center [1094, 537] width 171 height 31
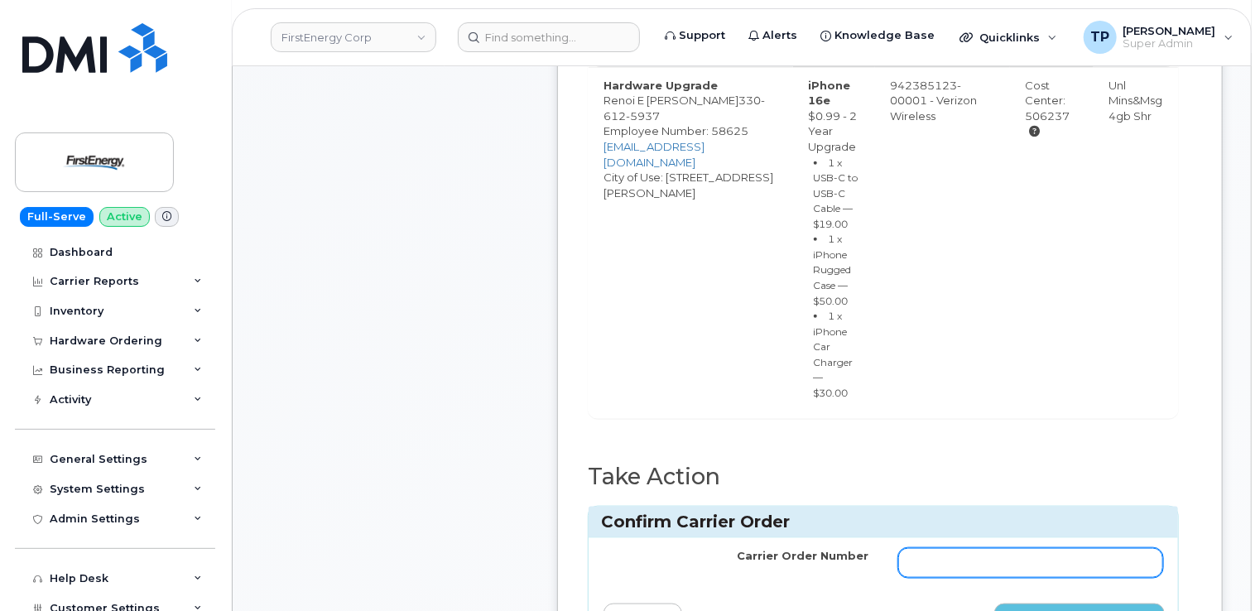
click at [1037, 548] on input "Carrier Order Number" at bounding box center [1031, 563] width 265 height 30
paste input "MB1000505637070"
type input "MB1000505637070"
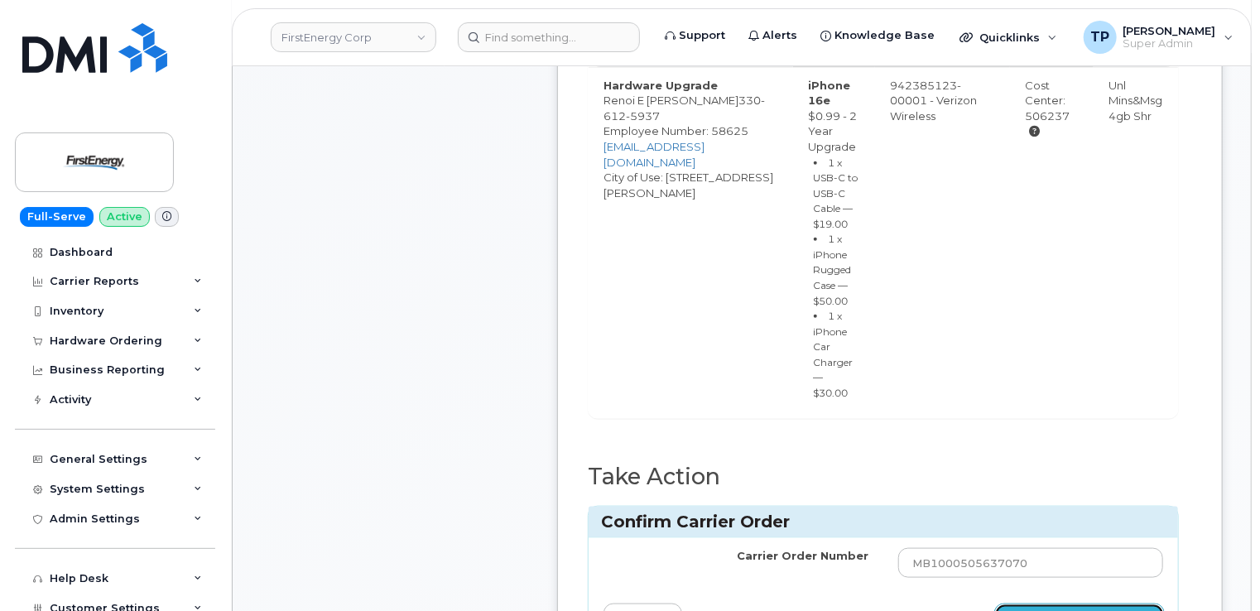
click at [1066, 586] on button "Confirm Carrier Order" at bounding box center [1080, 619] width 171 height 31
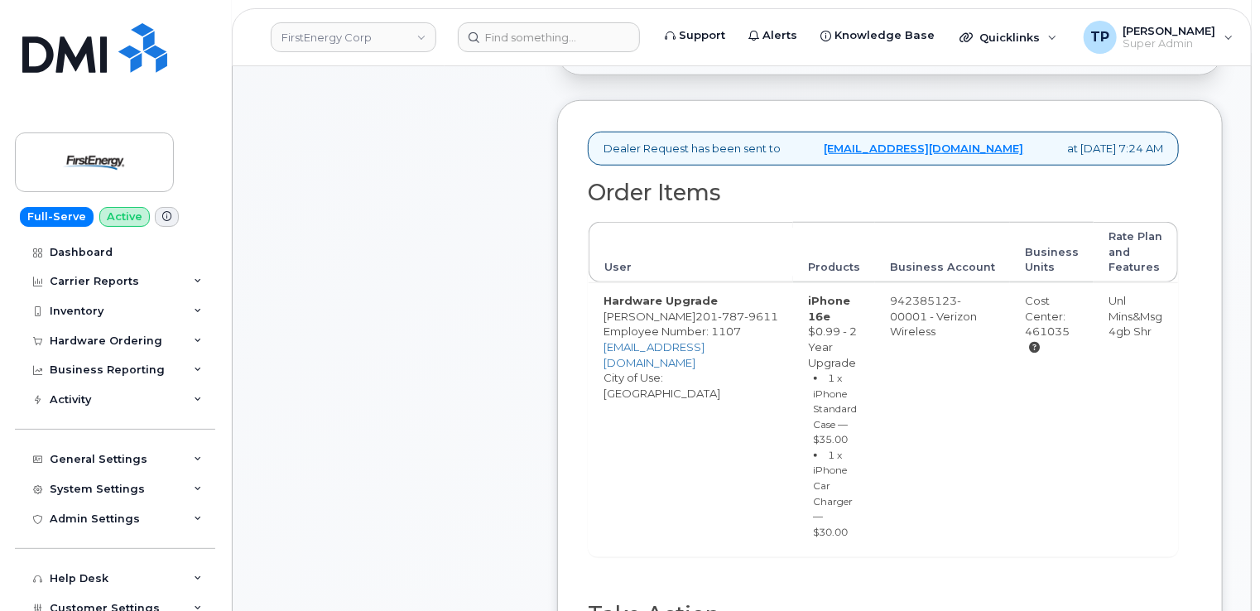
scroll to position [745, 0]
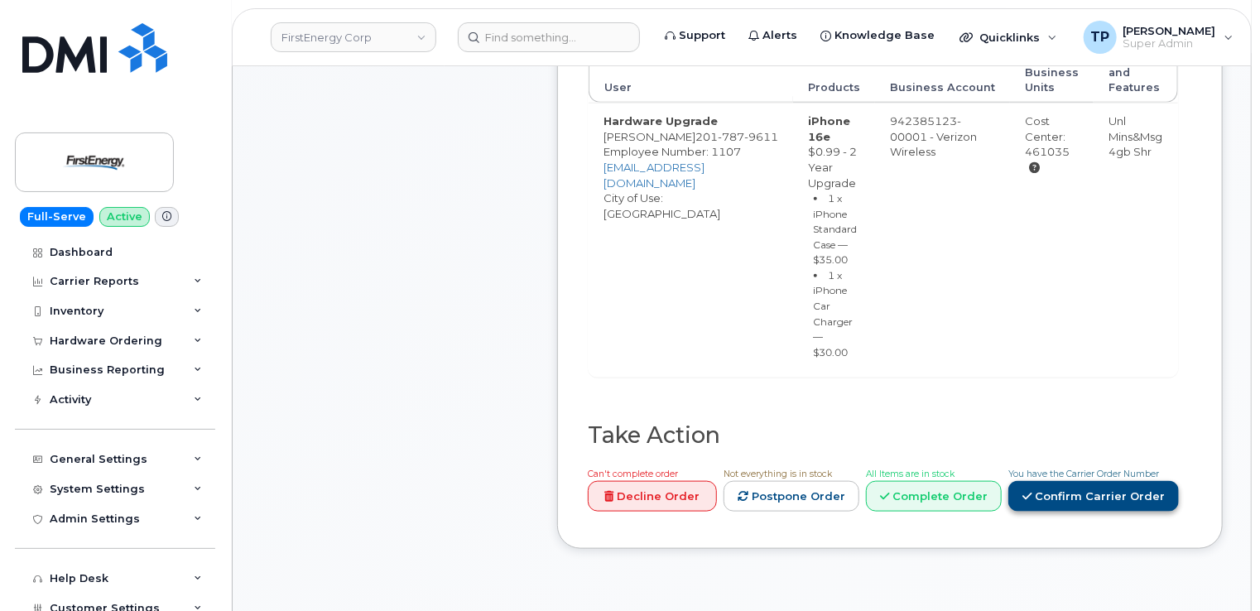
click at [1110, 512] on link "Confirm Carrier Order" at bounding box center [1094, 496] width 171 height 31
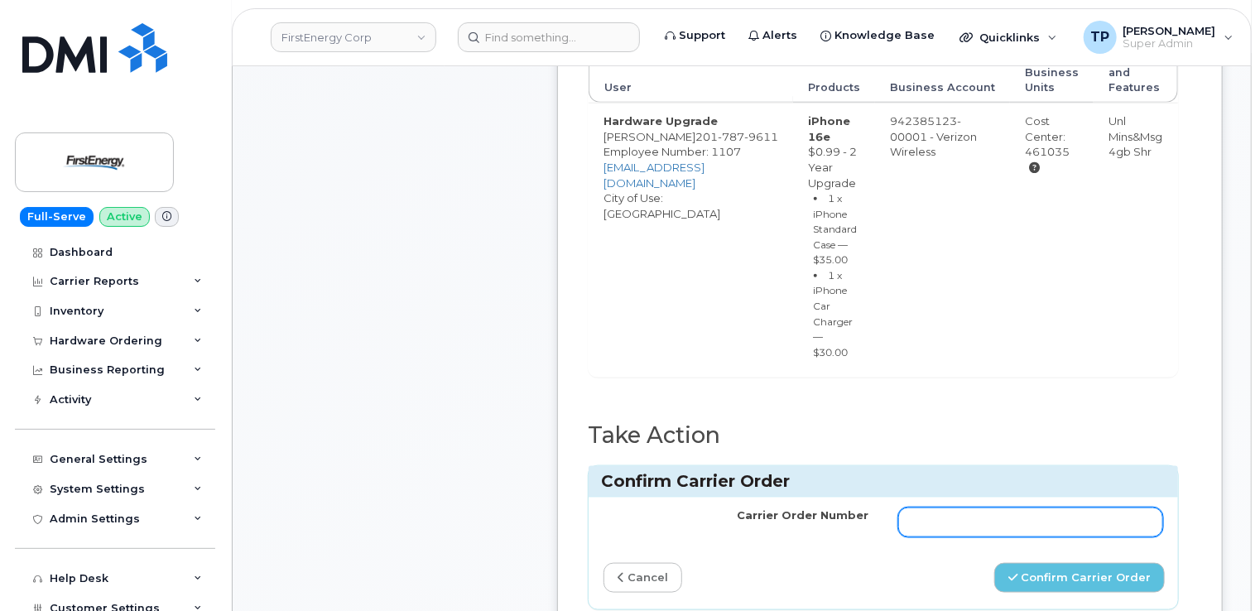
click at [1090, 537] on input "Carrier Order Number" at bounding box center [1031, 523] width 265 height 30
paste input "MB1000505600296"
type input "MB1000505600296"
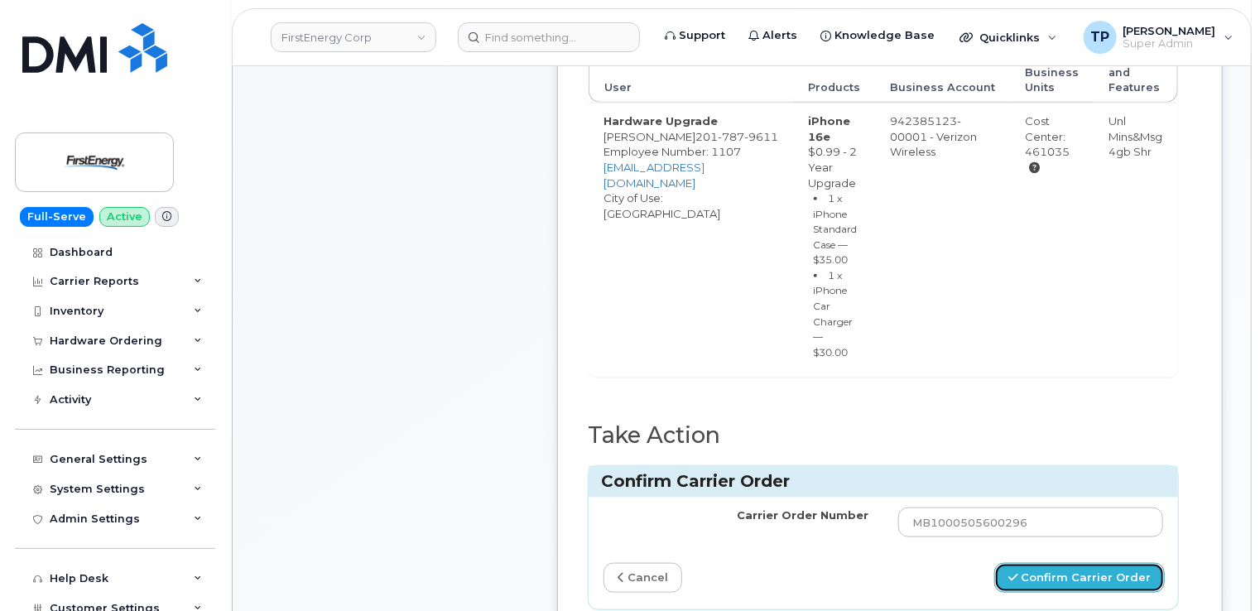
click at [1101, 586] on button "Confirm Carrier Order" at bounding box center [1080, 578] width 171 height 31
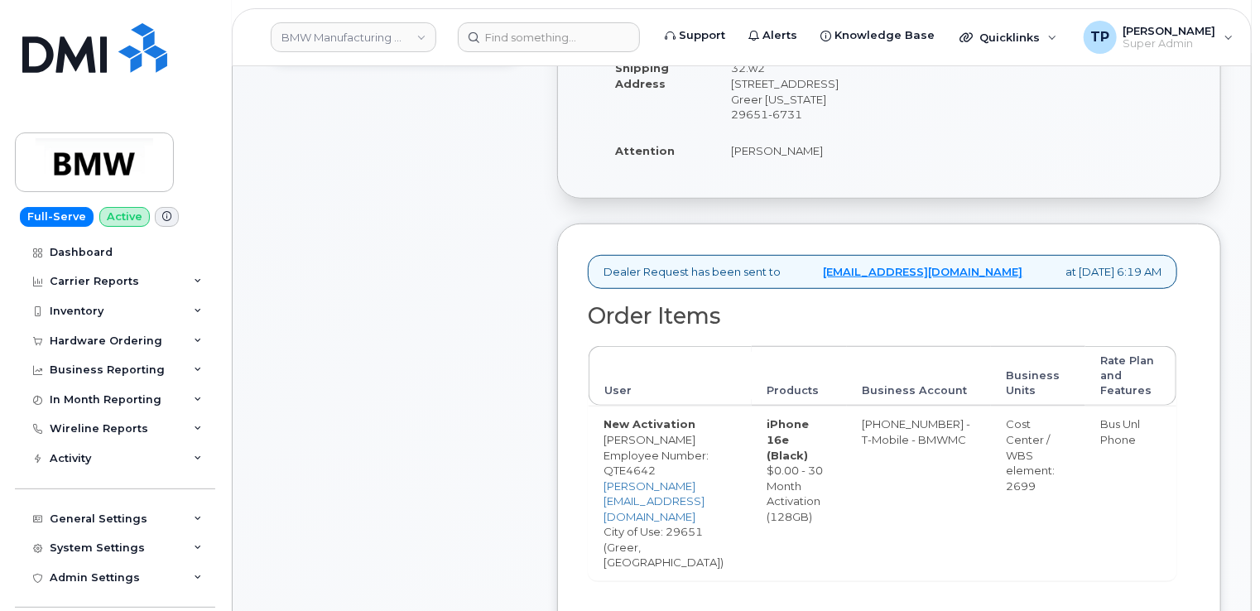
scroll to position [663, 0]
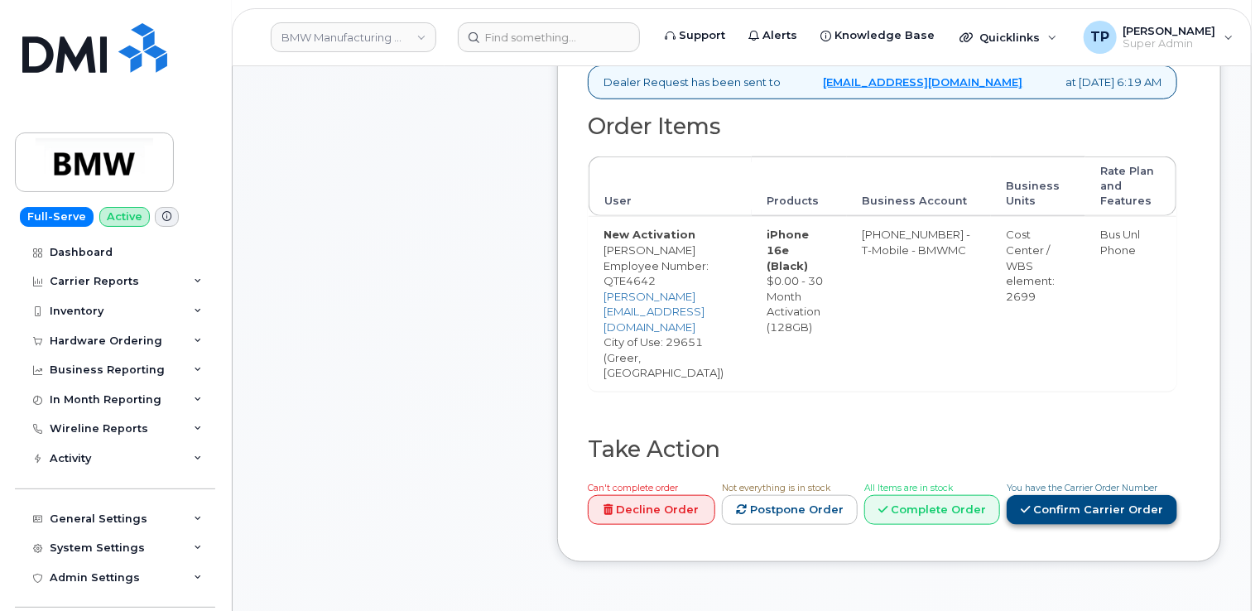
click at [1087, 495] on link "Confirm Carrier Order" at bounding box center [1092, 510] width 171 height 31
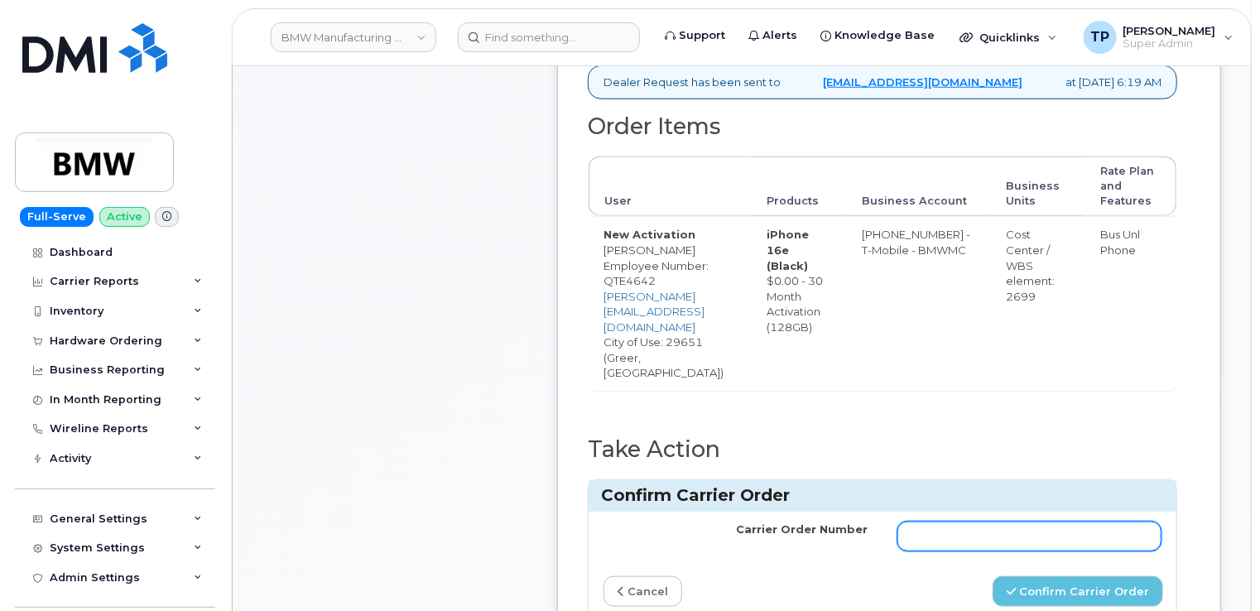
click at [1056, 522] on input "Carrier Order Number" at bounding box center [1030, 537] width 264 height 30
paste input "772013603"
type input "772013603"
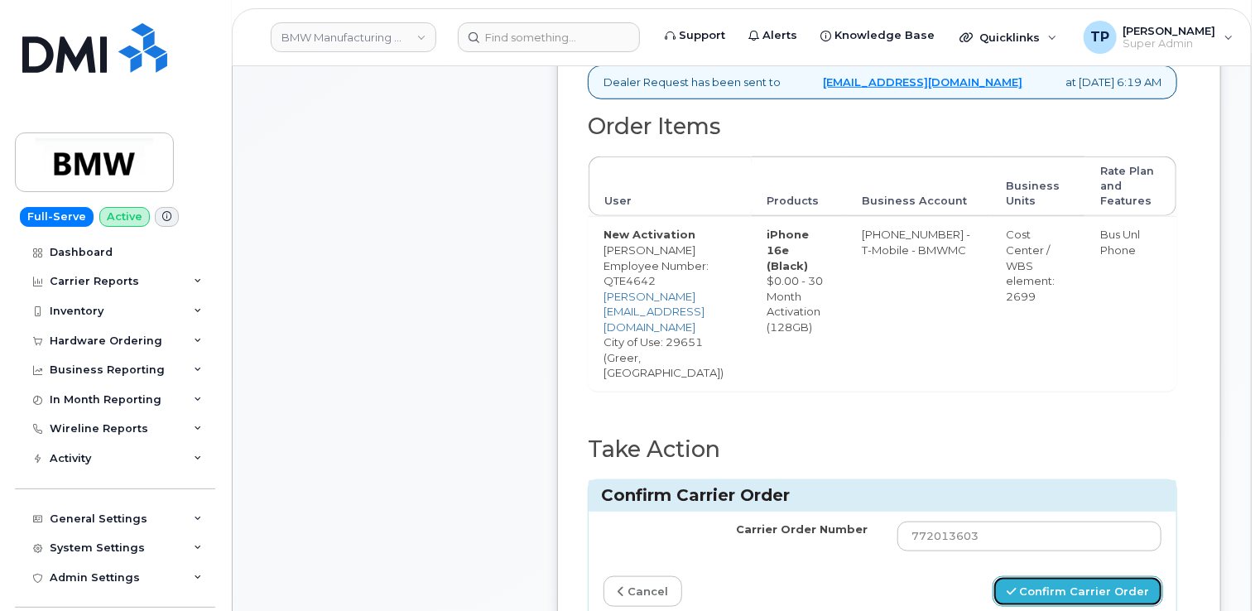
click at [1054, 576] on button "Confirm Carrier Order" at bounding box center [1078, 591] width 171 height 31
